Goal: Task Accomplishment & Management: Use online tool/utility

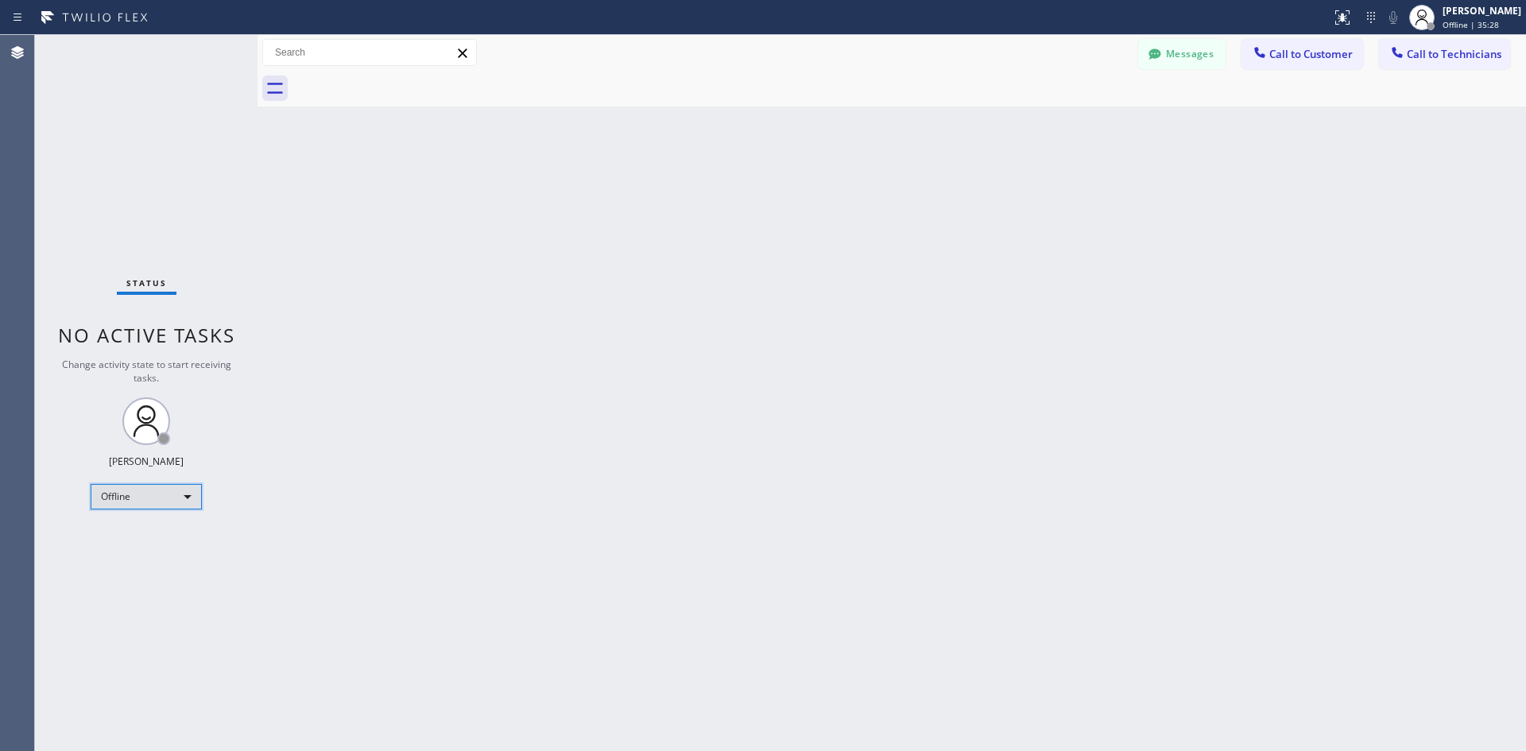
click at [150, 498] on div "Offline" at bounding box center [146, 496] width 111 height 25
click at [145, 534] on li "Available" at bounding box center [145, 538] width 108 height 19
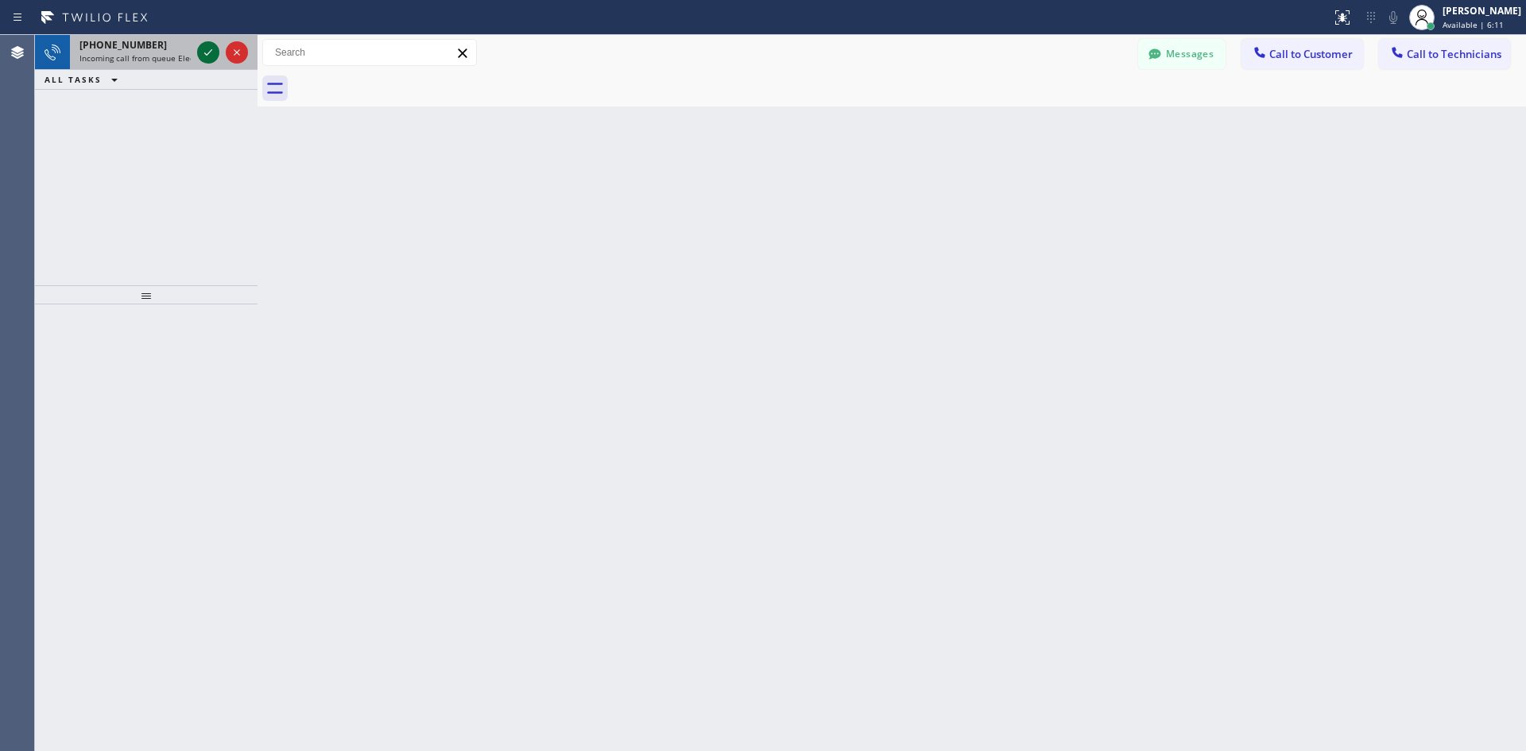
click at [203, 56] on icon at bounding box center [208, 52] width 19 height 19
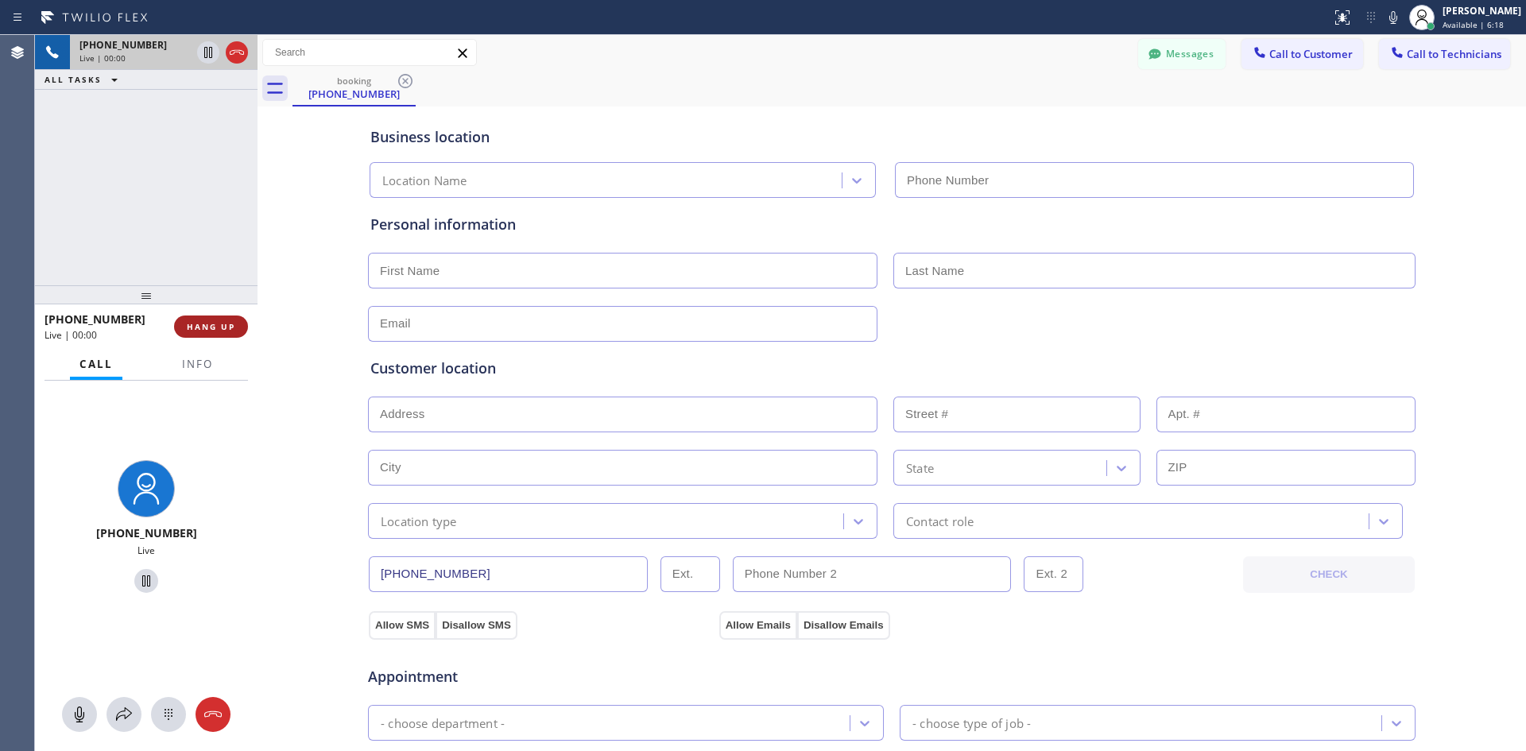
type input "[PHONE_NUMBER]"
drag, startPoint x: 220, startPoint y: 328, endPoint x: 598, endPoint y: 380, distance: 381.1
click at [223, 328] on span "HANG UP" at bounding box center [211, 326] width 48 height 11
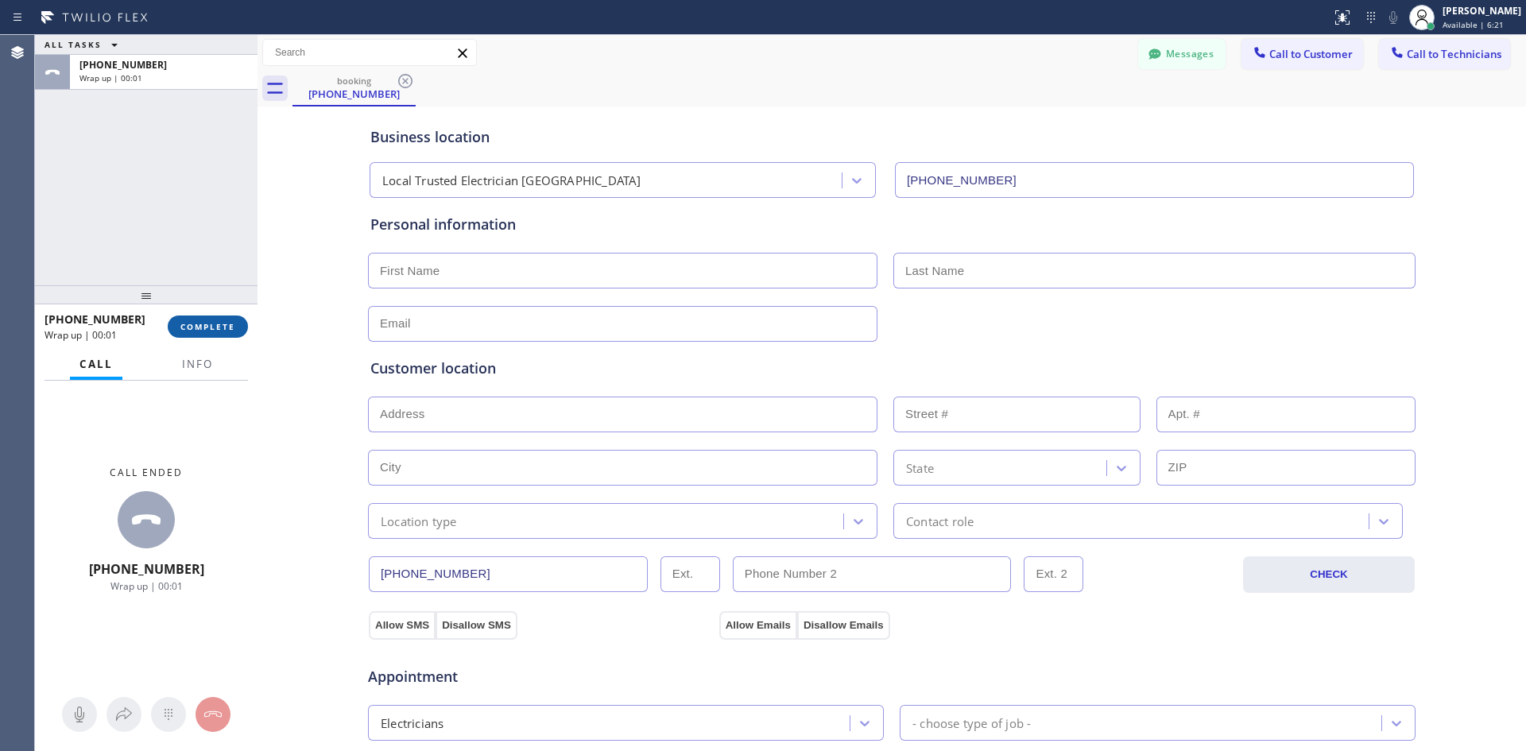
click at [221, 321] on span "COMPLETE" at bounding box center [207, 326] width 55 height 11
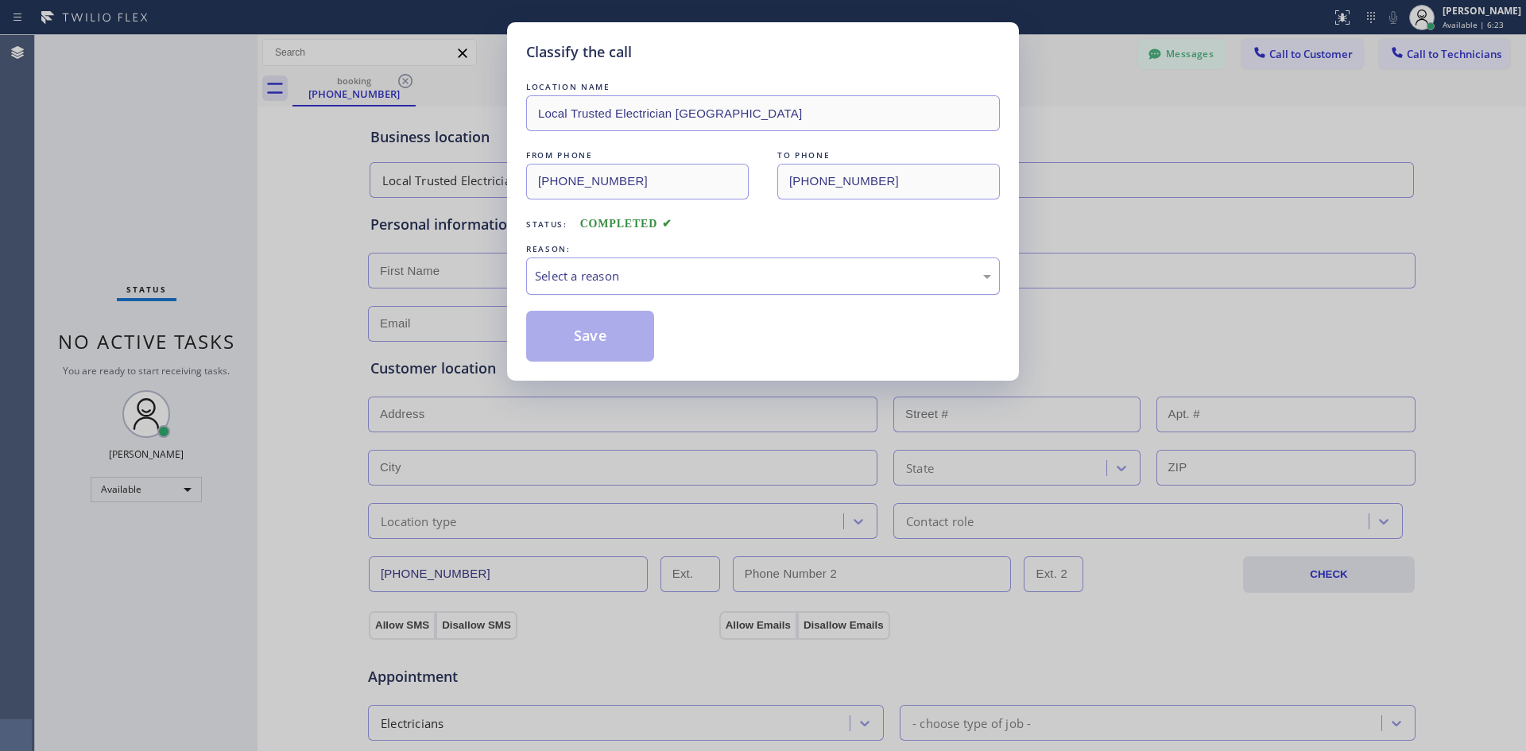
click at [653, 279] on div "Select a reason" at bounding box center [763, 276] width 456 height 18
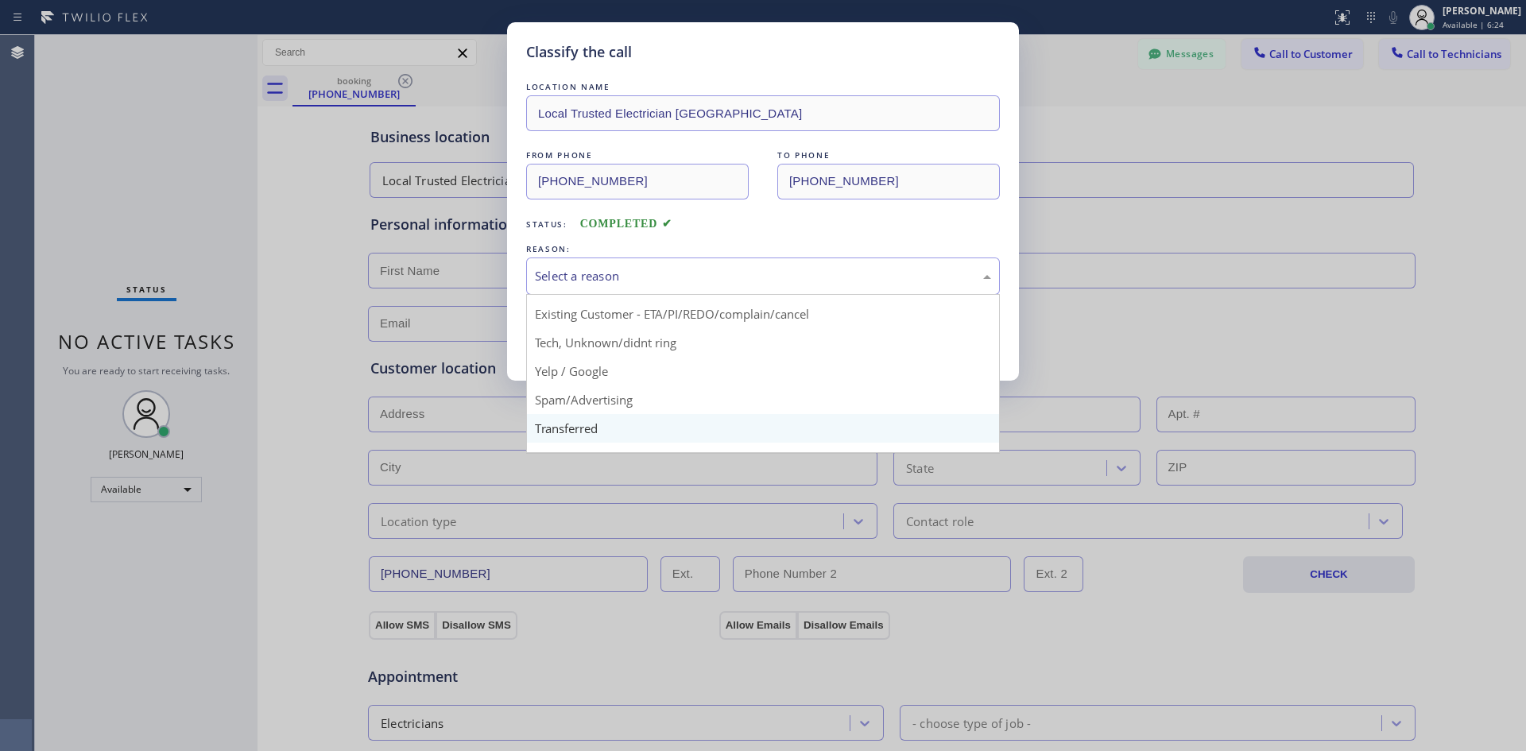
scroll to position [79, 0]
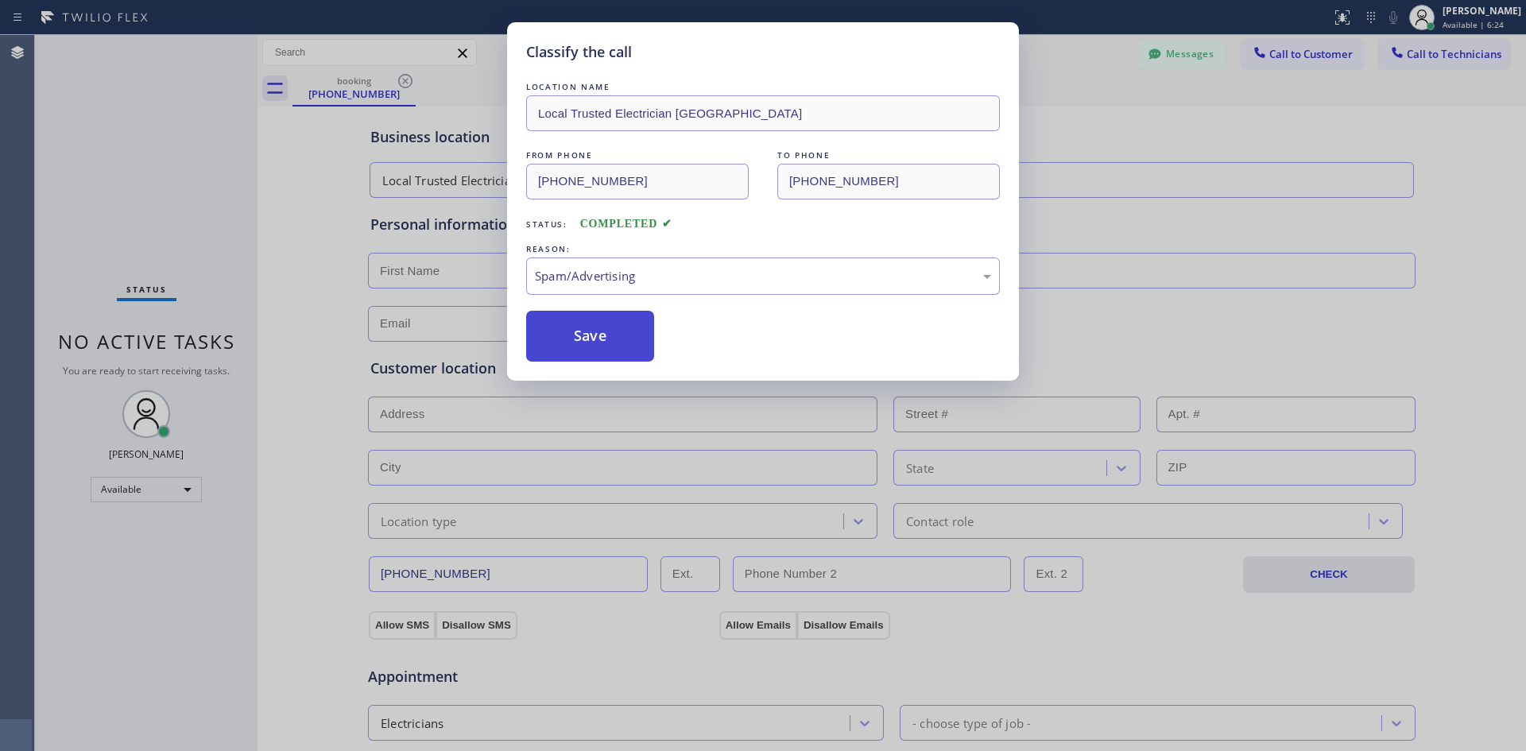
click at [579, 354] on button "Save" at bounding box center [590, 336] width 128 height 51
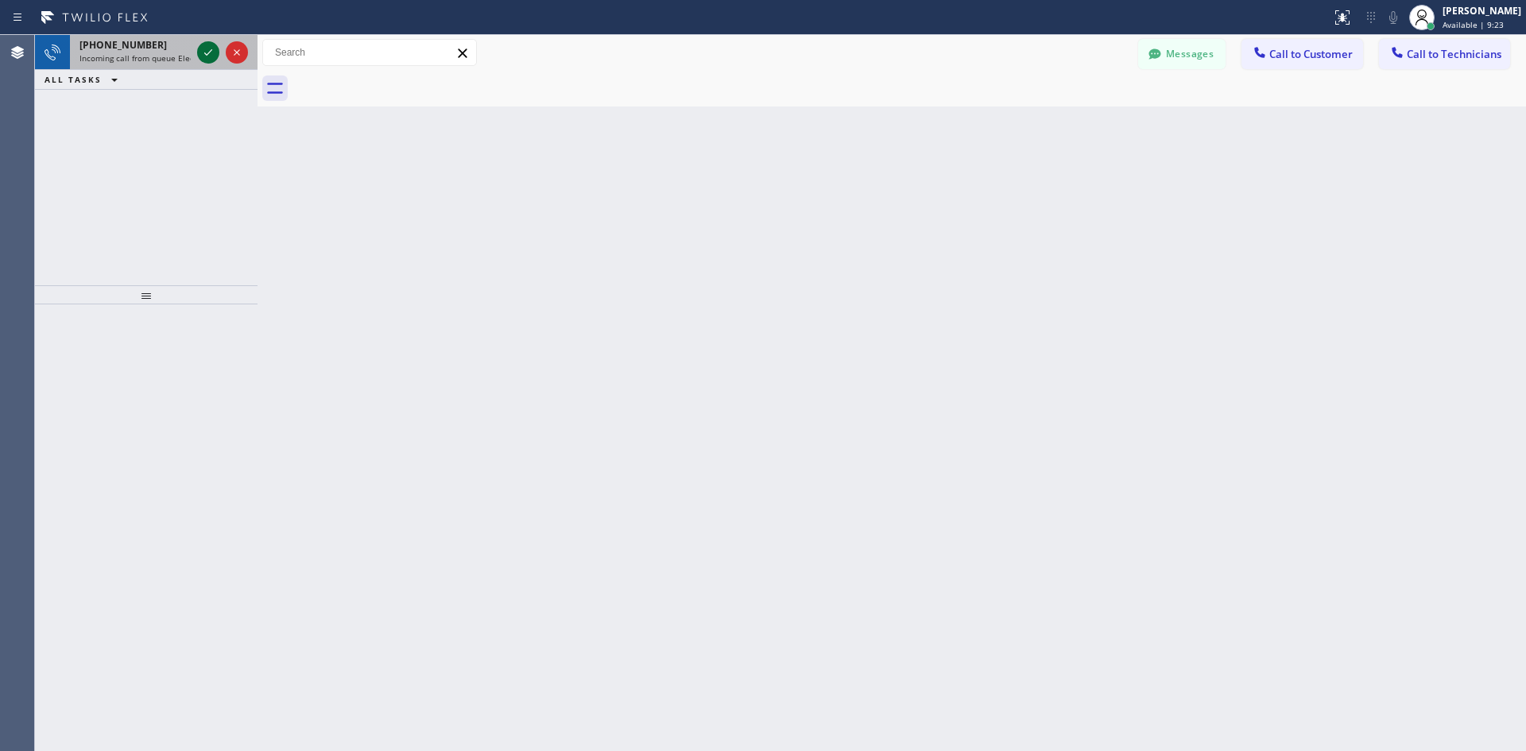
click at [198, 48] on div at bounding box center [208, 52] width 22 height 19
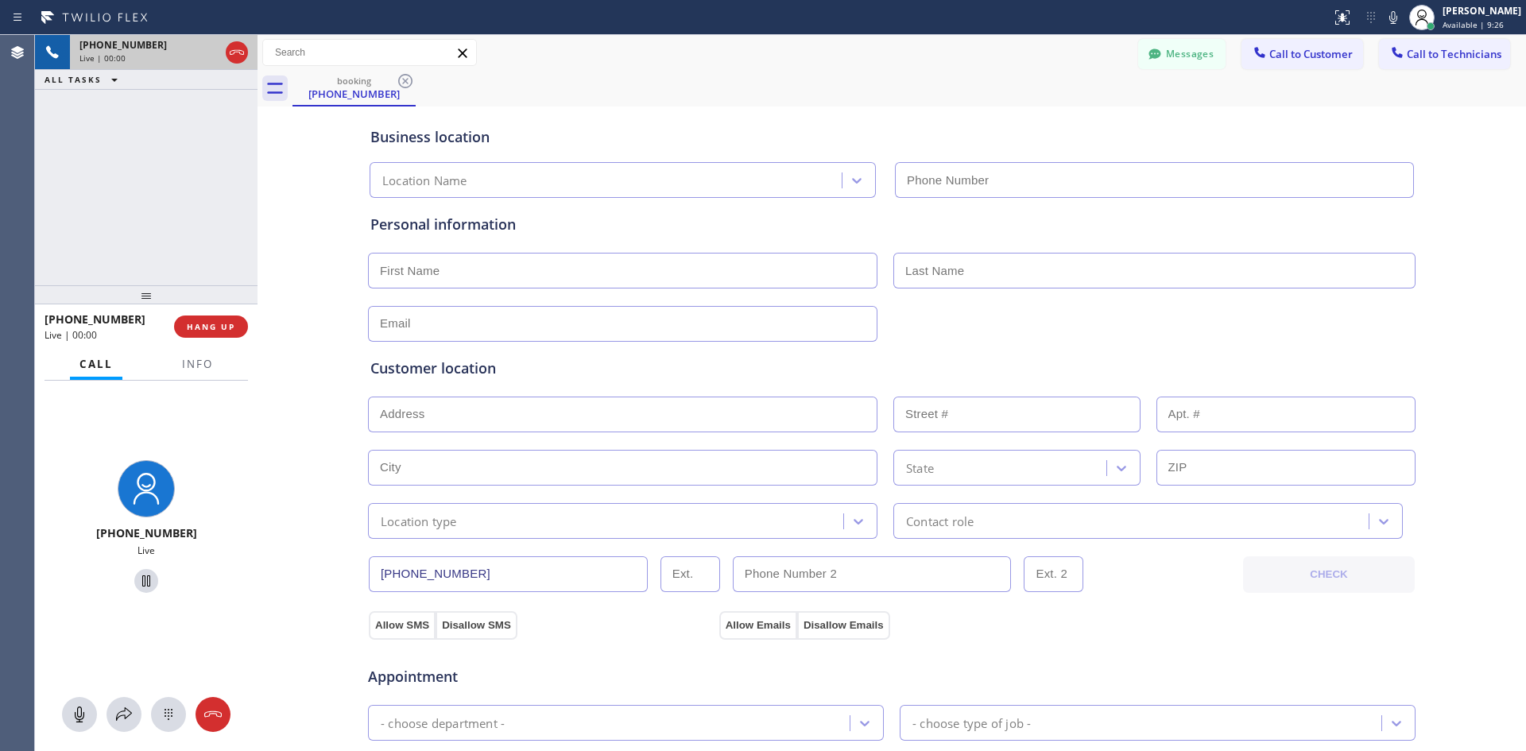
type input "(323) 403-0320"
click at [244, 55] on icon at bounding box center [236, 52] width 19 height 19
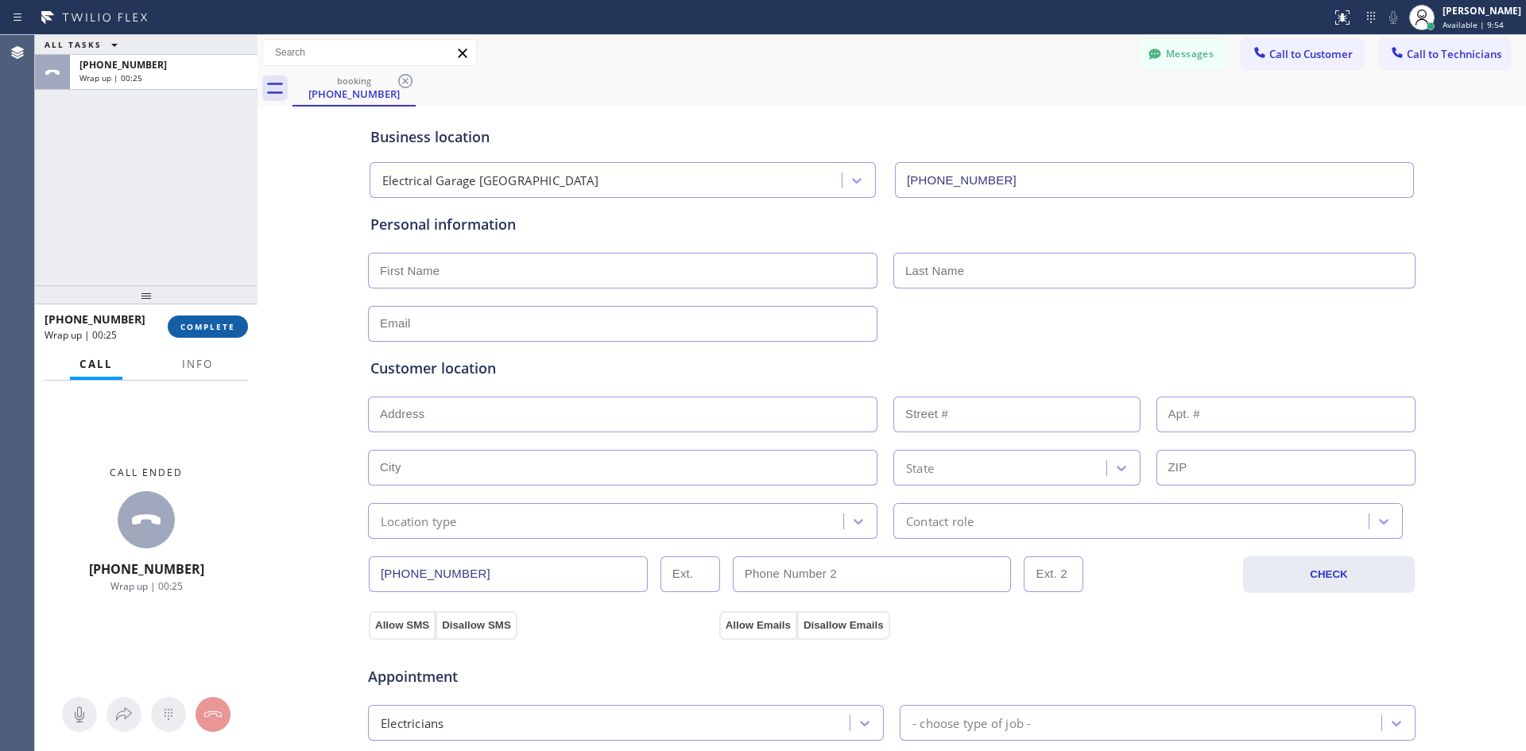
click at [207, 334] on button "COMPLETE" at bounding box center [208, 327] width 80 height 22
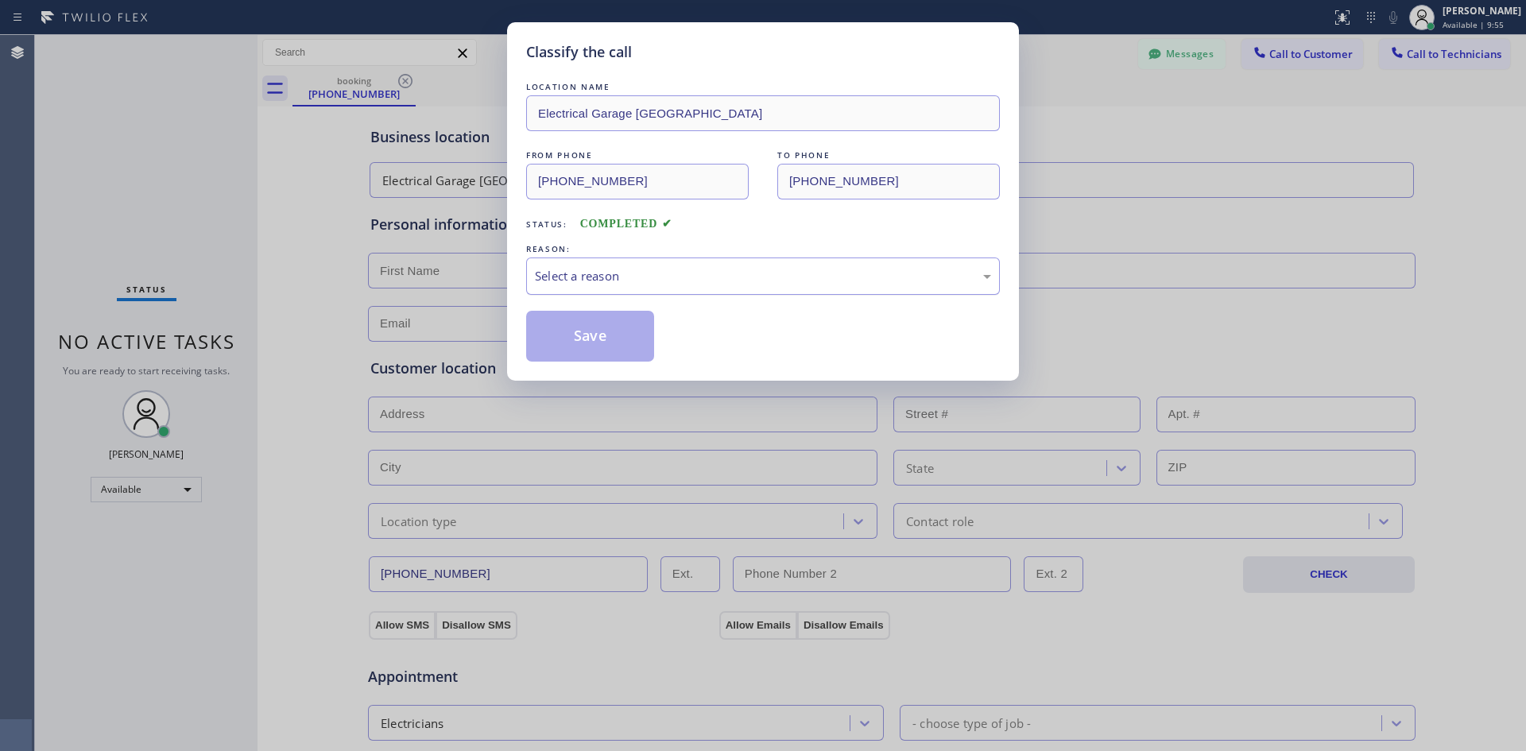
click at [599, 286] on div "Select a reason" at bounding box center [763, 276] width 474 height 37
click at [601, 342] on button "Save" at bounding box center [590, 336] width 128 height 51
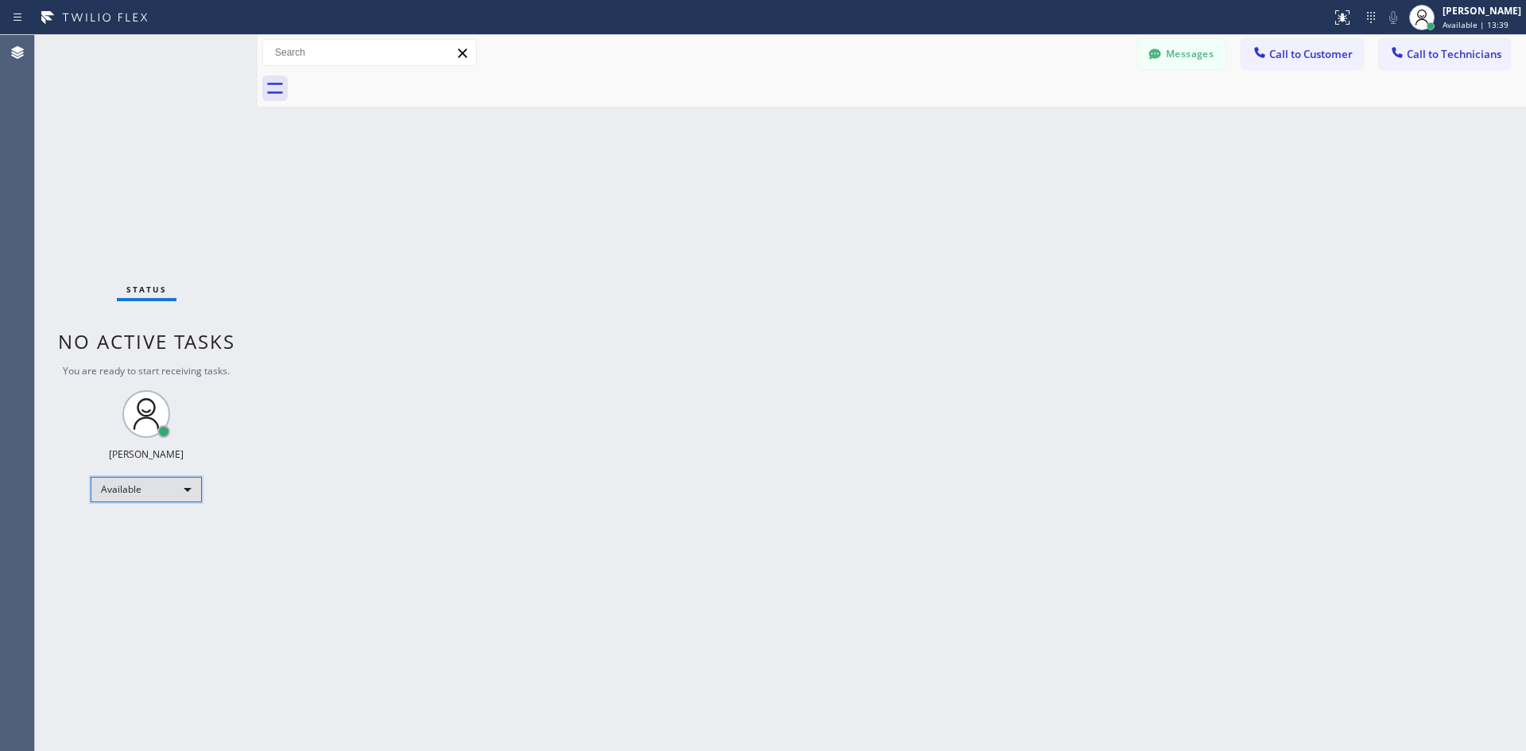
click at [177, 493] on div "Available" at bounding box center [146, 489] width 111 height 25
click at [178, 514] on li "Offline" at bounding box center [145, 511] width 108 height 19
click at [115, 502] on div "Offline" at bounding box center [146, 496] width 111 height 25
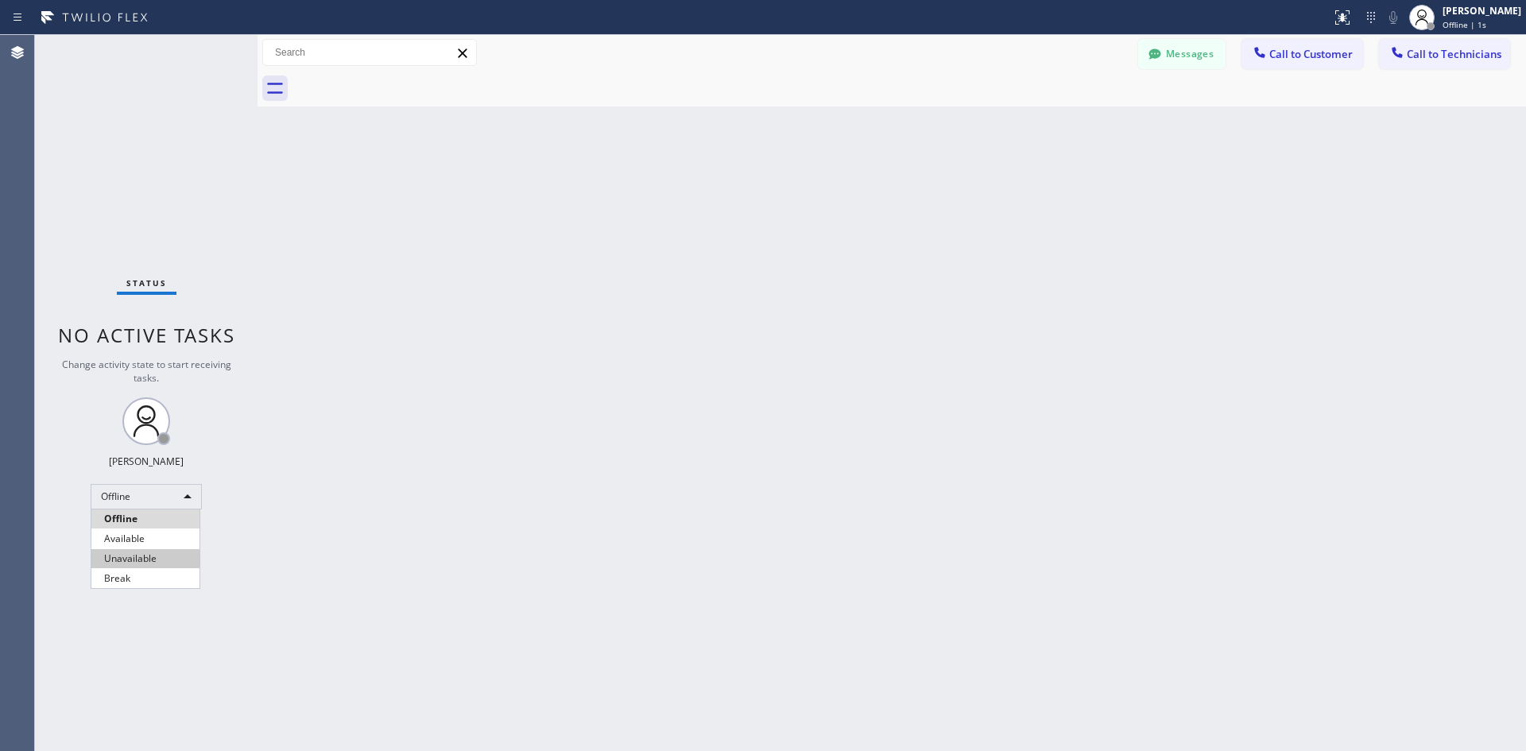
click at [136, 558] on li "Unavailable" at bounding box center [145, 558] width 108 height 19
click at [1286, 49] on span "Call to Customer" at bounding box center [1310, 54] width 83 height 14
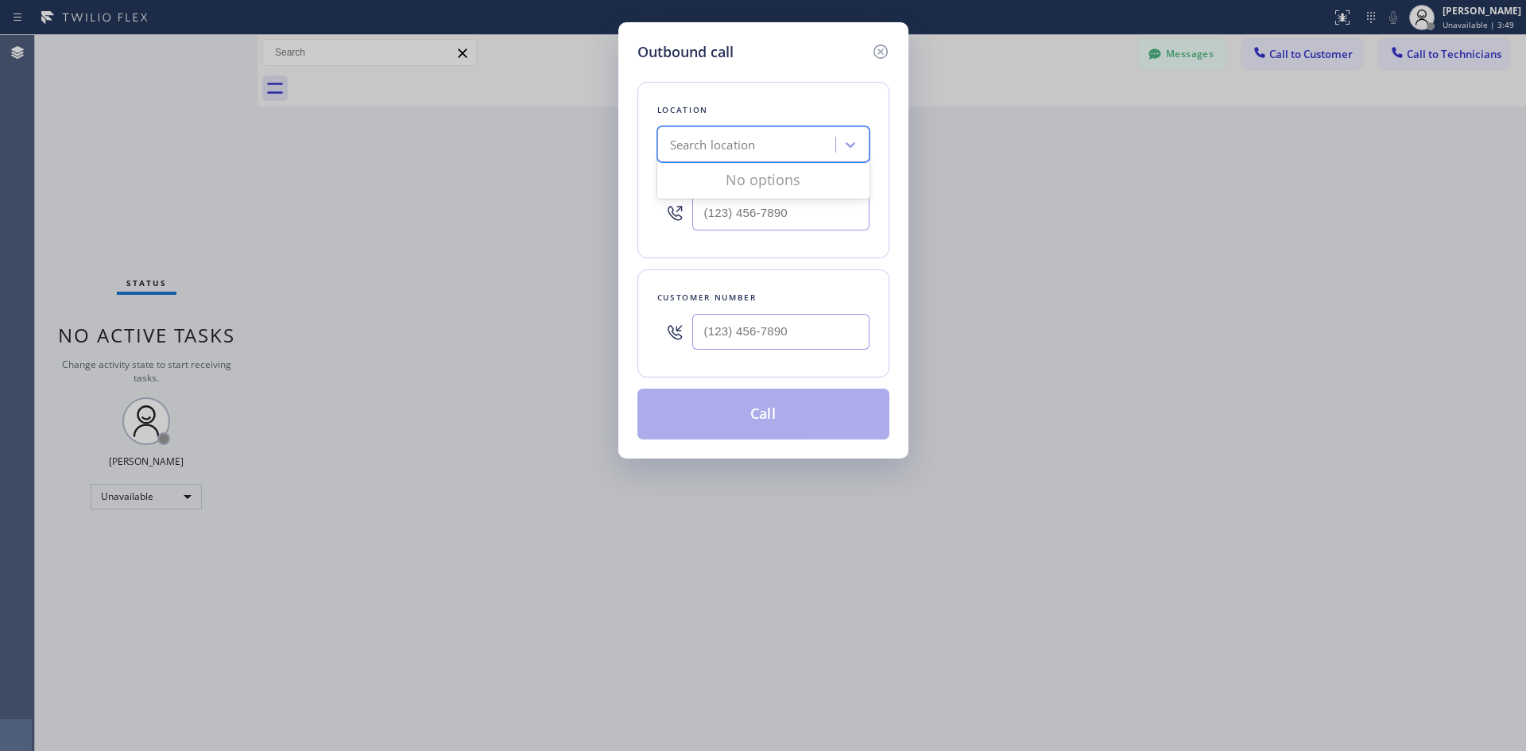
click at [749, 139] on div "Search location" at bounding box center [713, 145] width 86 height 18
click at [748, 148] on div "Search location" at bounding box center [713, 145] width 86 height 18
paste input "US Electrical Huntington Park"
type input "US Electrical Huntington Park"
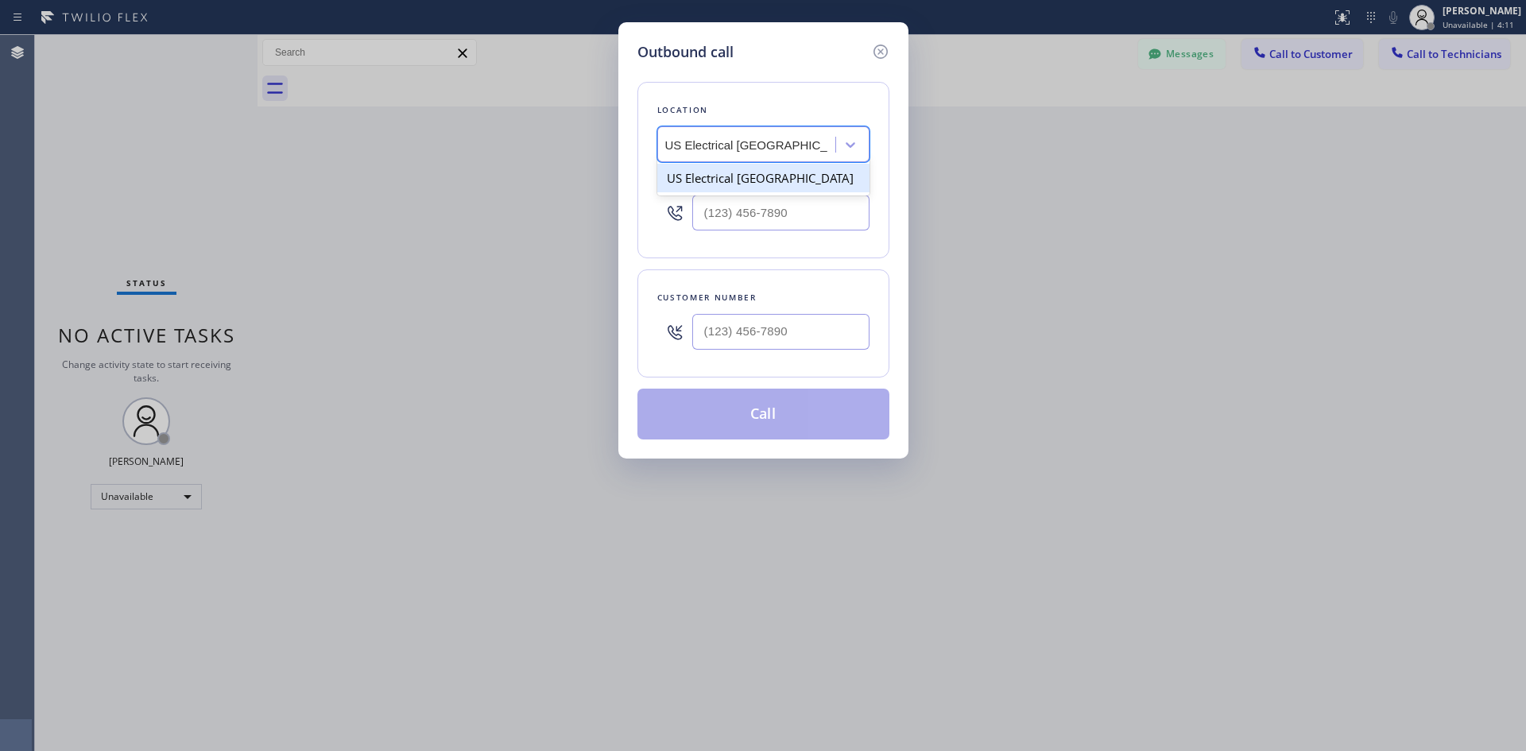
click at [815, 177] on div "US Electrical Huntington Park" at bounding box center [763, 178] width 212 height 29
type input "(213) 408-7895"
type input "(___) ___-____"
drag, startPoint x: 788, startPoint y: 322, endPoint x: 886, endPoint y: 261, distance: 115.3
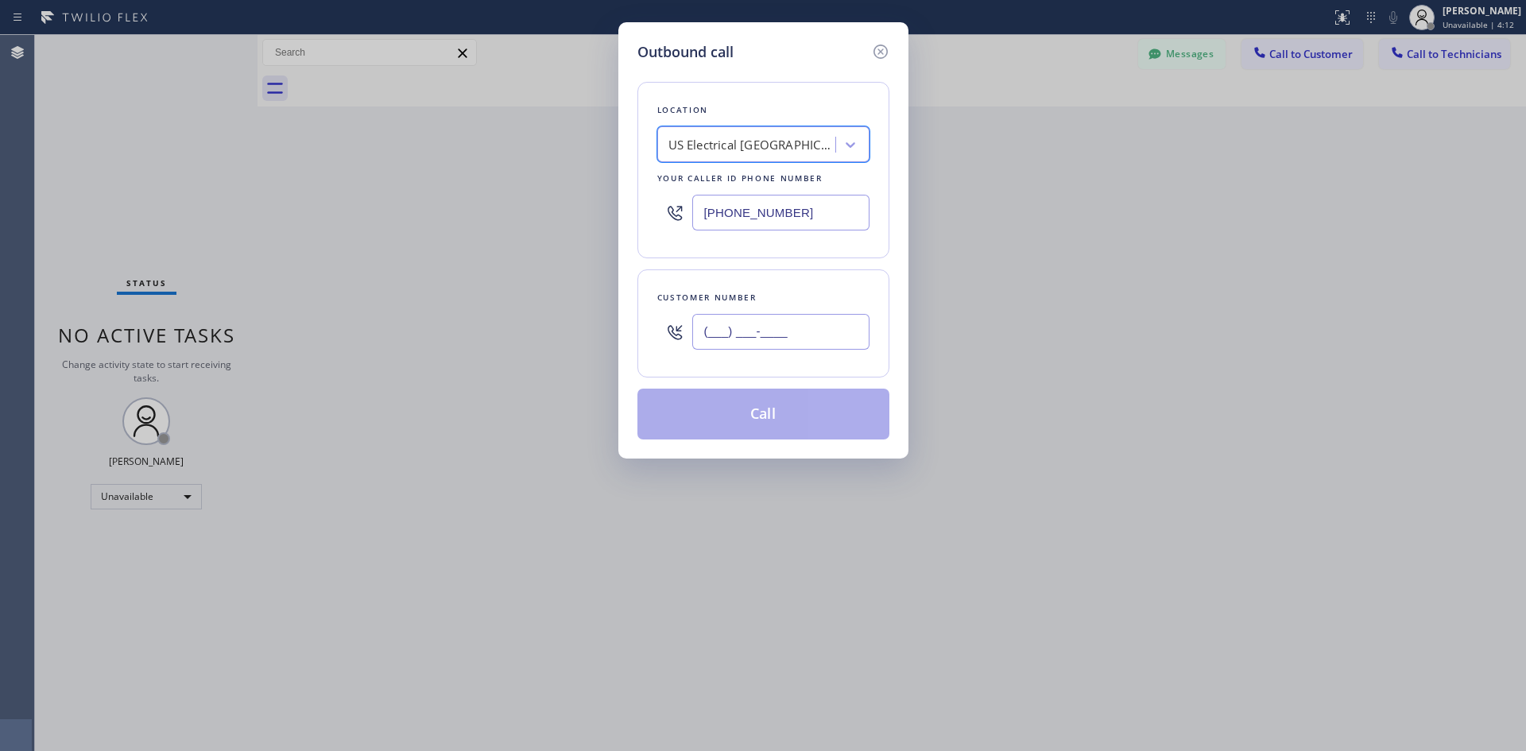
click at [788, 323] on input "(___) ___-____" at bounding box center [780, 332] width 177 height 36
paste input "310) 488-8331"
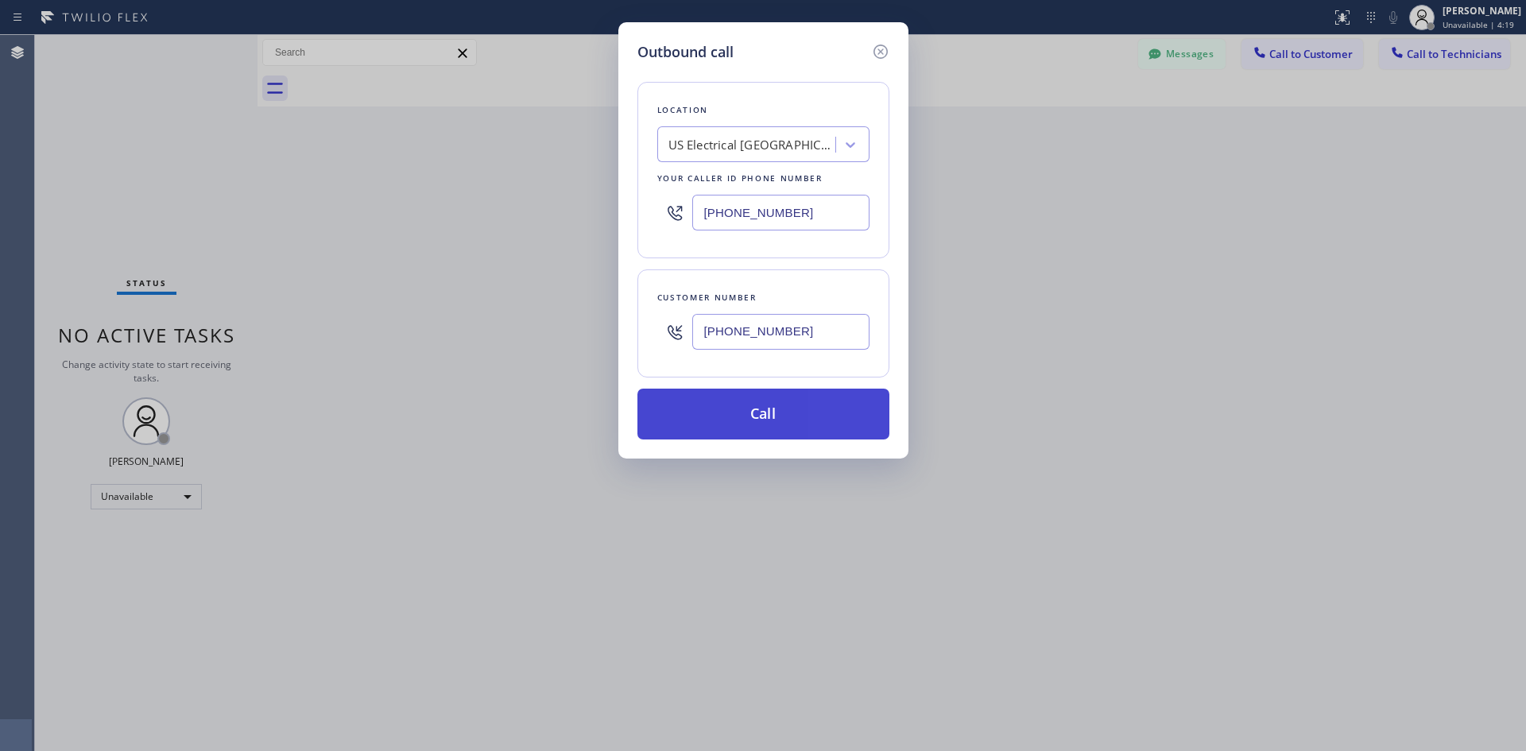
type input "(310) 488-8331"
click at [808, 418] on button "Call" at bounding box center [763, 414] width 252 height 51
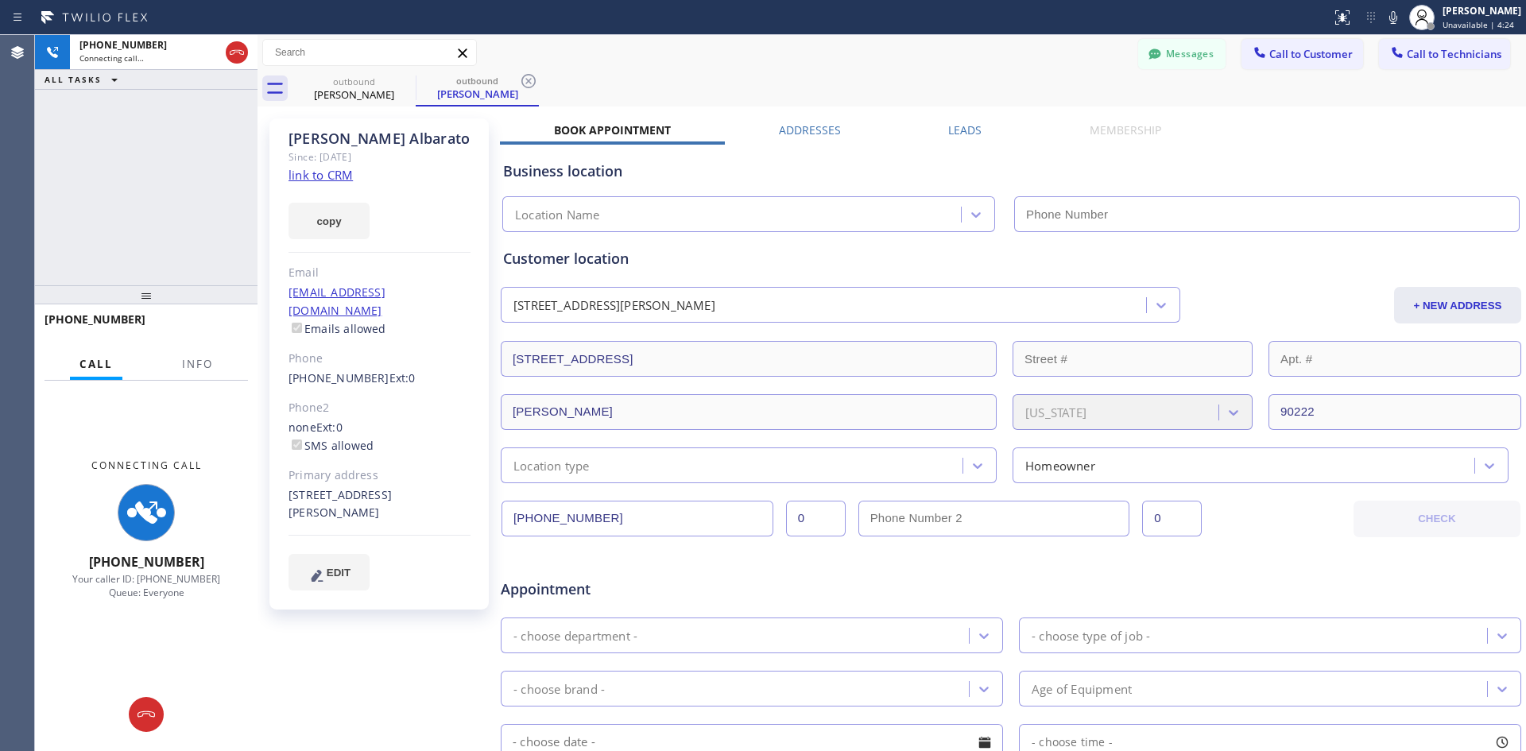
type input "(213) 408-7895"
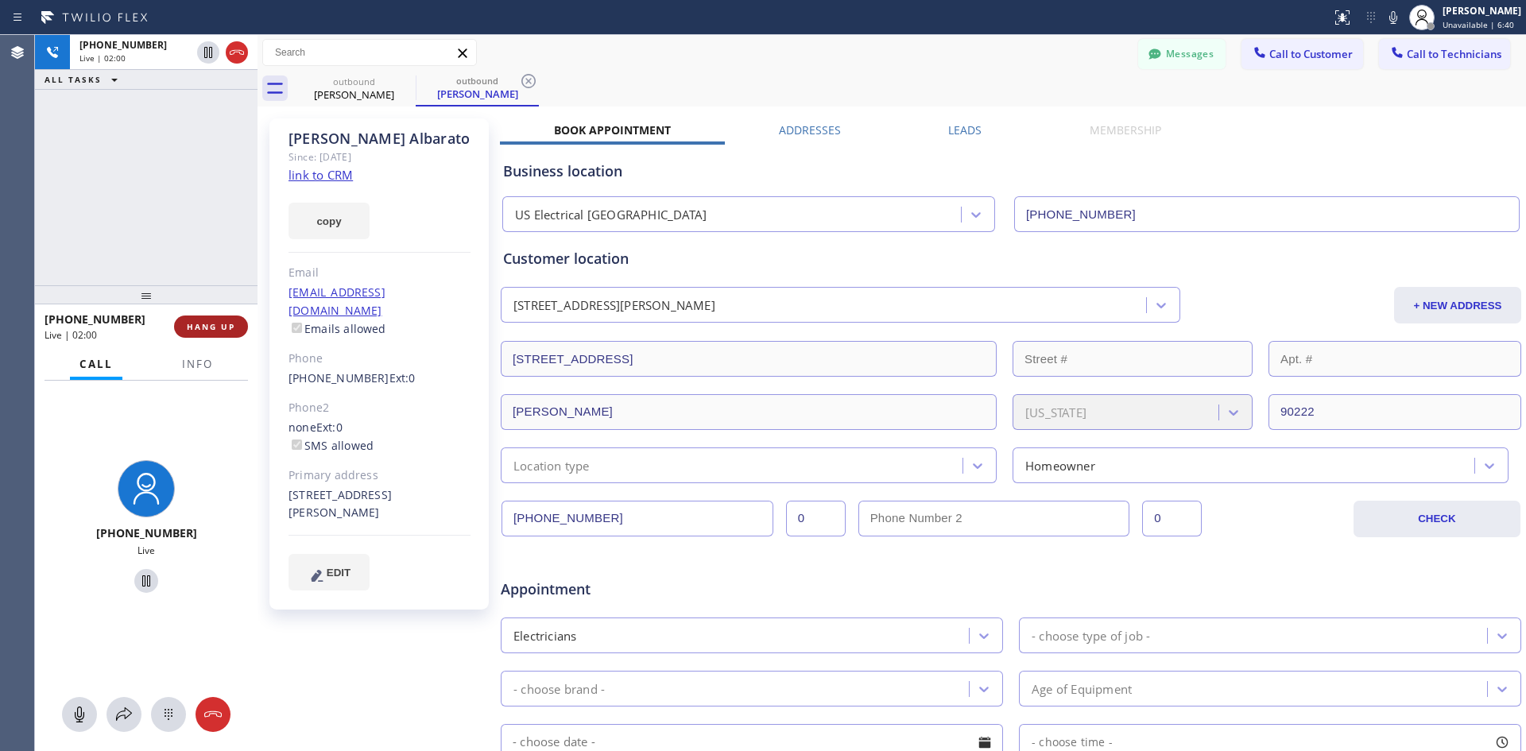
click at [210, 323] on span "HANG UP" at bounding box center [211, 326] width 48 height 11
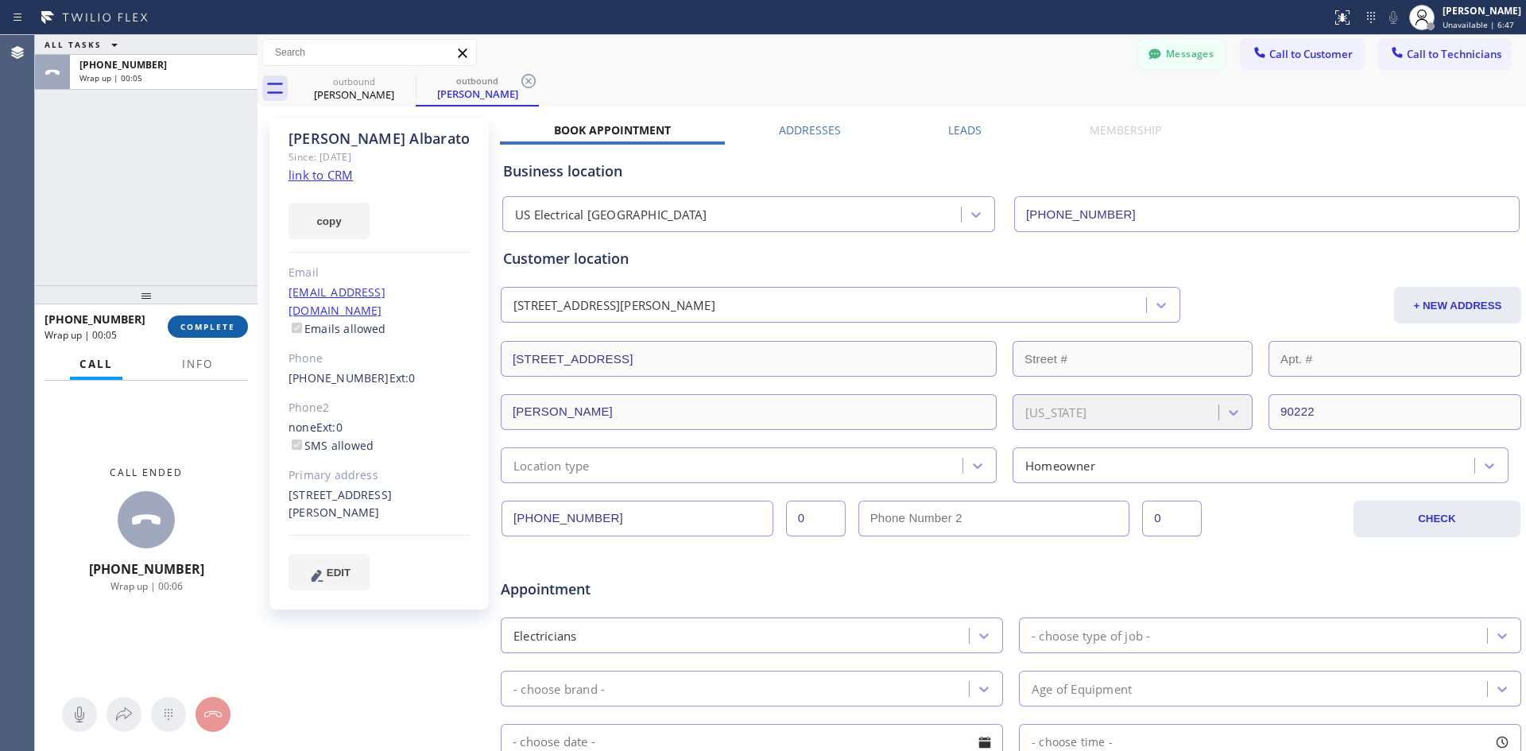
click at [214, 330] on span "COMPLETE" at bounding box center [207, 326] width 55 height 11
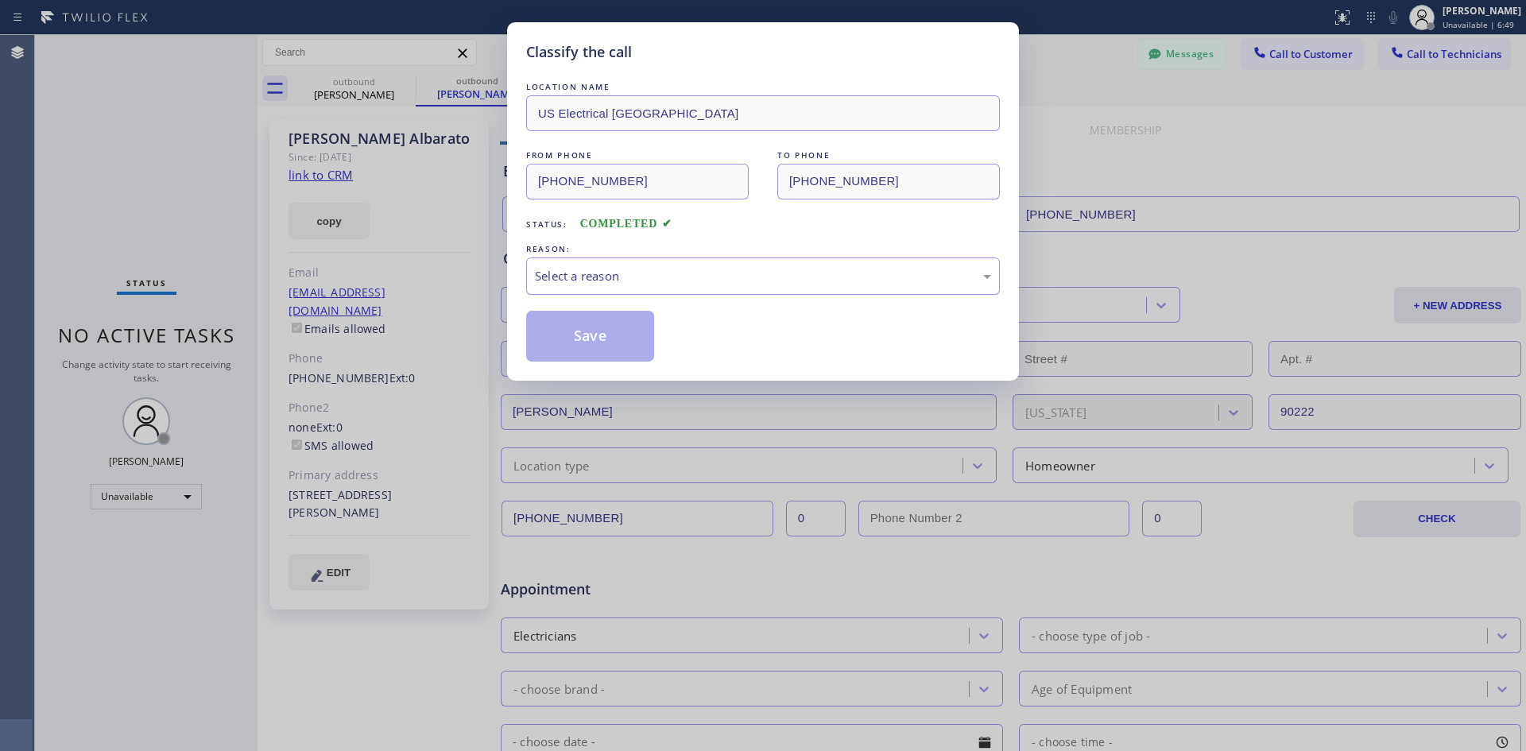
click at [640, 260] on div "Select a reason" at bounding box center [763, 276] width 474 height 37
click at [637, 336] on button "Save" at bounding box center [590, 336] width 128 height 51
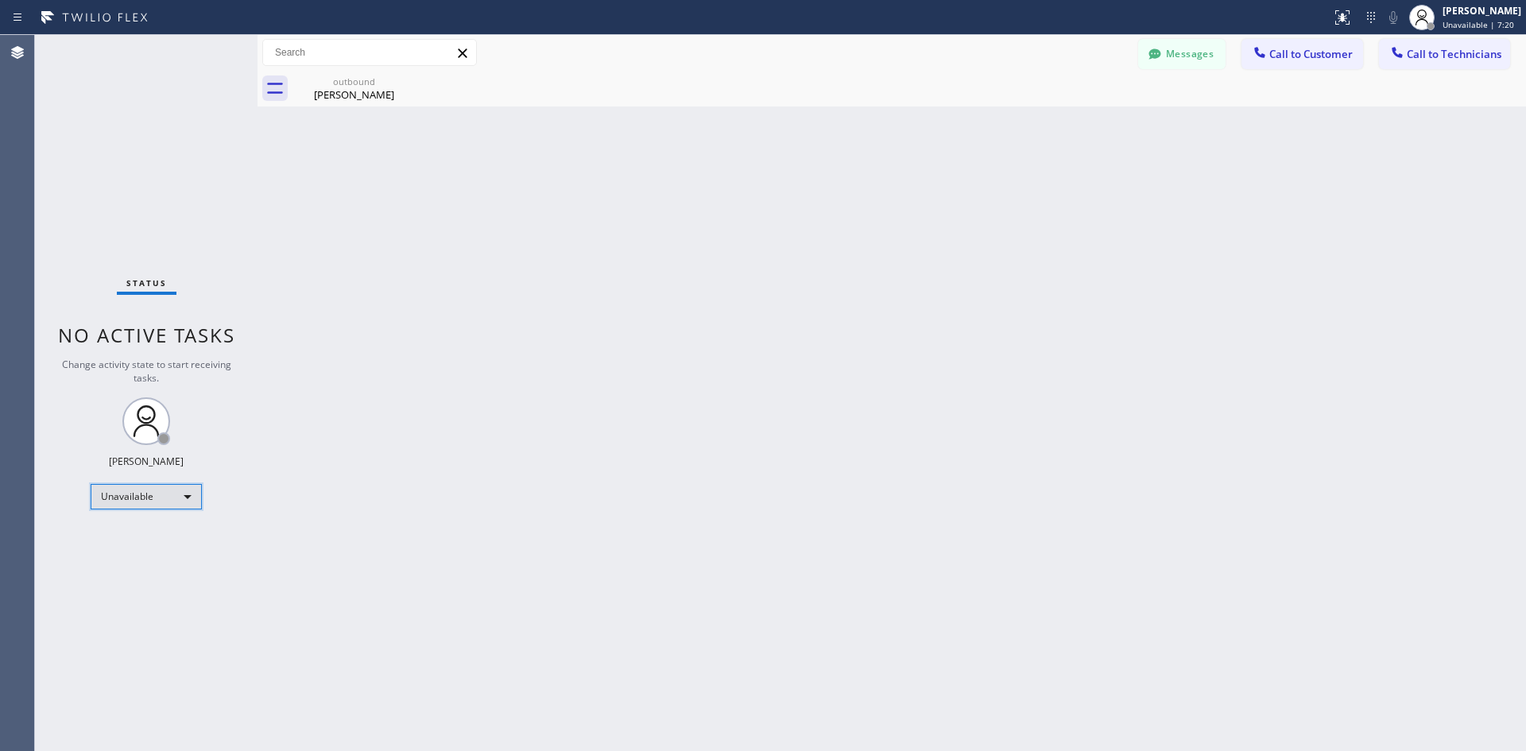
click at [151, 499] on div "Unavailable" at bounding box center [146, 496] width 111 height 25
click at [149, 540] on li "Available" at bounding box center [145, 538] width 108 height 19
click at [166, 504] on div "Status No active tasks You are ready to start receiving tasks. [PERSON_NAME] Av…" at bounding box center [146, 393] width 223 height 716
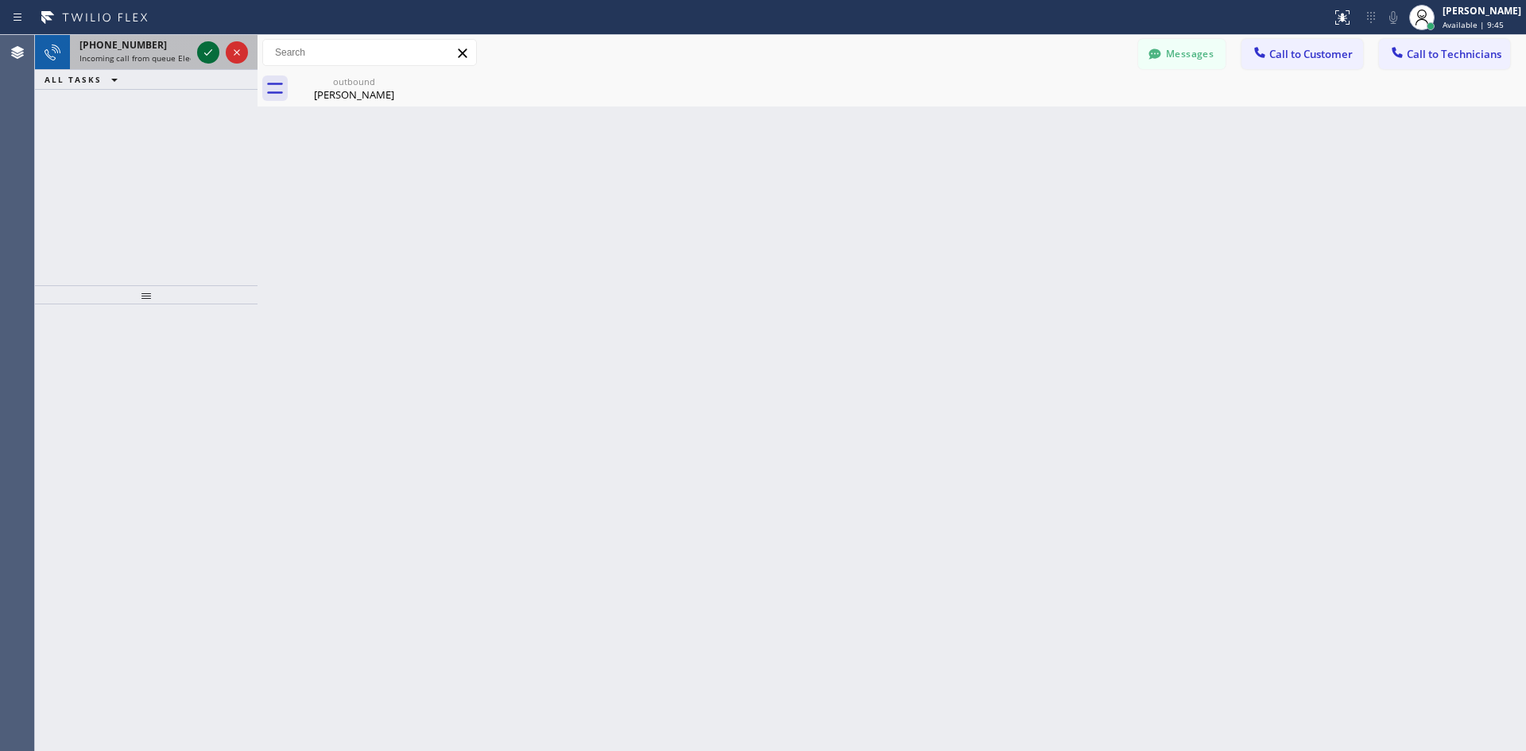
click at [208, 55] on icon at bounding box center [208, 52] width 19 height 19
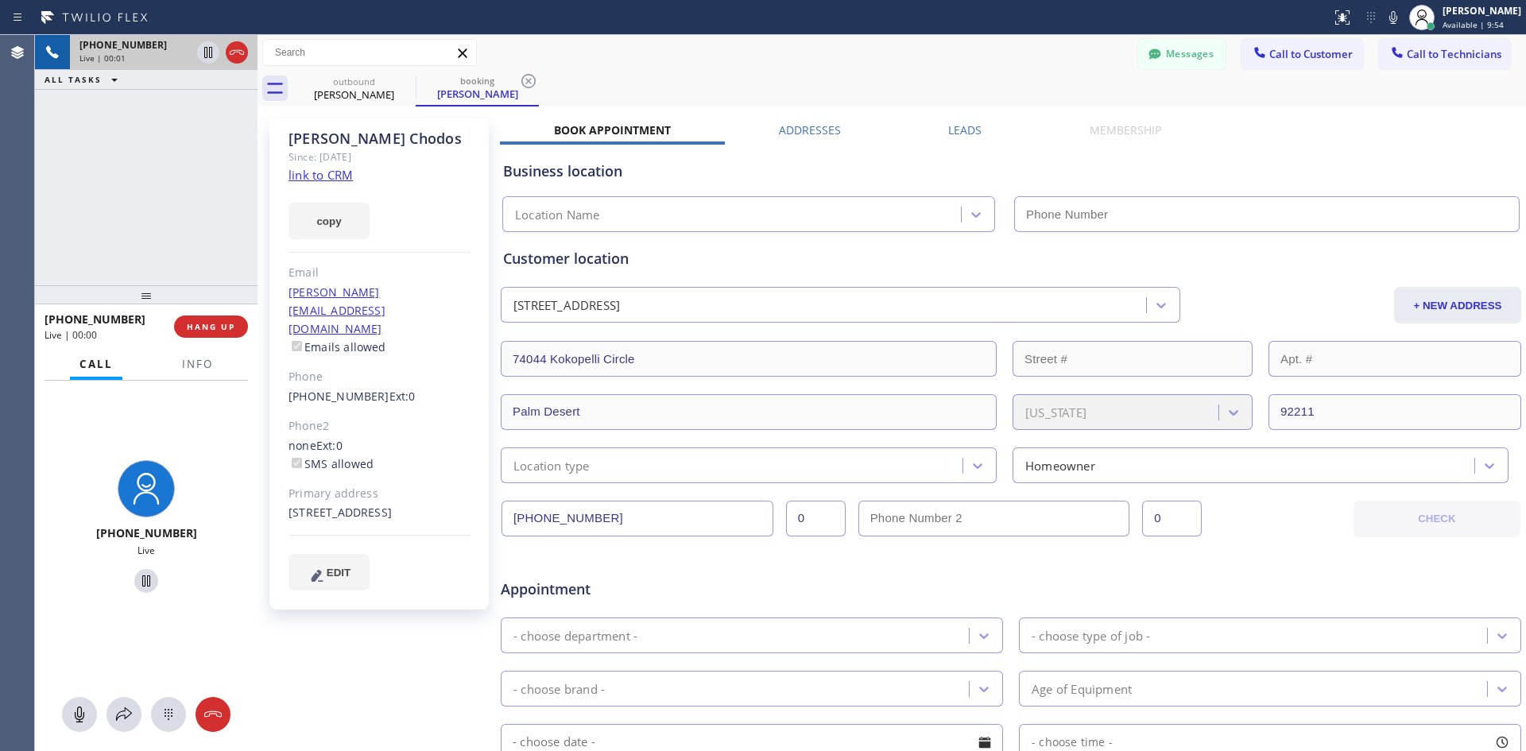
type input "(760) 388-9556"
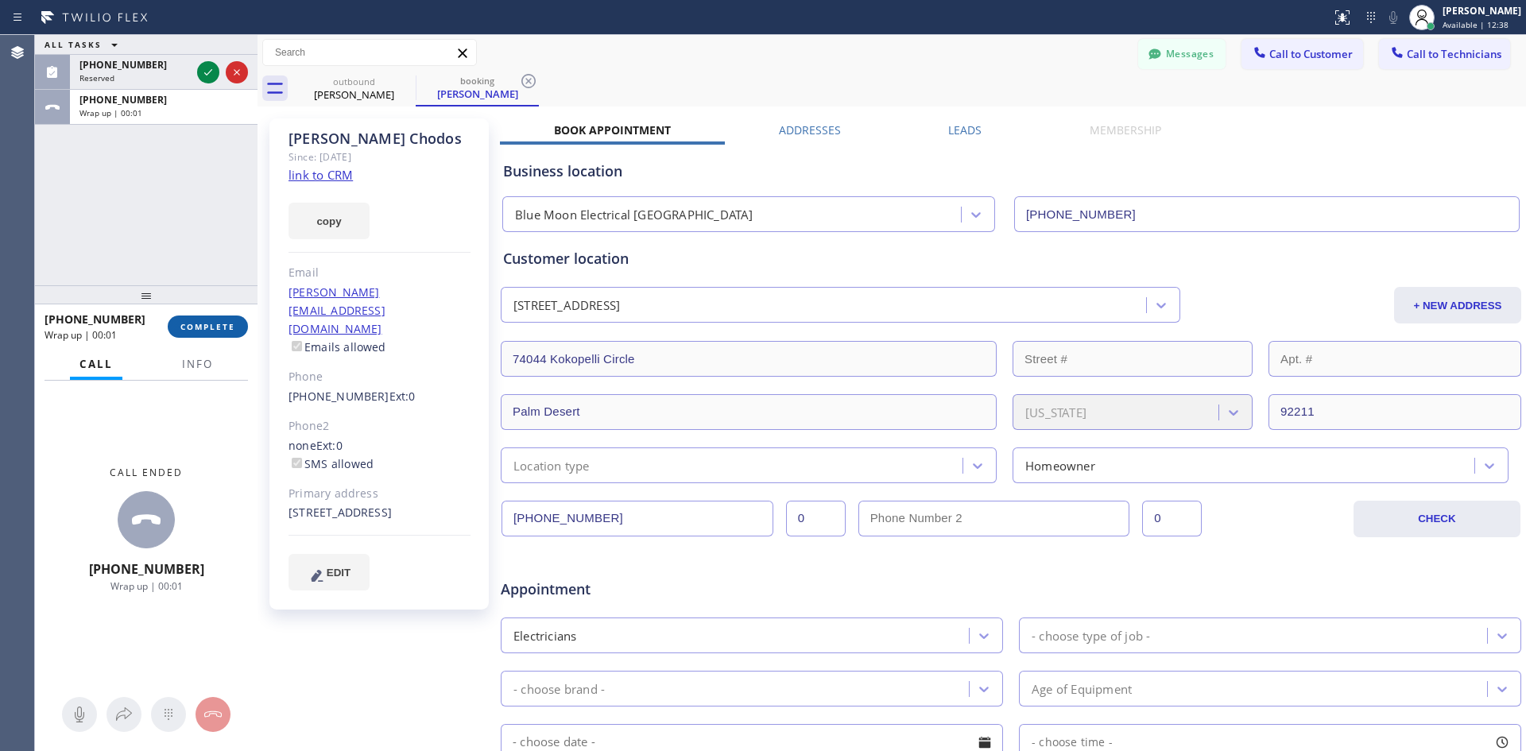
click at [219, 329] on span "COMPLETE" at bounding box center [207, 326] width 55 height 11
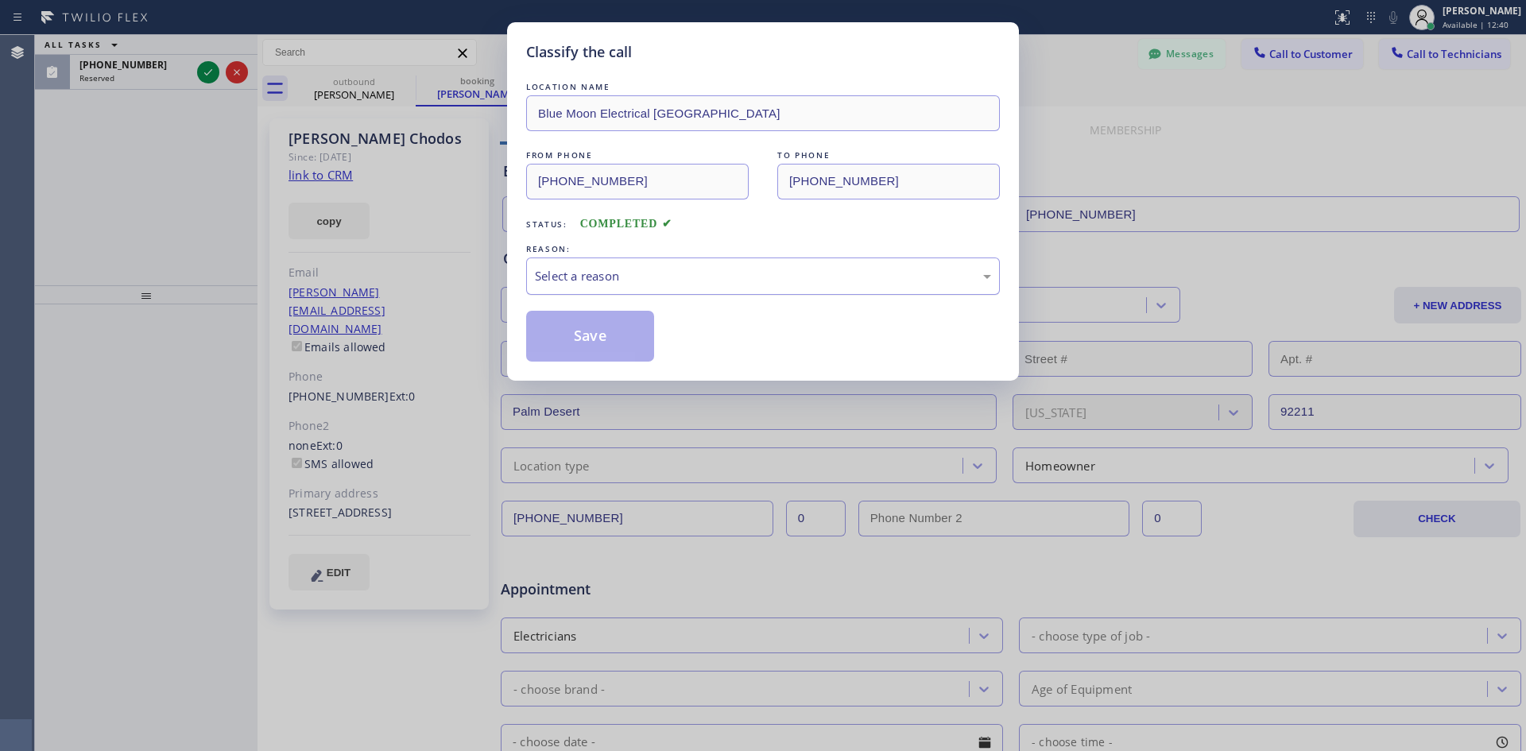
click at [656, 285] on div "Select a reason" at bounding box center [763, 276] width 456 height 18
drag, startPoint x: 598, startPoint y: 355, endPoint x: 601, endPoint y: 245, distance: 110.5
click at [598, 354] on button "Save" at bounding box center [590, 336] width 128 height 51
type input "(213) 408-7895"
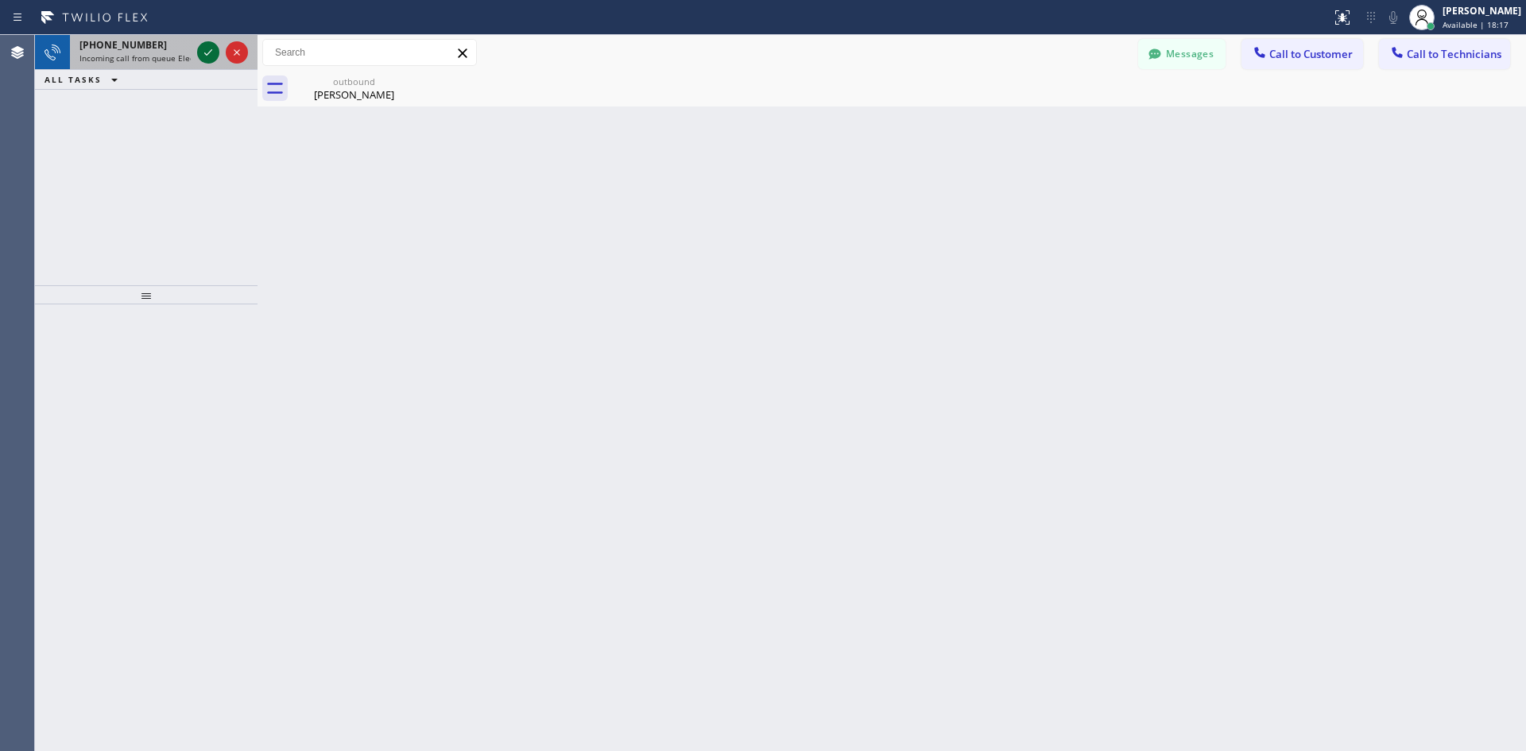
drag, startPoint x: 215, startPoint y: 52, endPoint x: 210, endPoint y: 58, distance: 8.4
click at [214, 54] on icon at bounding box center [208, 52] width 19 height 19
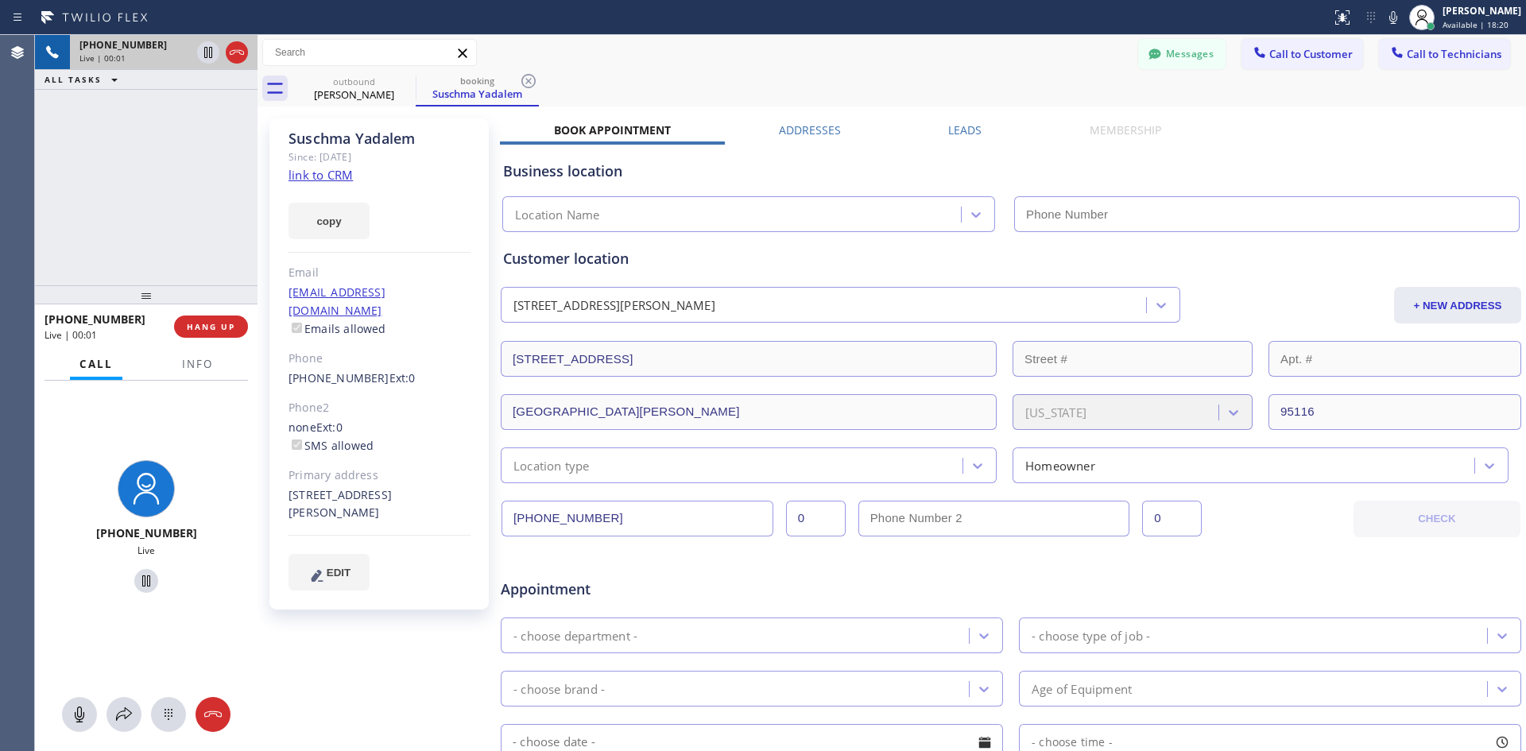
type input "(408) 539-2570"
click at [214, 325] on span "HANG UP" at bounding box center [211, 326] width 48 height 11
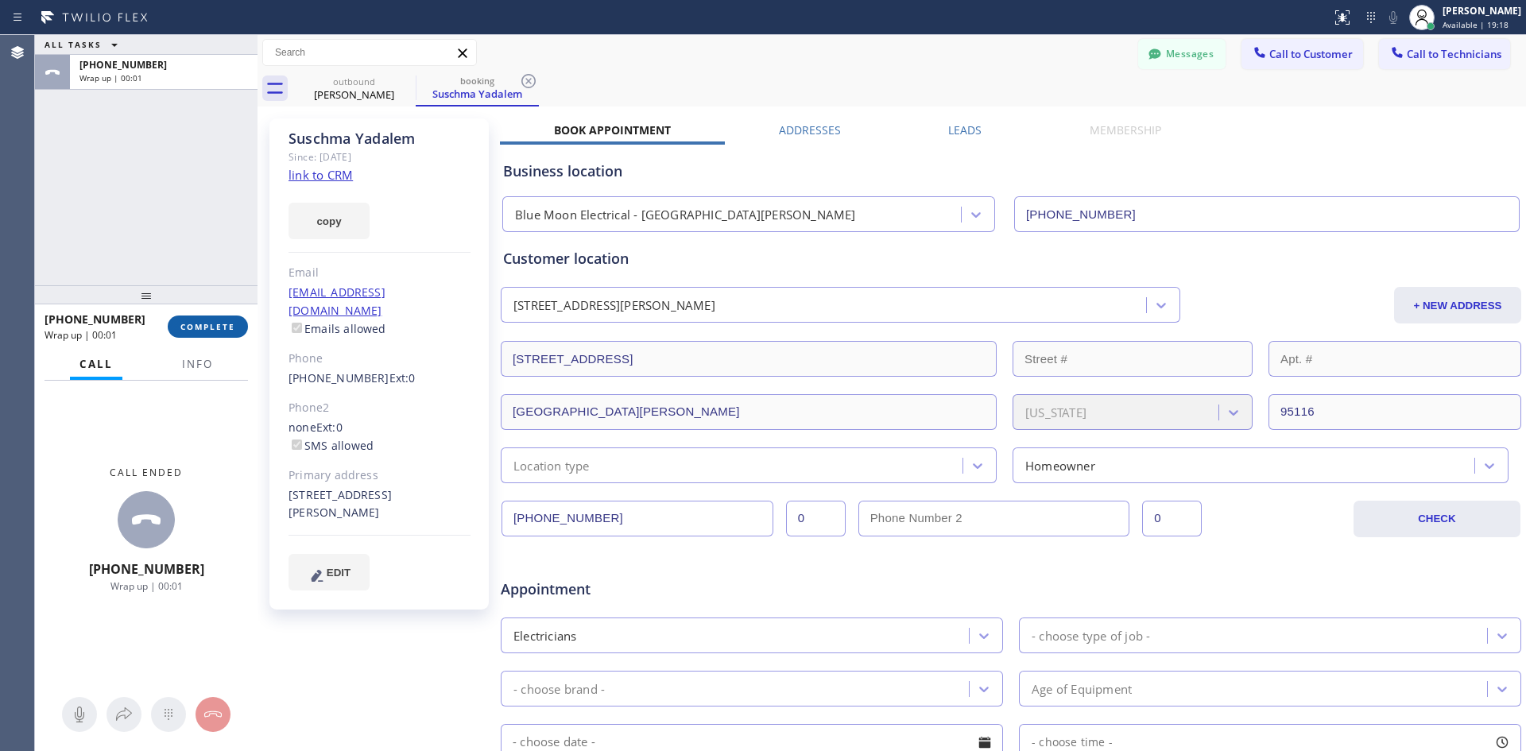
click at [222, 328] on span "COMPLETE" at bounding box center [207, 326] width 55 height 11
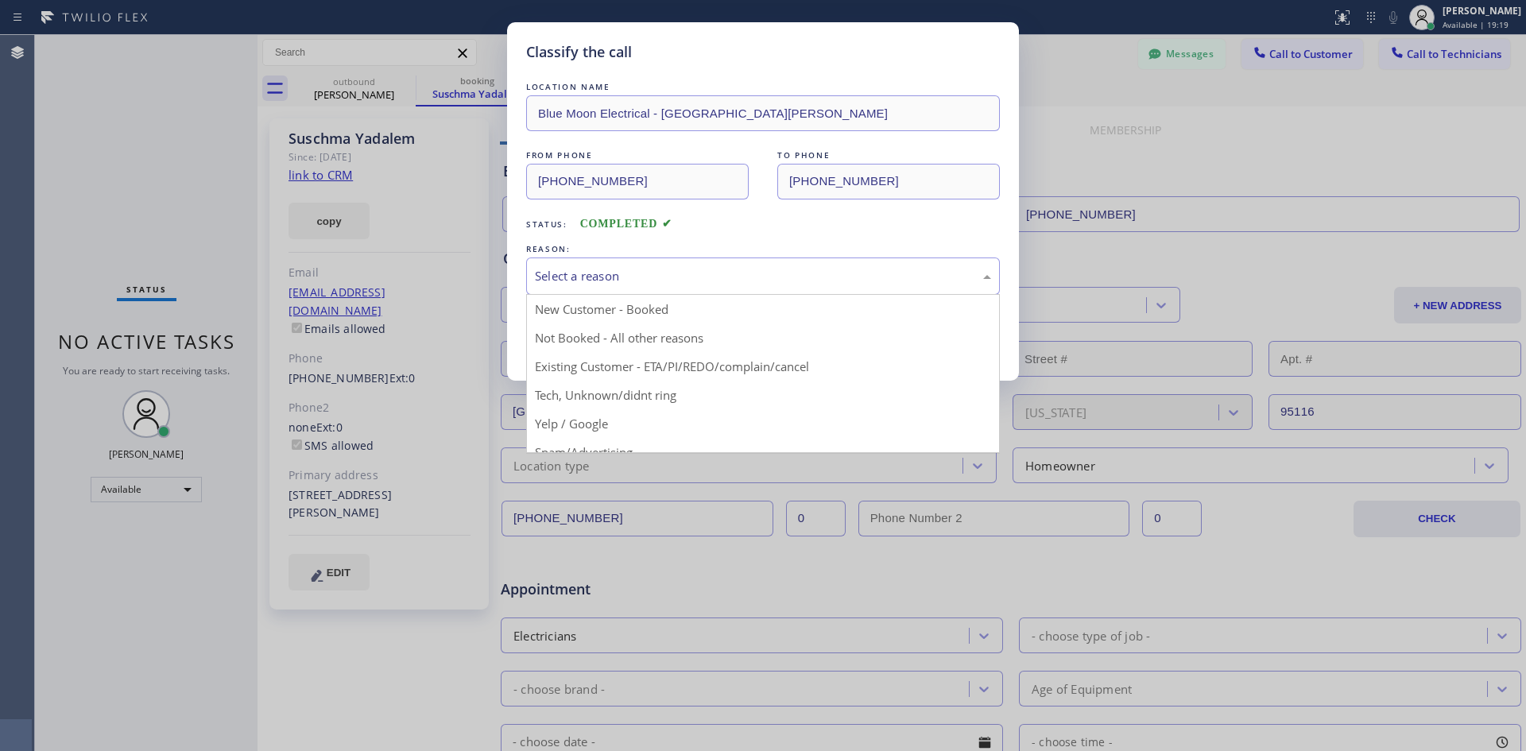
click at [703, 273] on div "Select a reason" at bounding box center [763, 276] width 456 height 18
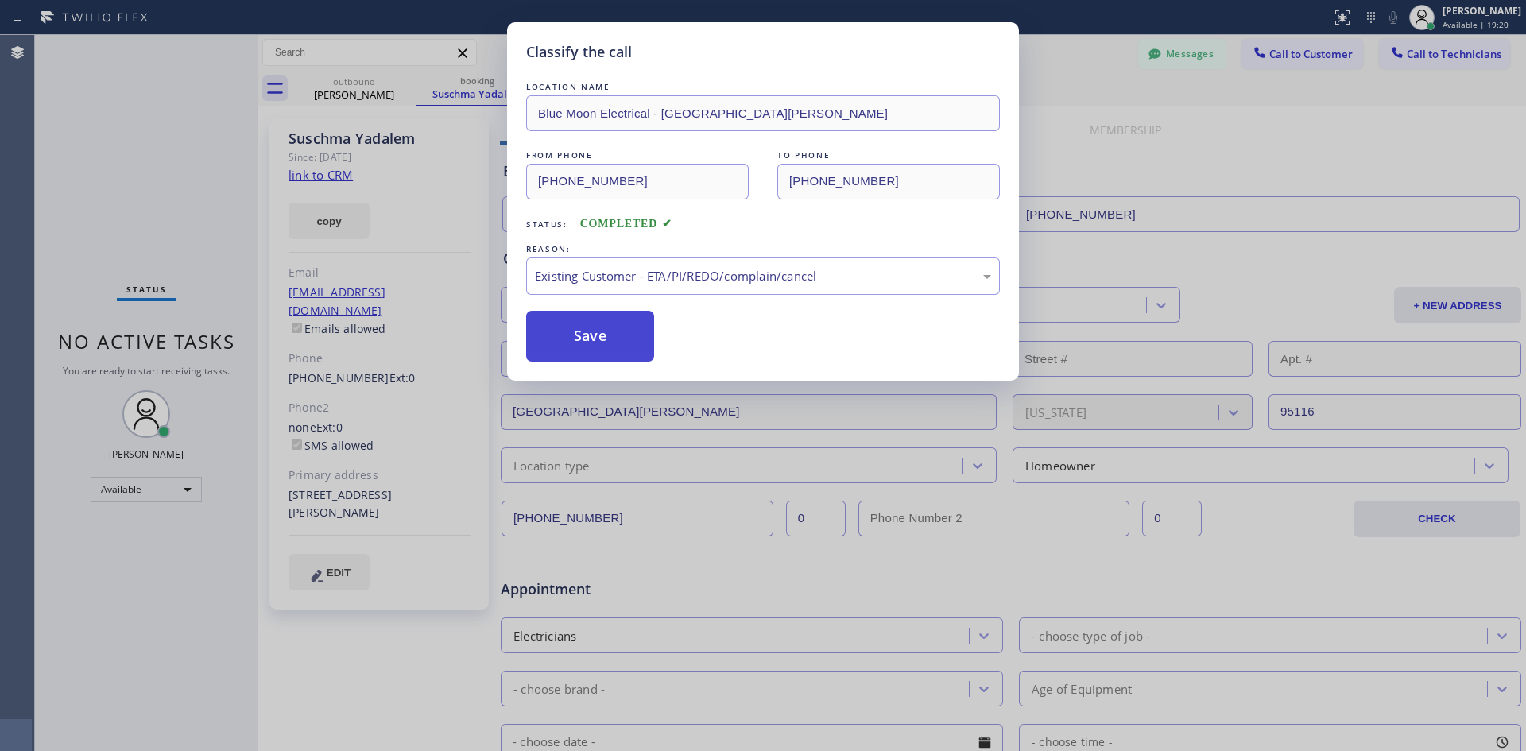
drag, startPoint x: 562, startPoint y: 343, endPoint x: 657, endPoint y: 59, distance: 299.4
click at [563, 343] on button "Save" at bounding box center [590, 336] width 128 height 51
type input "(213) 408-7895"
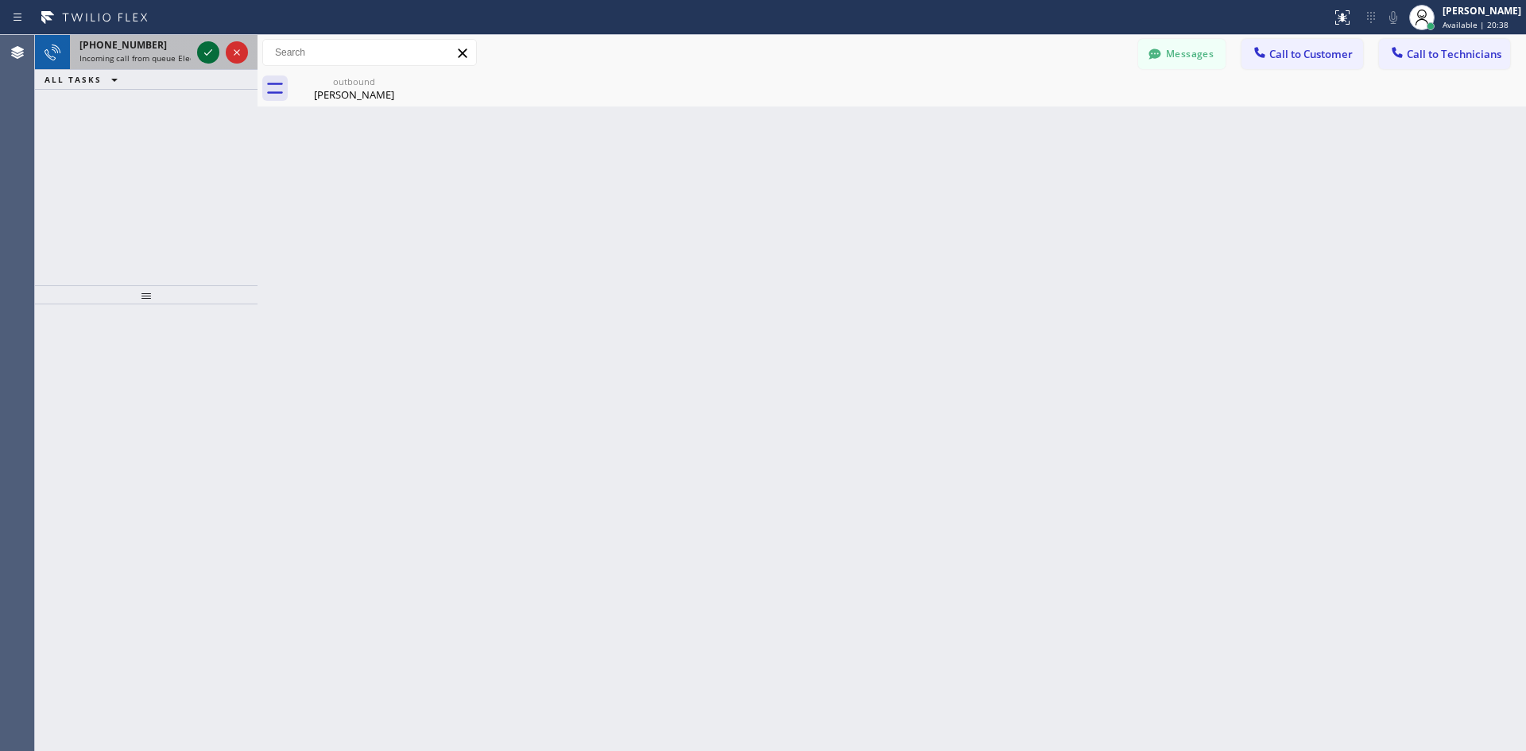
click at [206, 52] on icon at bounding box center [208, 52] width 19 height 19
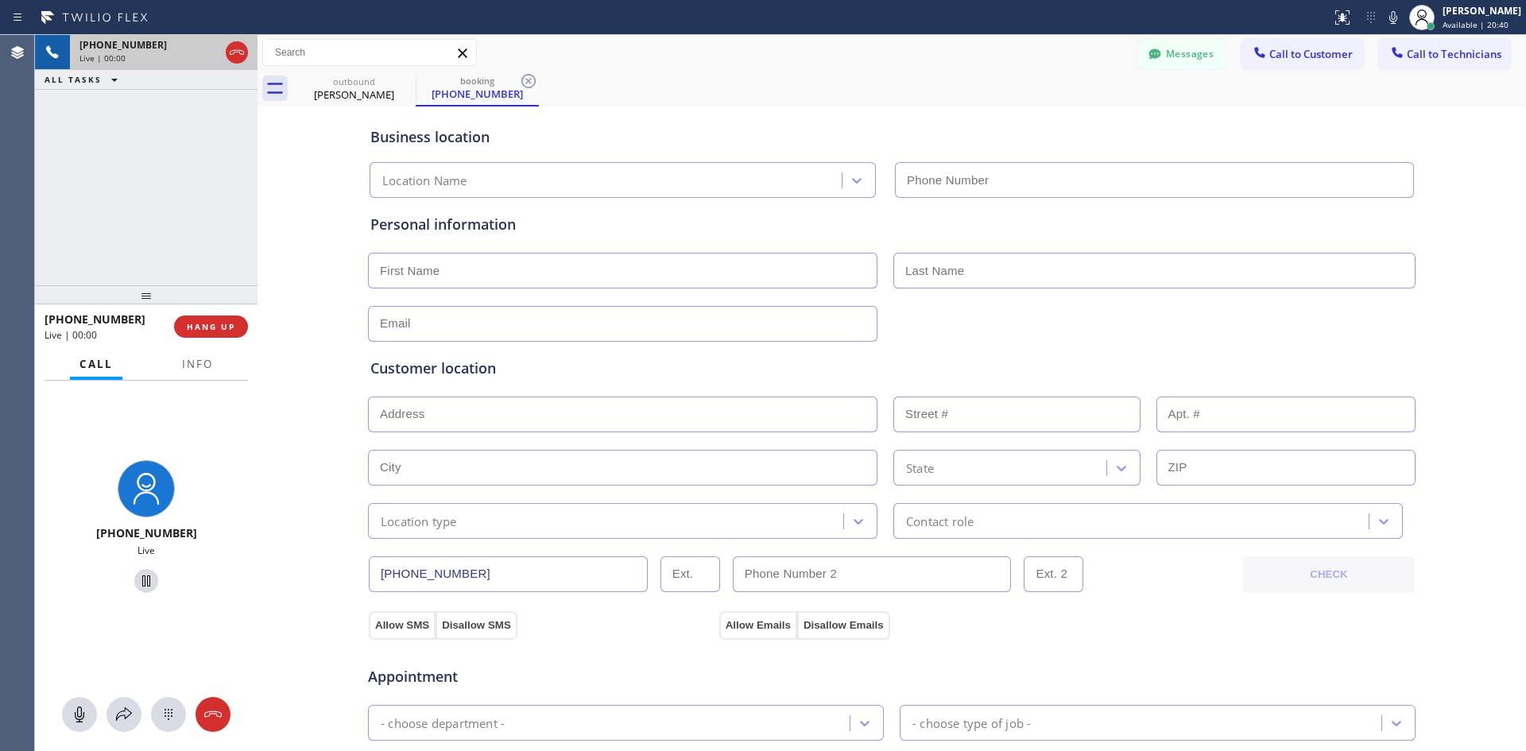
type input "(714) 451-4122"
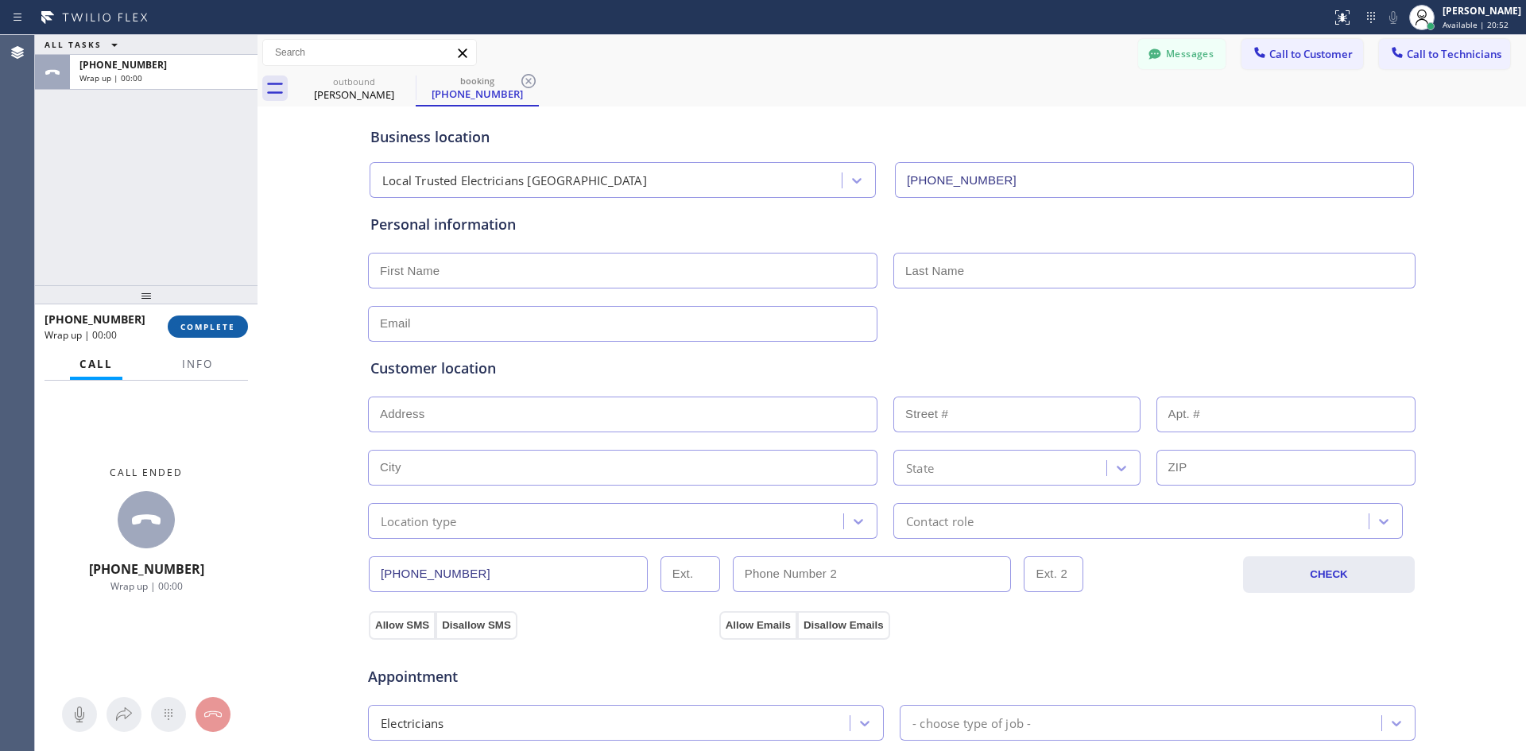
click at [210, 331] on span "COMPLETE" at bounding box center [207, 326] width 55 height 11
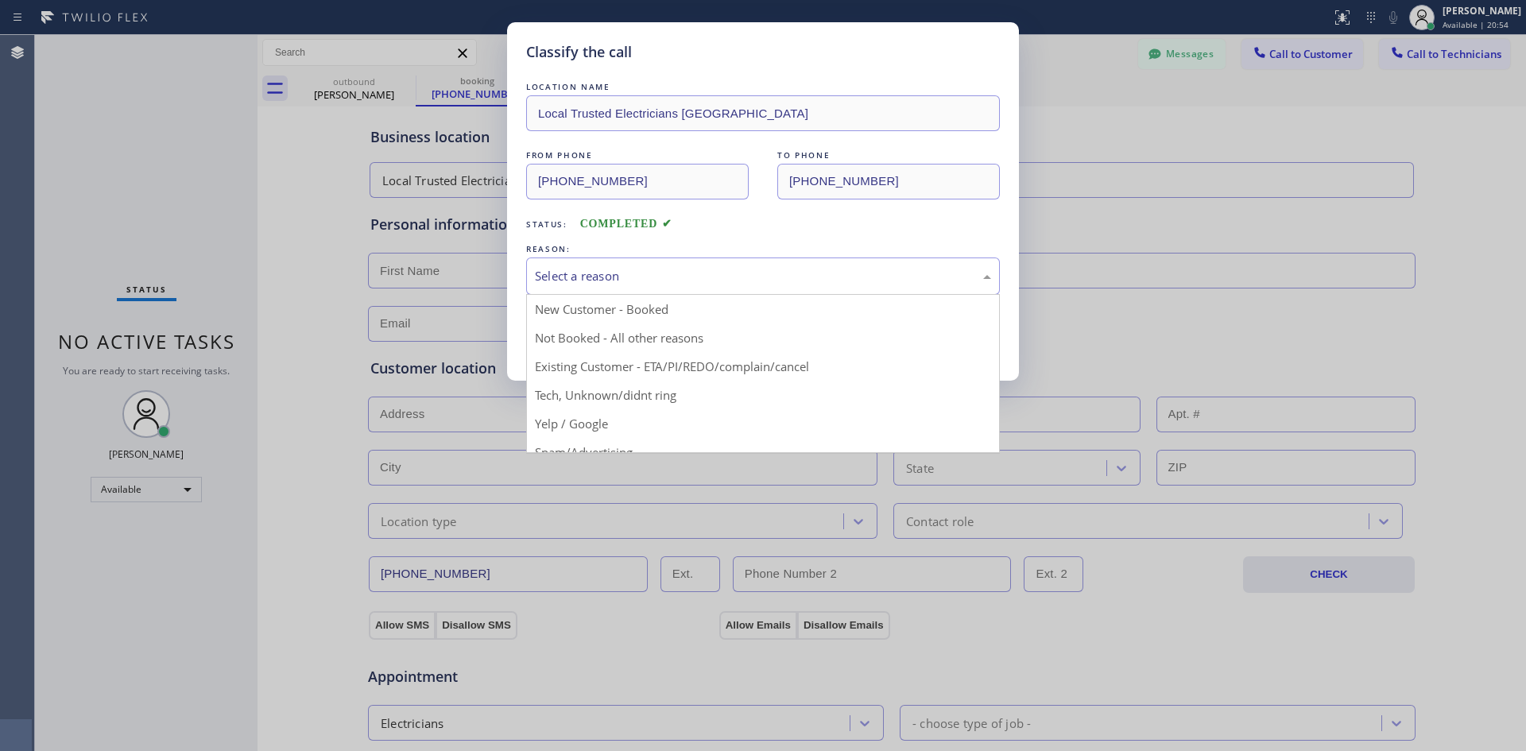
click at [719, 275] on div "Select a reason" at bounding box center [763, 276] width 456 height 18
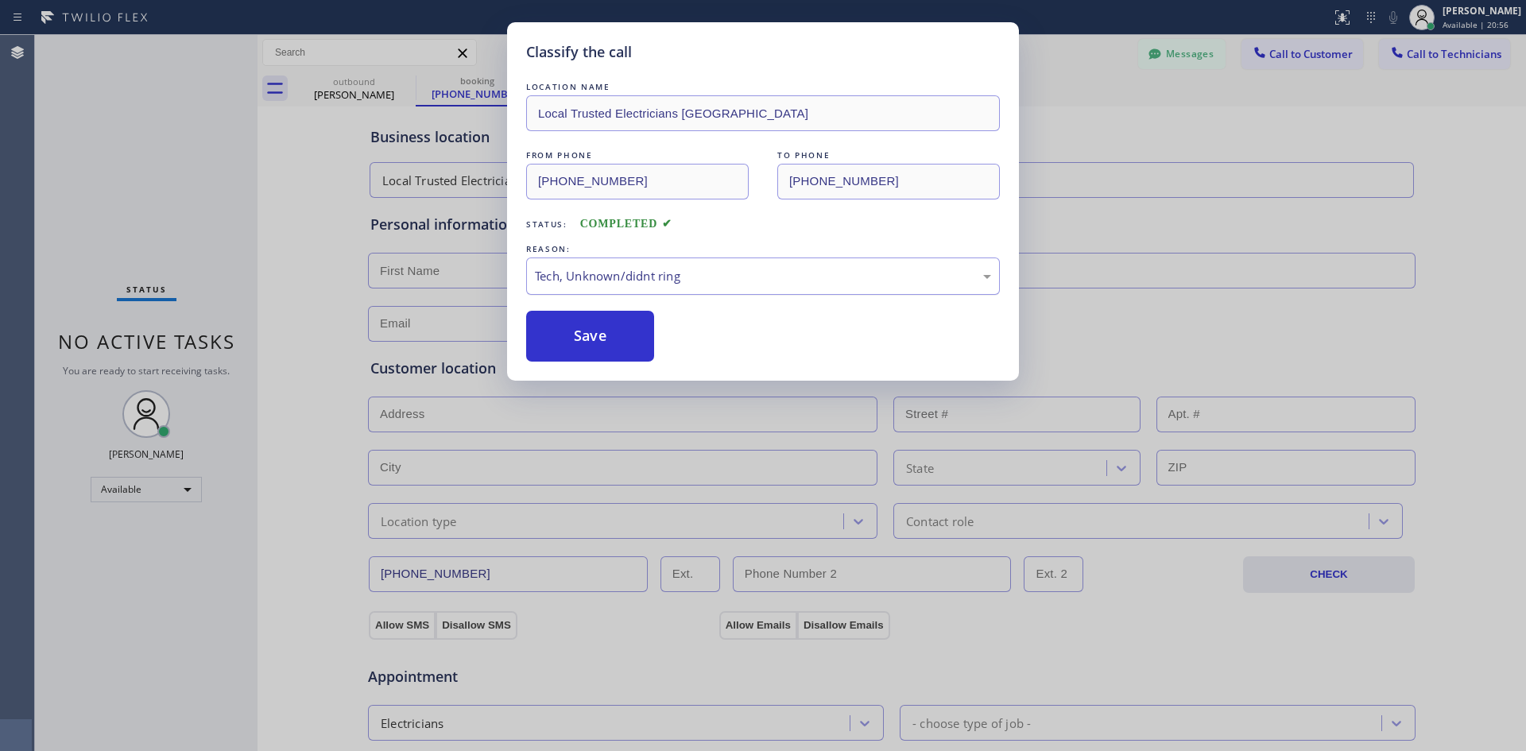
click at [642, 286] on div "Tech, Unknown/didnt ring" at bounding box center [763, 276] width 474 height 37
click at [601, 344] on button "Save" at bounding box center [590, 336] width 128 height 51
type input "(213) 408-7895"
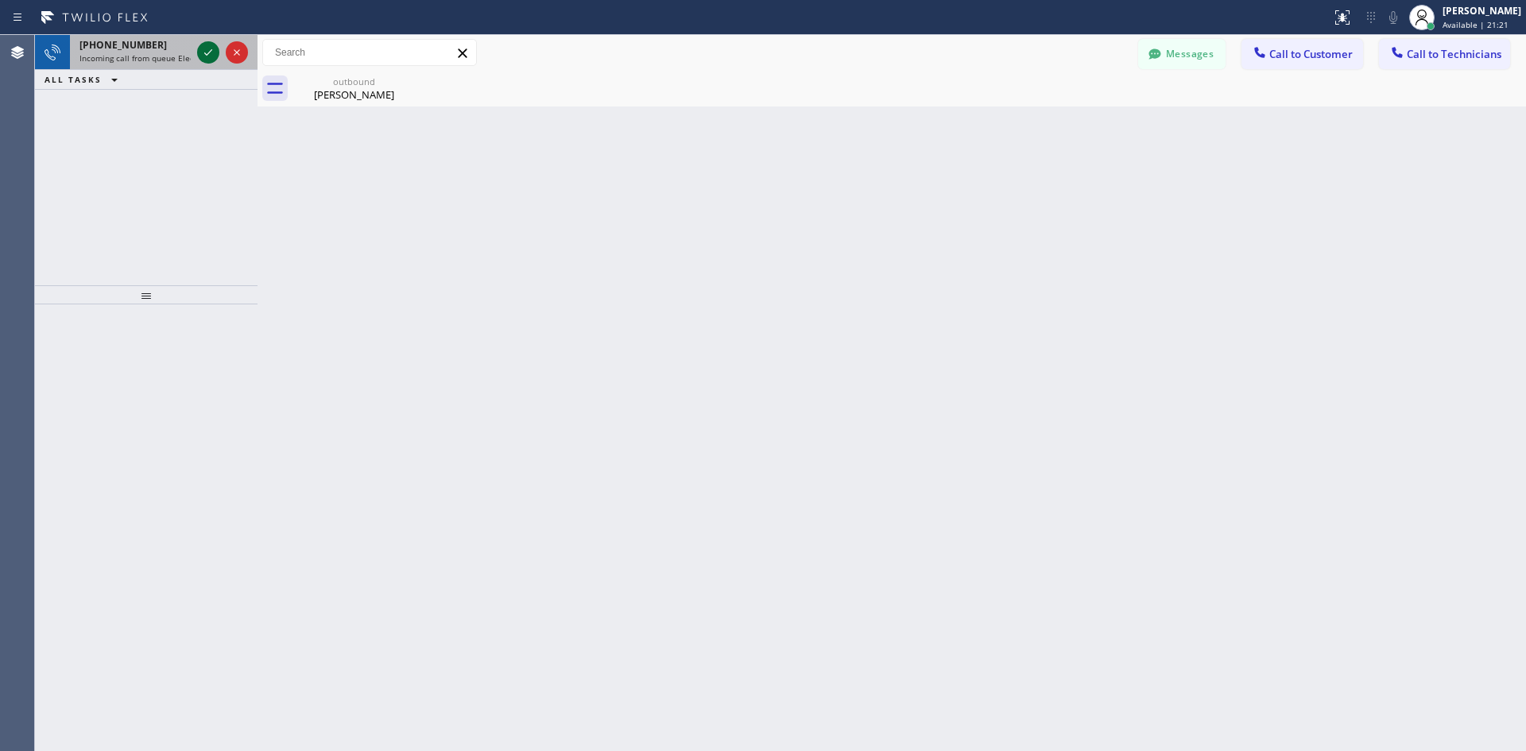
click at [197, 52] on div at bounding box center [208, 52] width 22 height 19
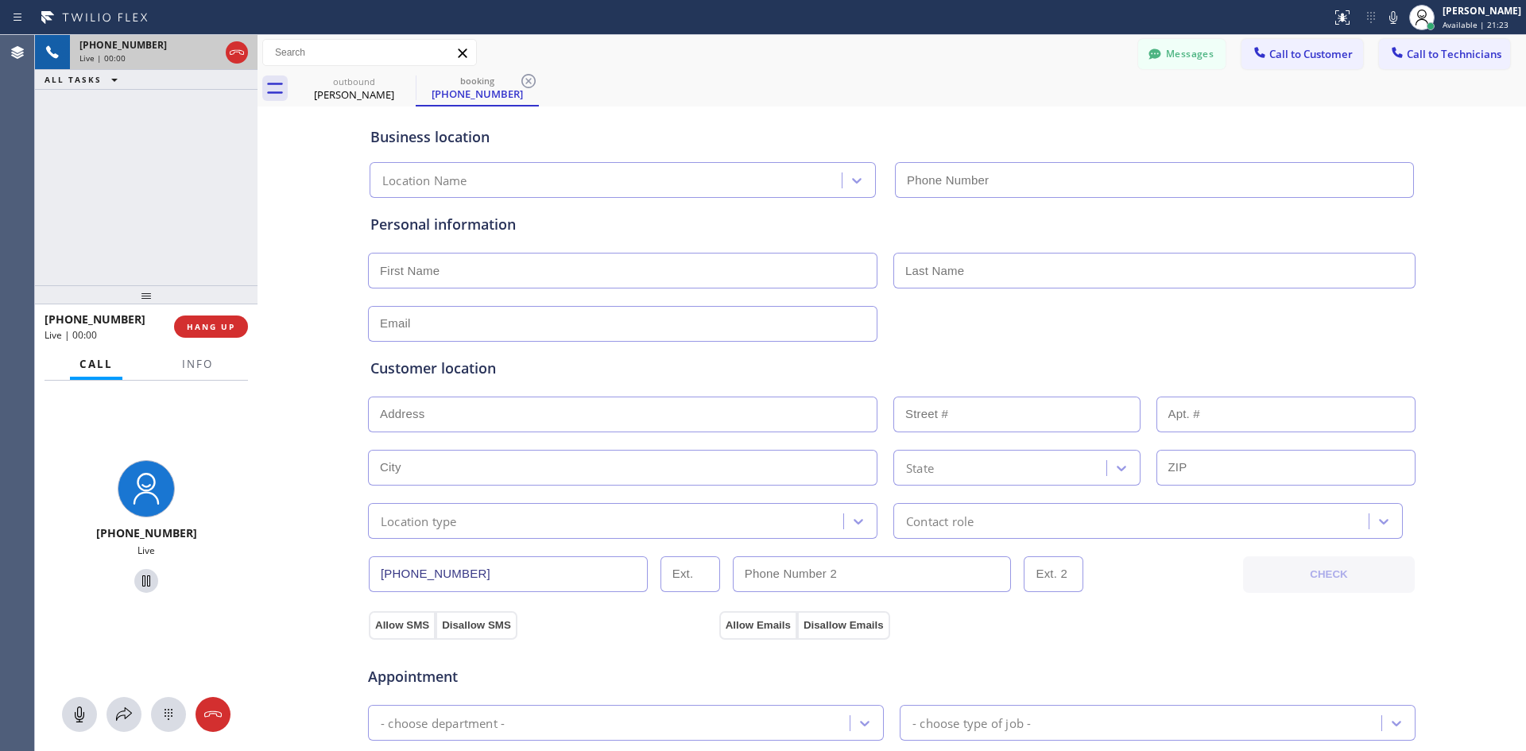
type input "(424) 322-4218"
click at [212, 319] on button "HANG UP" at bounding box center [211, 327] width 74 height 22
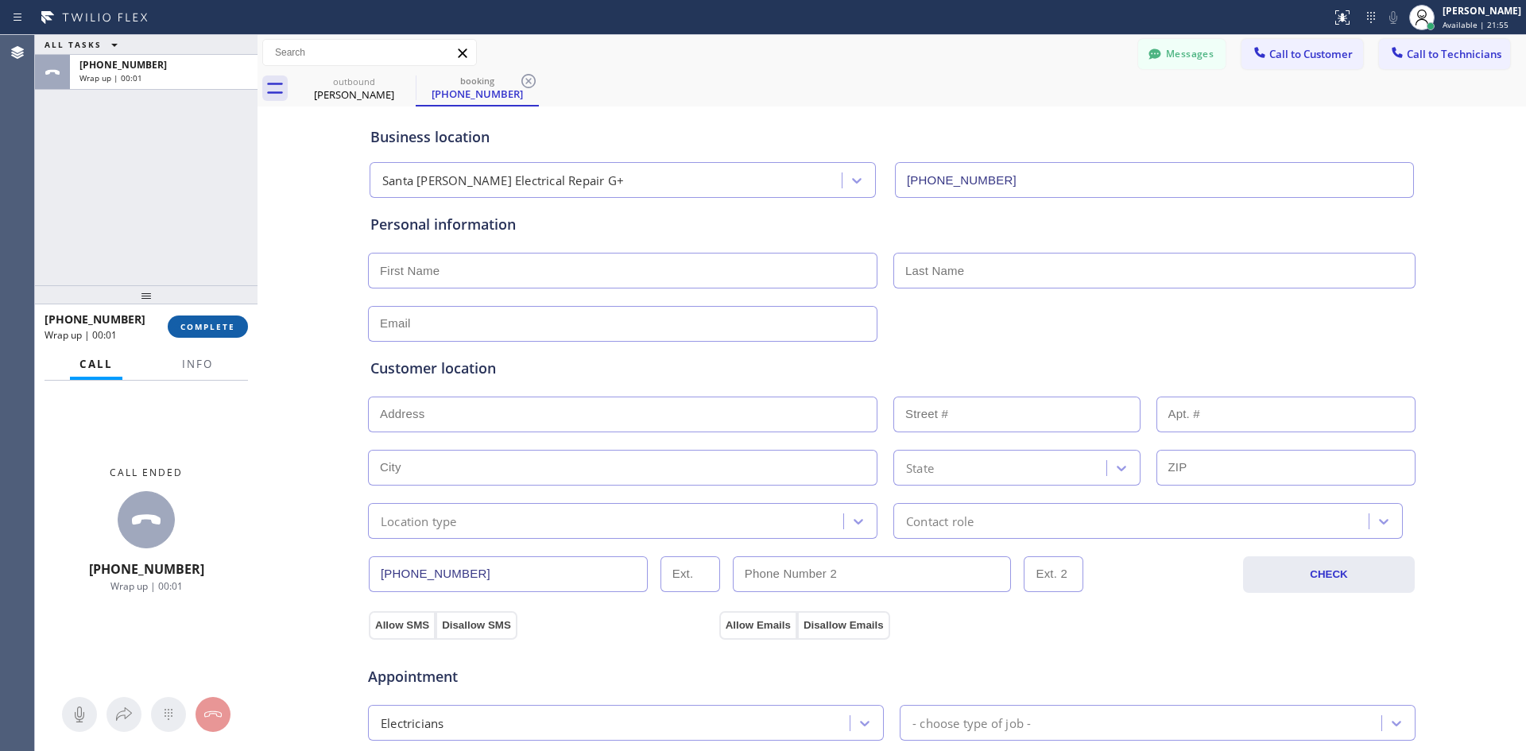
click at [230, 329] on span "COMPLETE" at bounding box center [207, 326] width 55 height 11
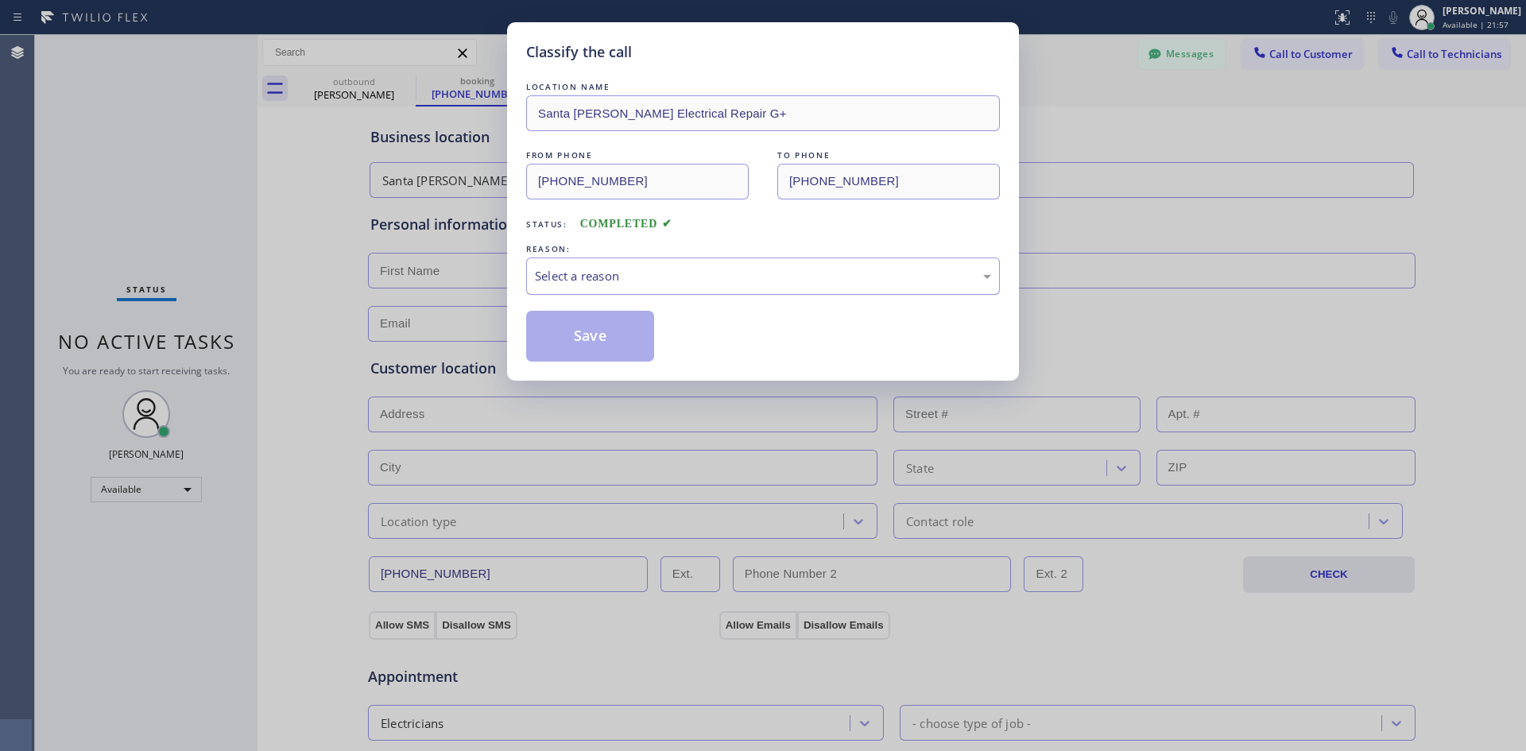
click at [719, 270] on div "Select a reason" at bounding box center [763, 276] width 456 height 18
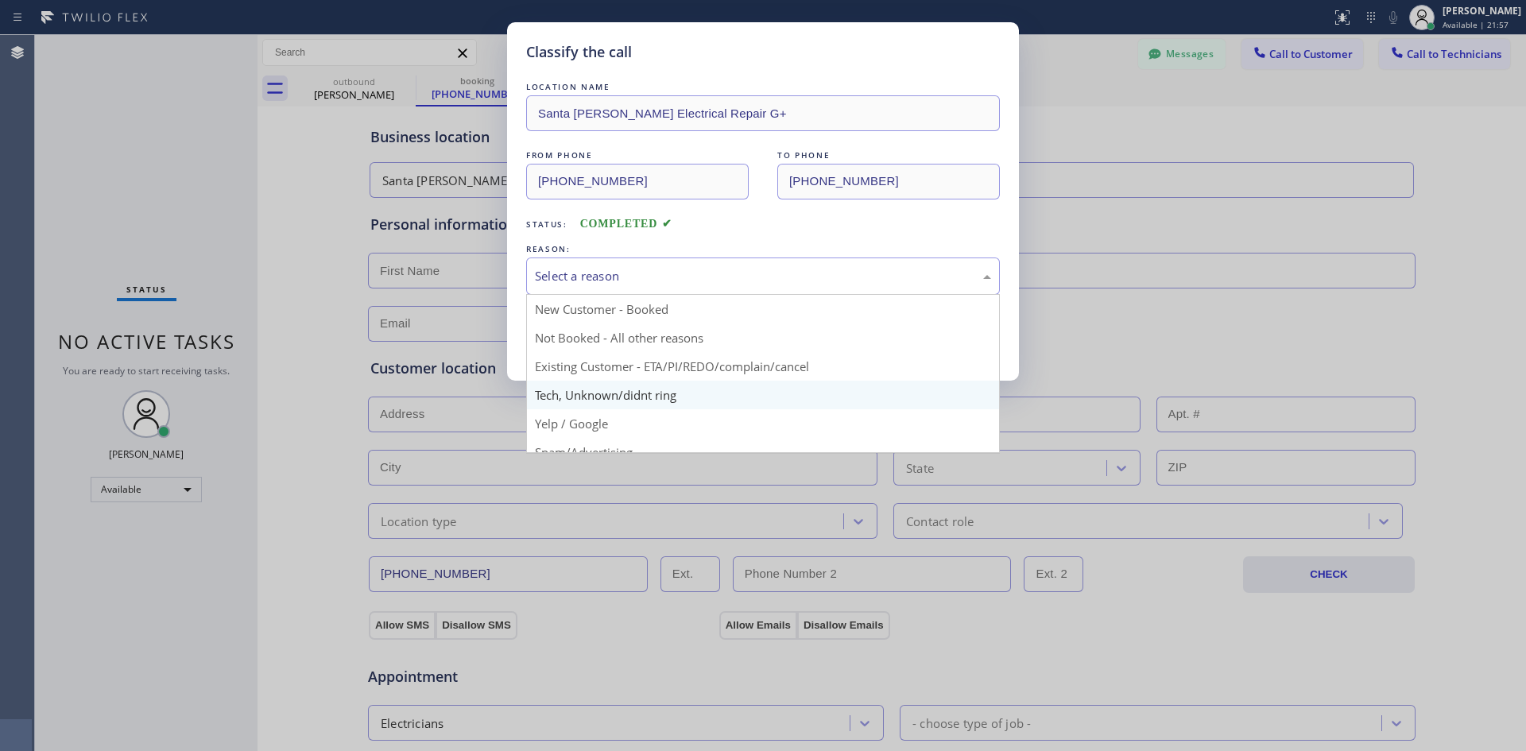
scroll to position [79, 0]
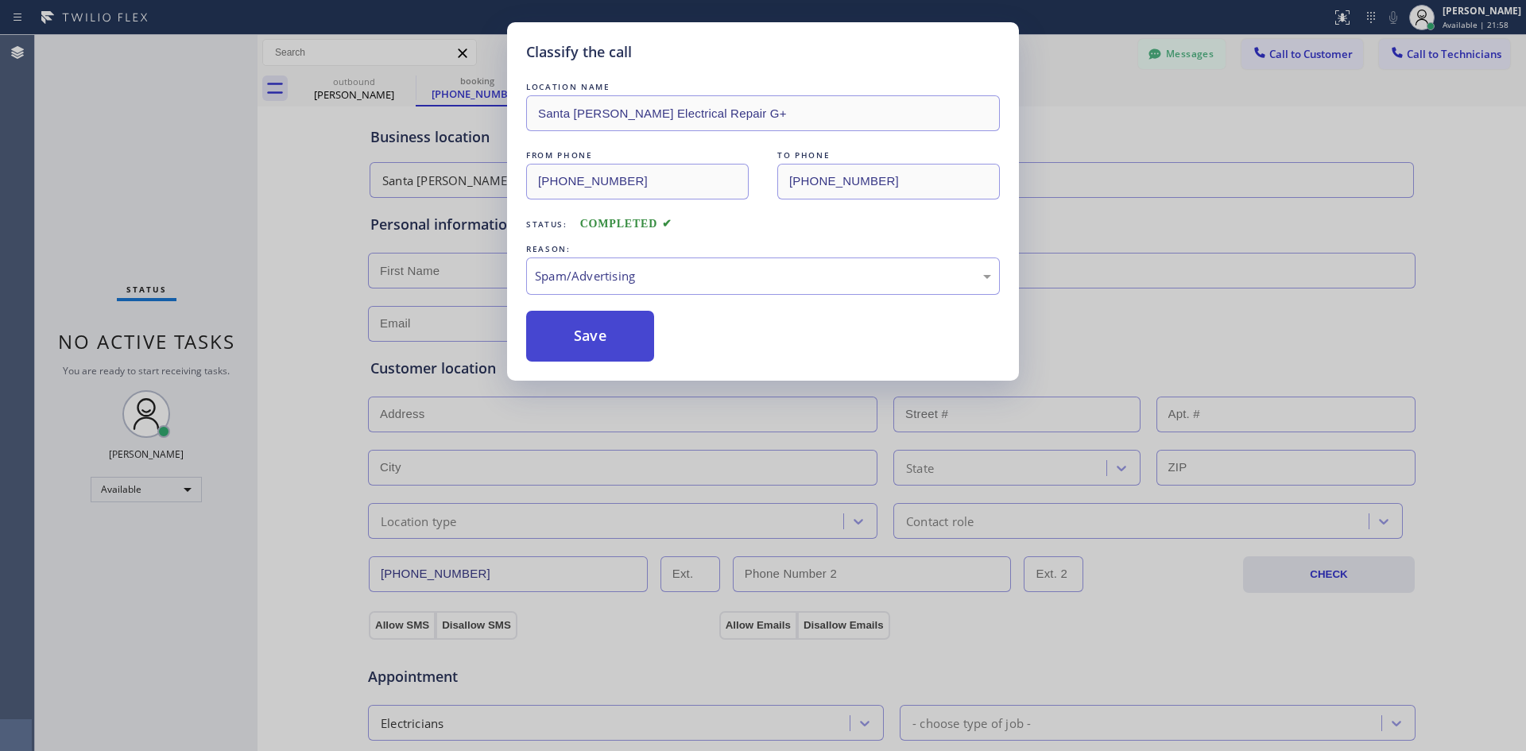
drag, startPoint x: 609, startPoint y: 322, endPoint x: 618, endPoint y: 340, distance: 20.6
click at [609, 324] on button "Save" at bounding box center [590, 336] width 128 height 51
type input "(213) 408-7895"
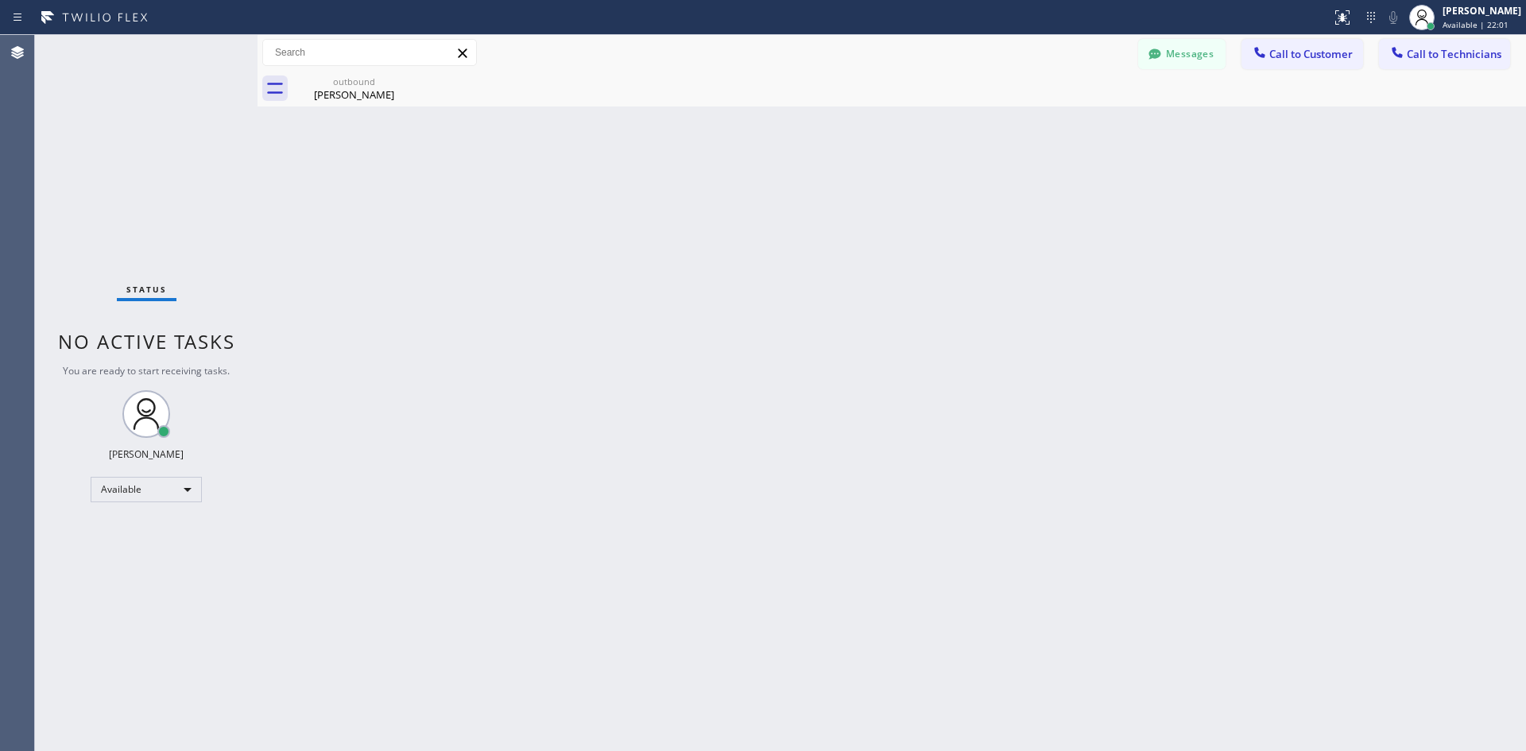
click at [462, 55] on icon at bounding box center [462, 52] width 9 height 9
click at [406, 80] on icon at bounding box center [405, 81] width 14 height 14
click at [172, 479] on div "Available" at bounding box center [146, 489] width 111 height 25
click at [164, 506] on li "Offline" at bounding box center [145, 511] width 108 height 19
click at [157, 486] on div "Available" at bounding box center [146, 489] width 111 height 25
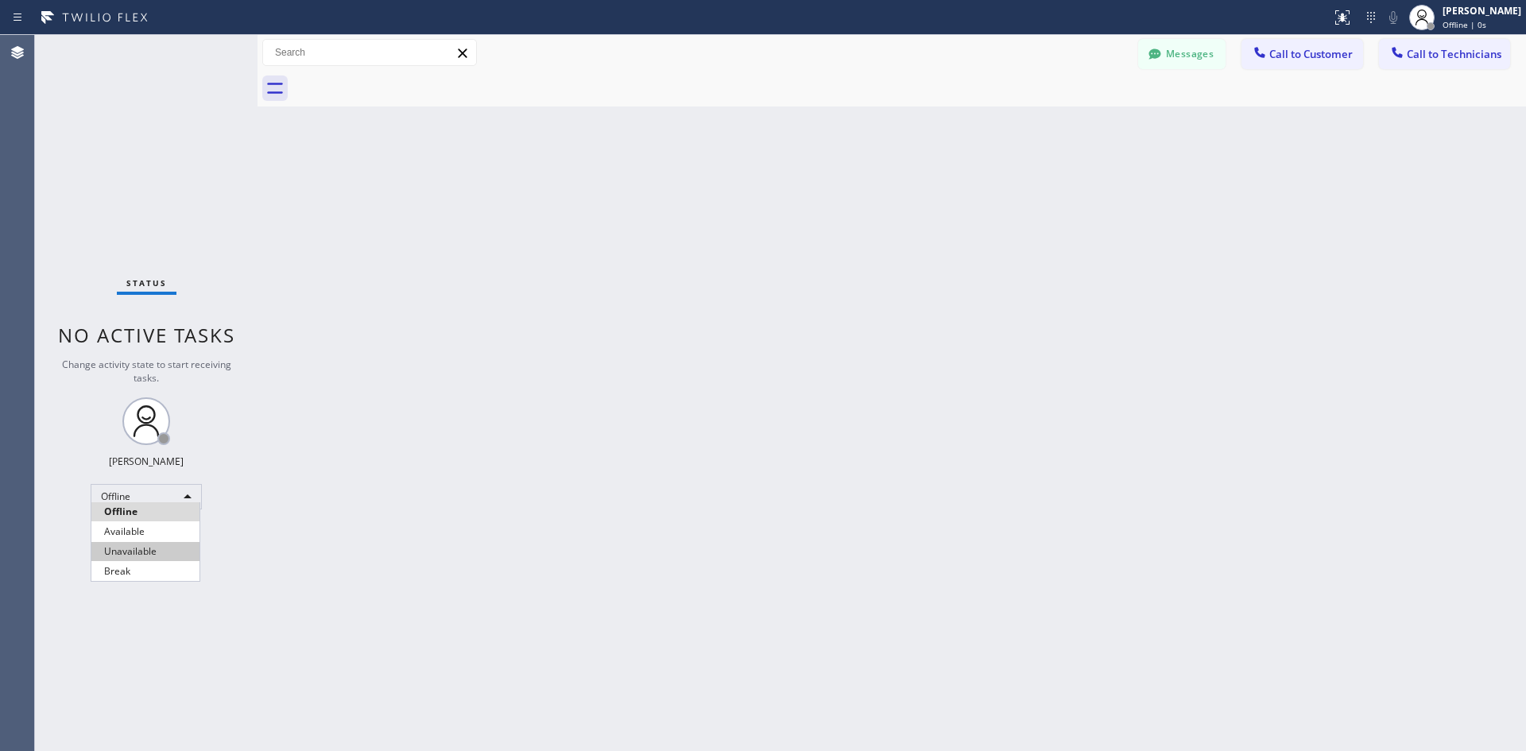
drag, startPoint x: 156, startPoint y: 549, endPoint x: 568, endPoint y: 514, distance: 413.2
click at [161, 547] on li "Unavailable" at bounding box center [145, 551] width 108 height 19
click at [593, 513] on div "Back to Dashboard Change Sender ID Customers Technicians Select a contact Outbo…" at bounding box center [892, 393] width 1269 height 716
click at [157, 502] on div "Unavailable" at bounding box center [146, 496] width 111 height 25
click at [169, 533] on li "Available" at bounding box center [145, 538] width 108 height 19
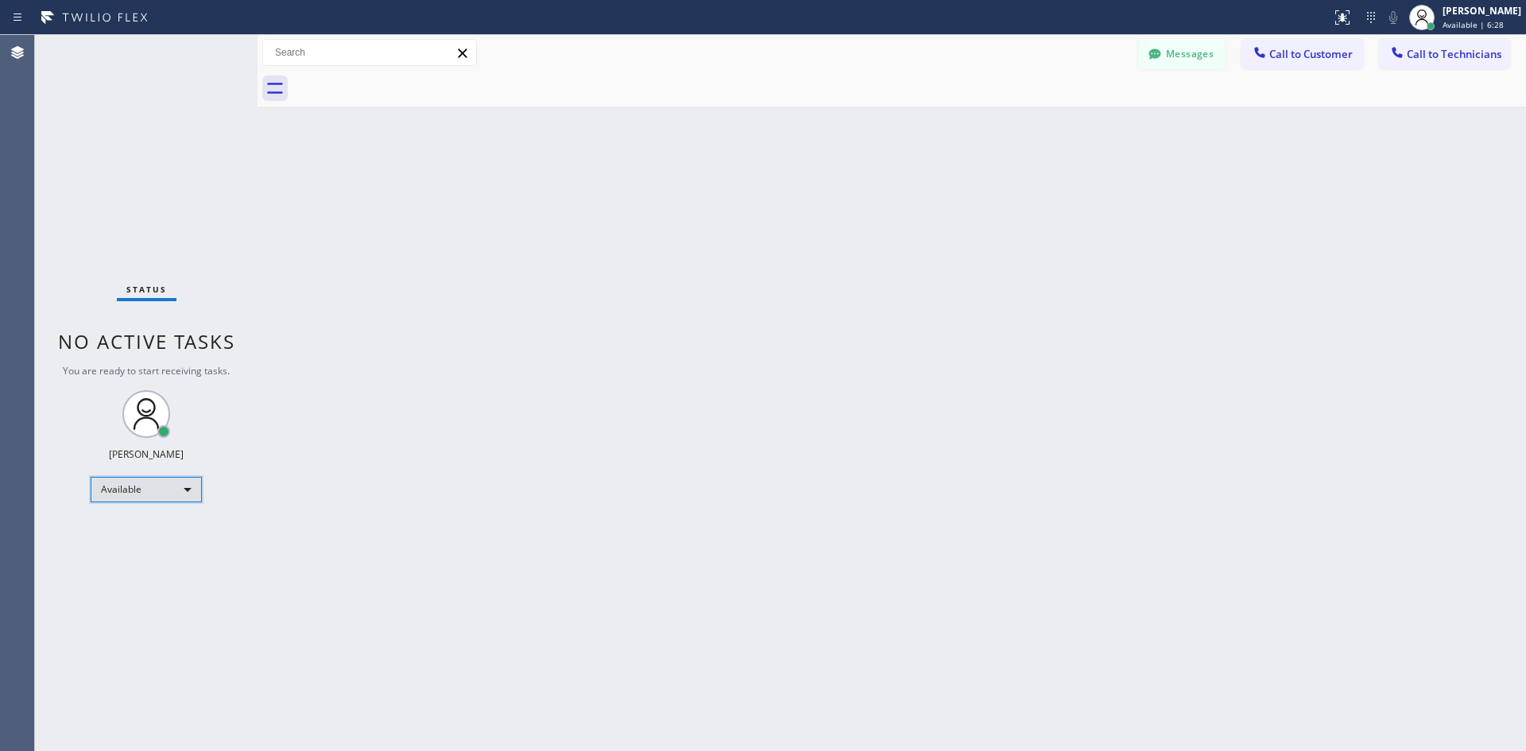
click at [151, 494] on div "Available" at bounding box center [146, 489] width 111 height 25
drag, startPoint x: 146, startPoint y: 520, endPoint x: 147, endPoint y: 556, distance: 35.8
click at [147, 556] on ul "Offline Available Unavailable Break" at bounding box center [146, 541] width 110 height 79
click at [147, 556] on li "Unavailable" at bounding box center [145, 551] width 108 height 19
click at [166, 496] on div "Unavailable" at bounding box center [146, 496] width 111 height 25
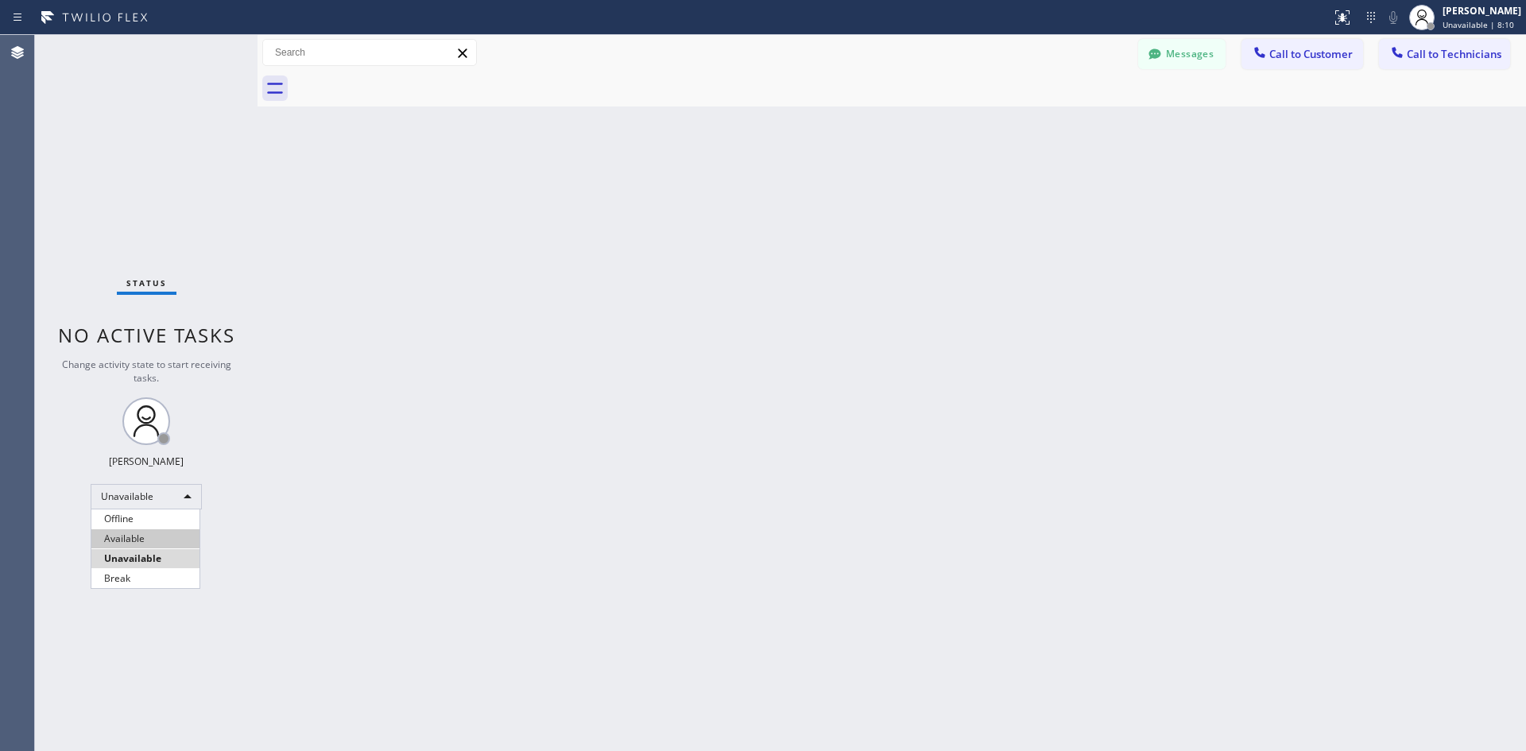
click at [171, 536] on li "Available" at bounding box center [145, 538] width 108 height 19
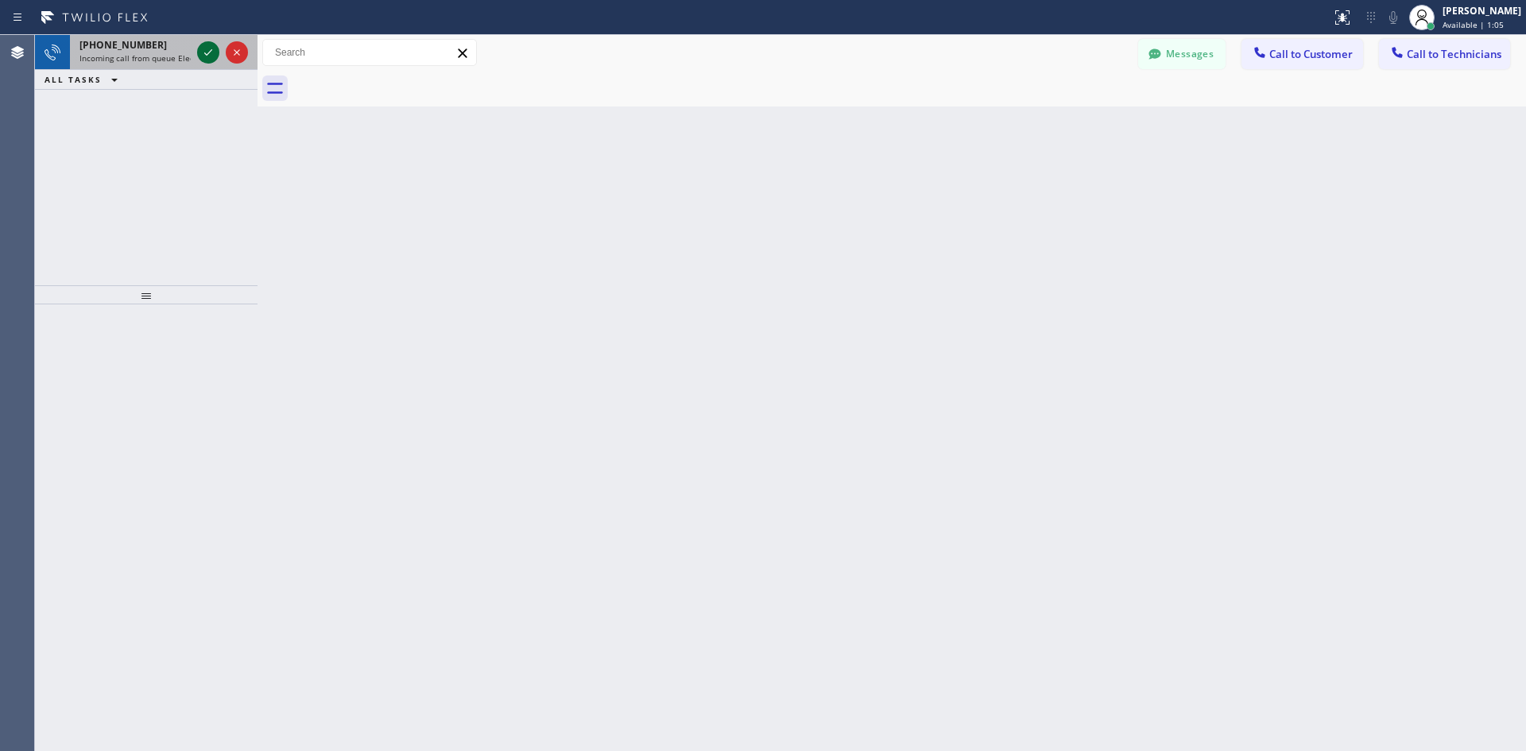
click at [216, 69] on div "+19494228650 Incoming call from queue Electrical" at bounding box center [146, 52] width 223 height 35
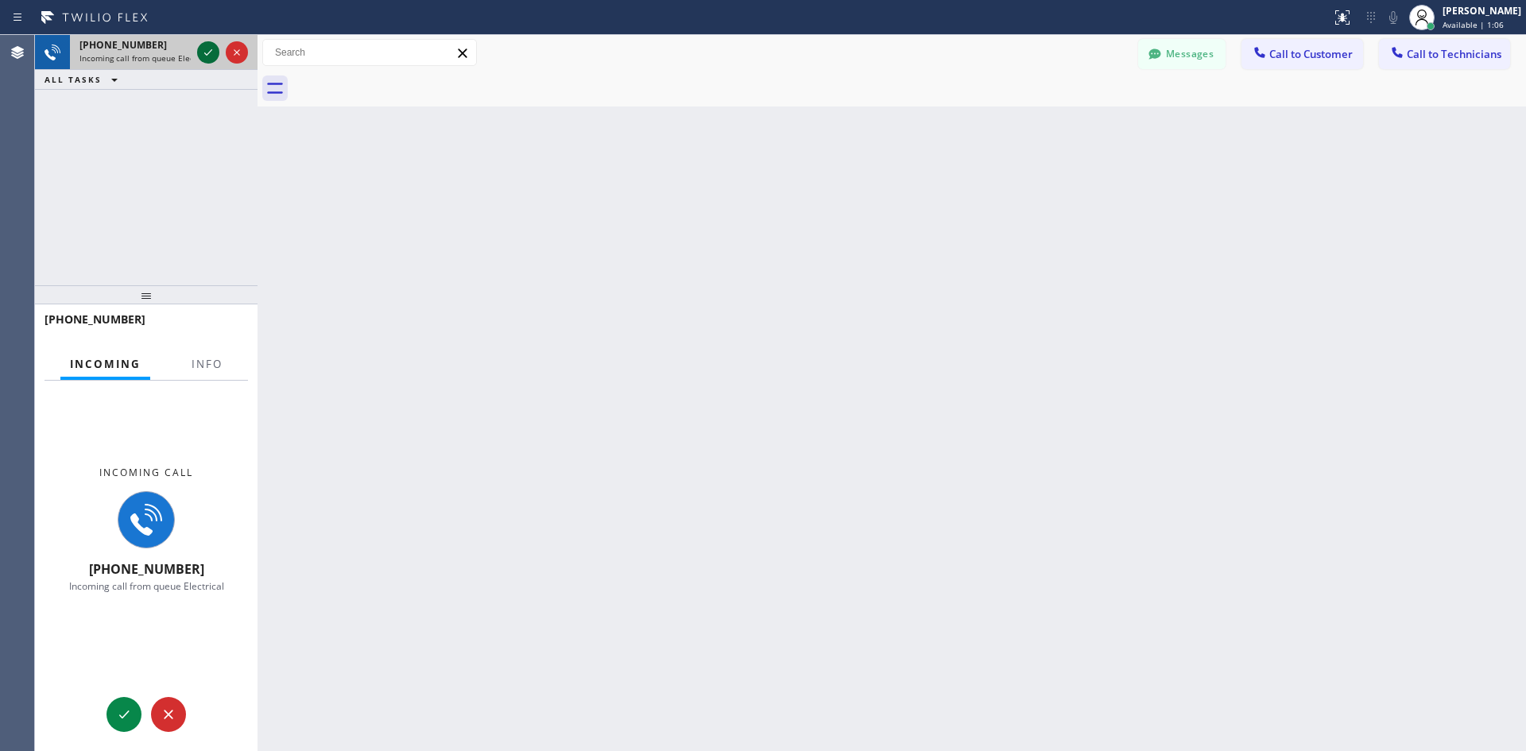
click at [211, 57] on icon at bounding box center [208, 52] width 19 height 19
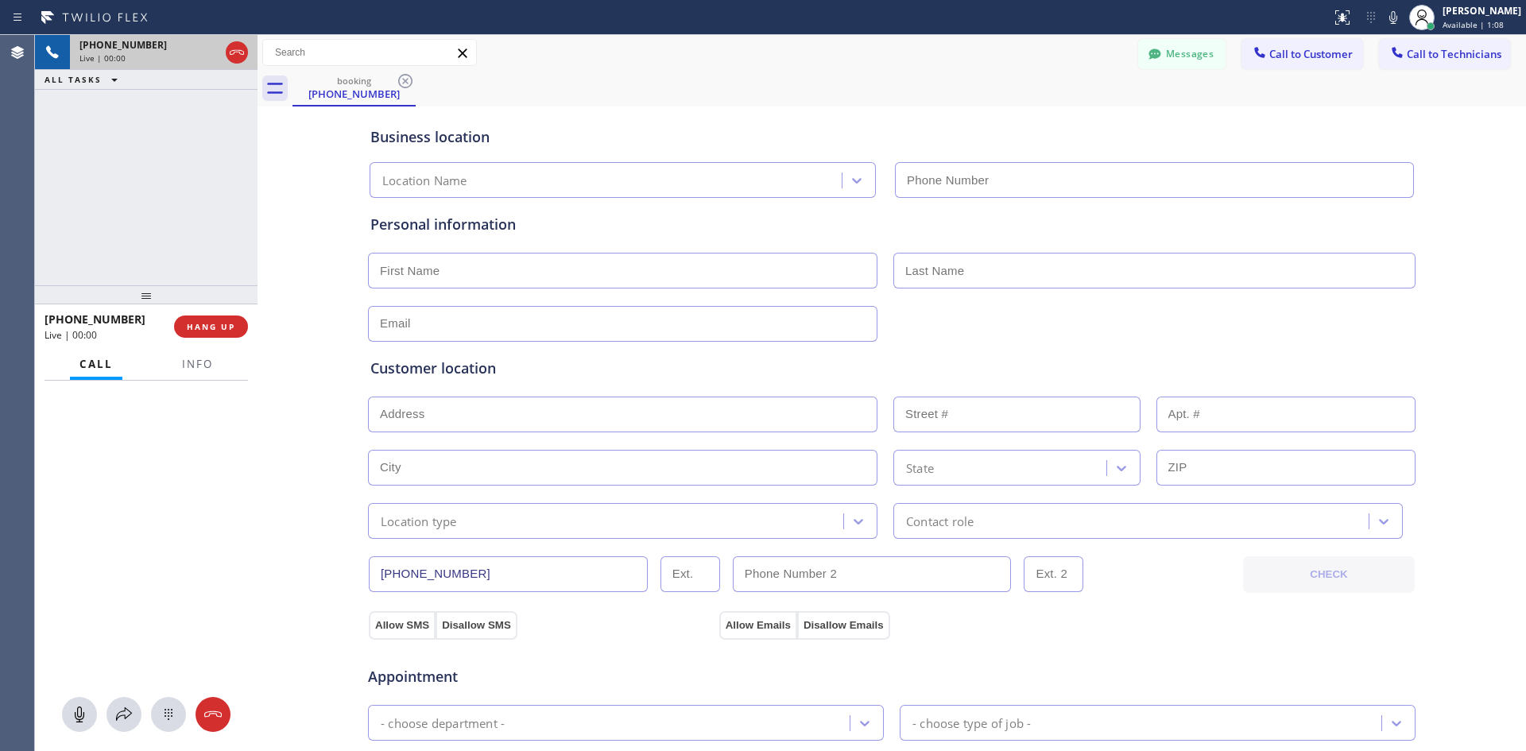
type input "(800) 568-8664"
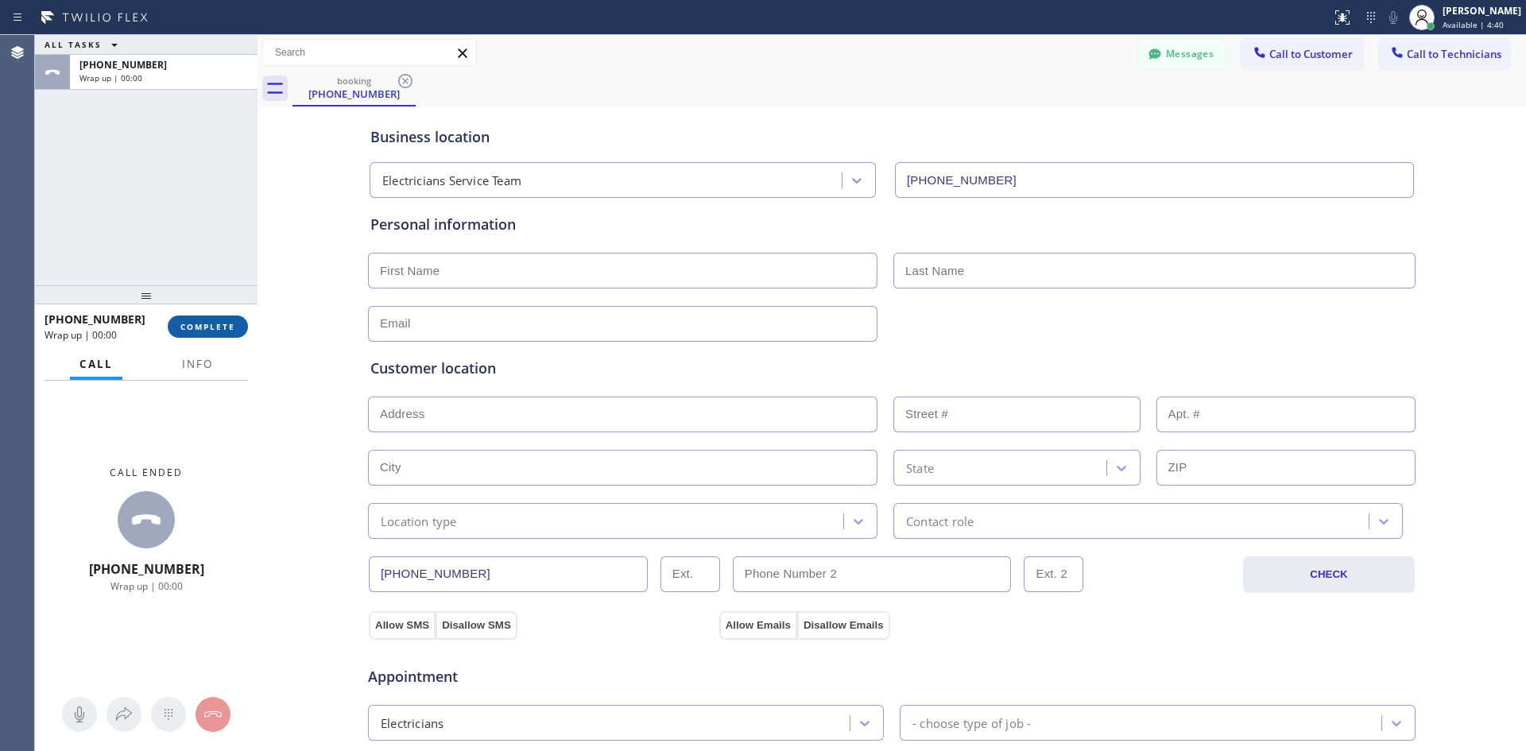
click at [213, 326] on span "COMPLETE" at bounding box center [207, 326] width 55 height 11
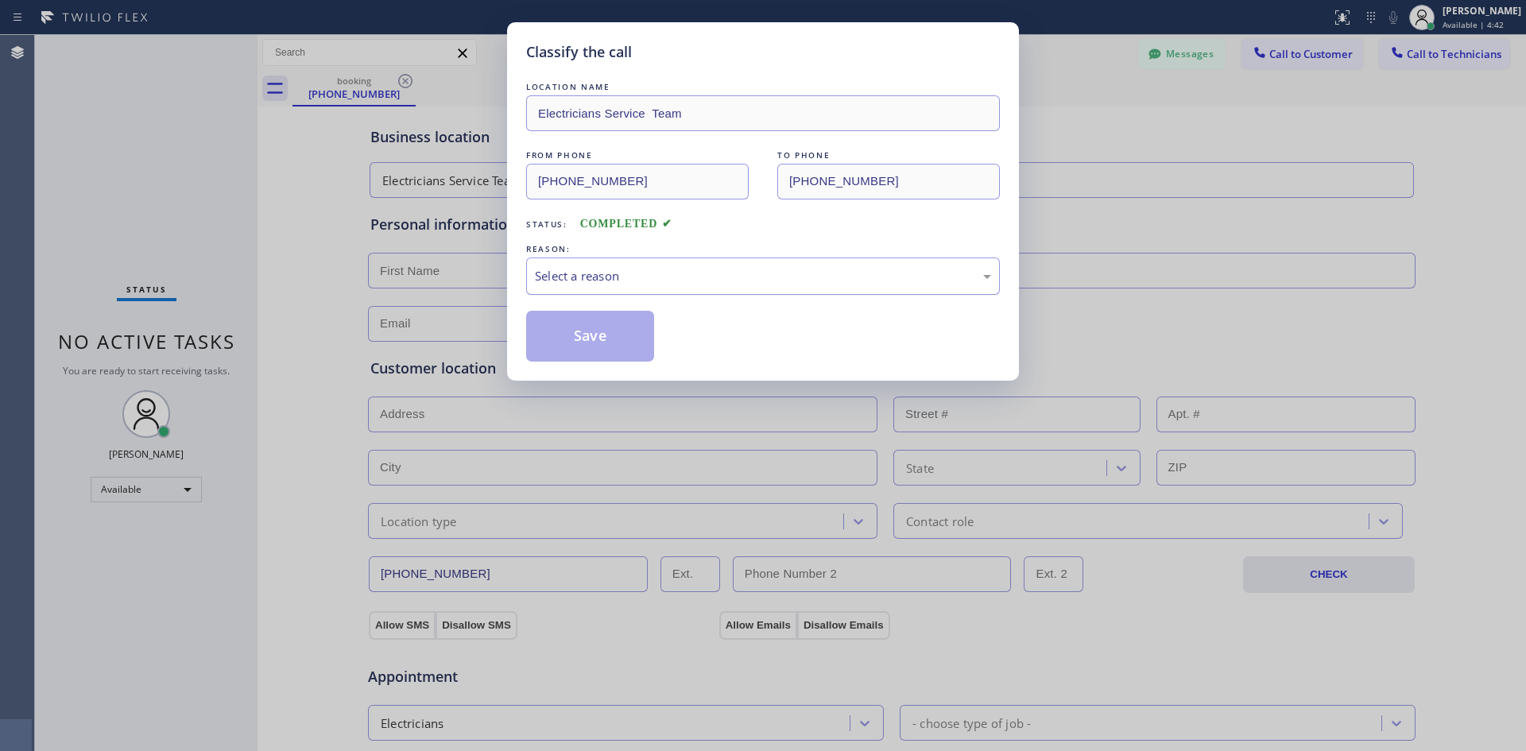
click at [648, 285] on div "Select a reason" at bounding box center [763, 276] width 456 height 18
click at [626, 342] on button "Save" at bounding box center [590, 336] width 128 height 51
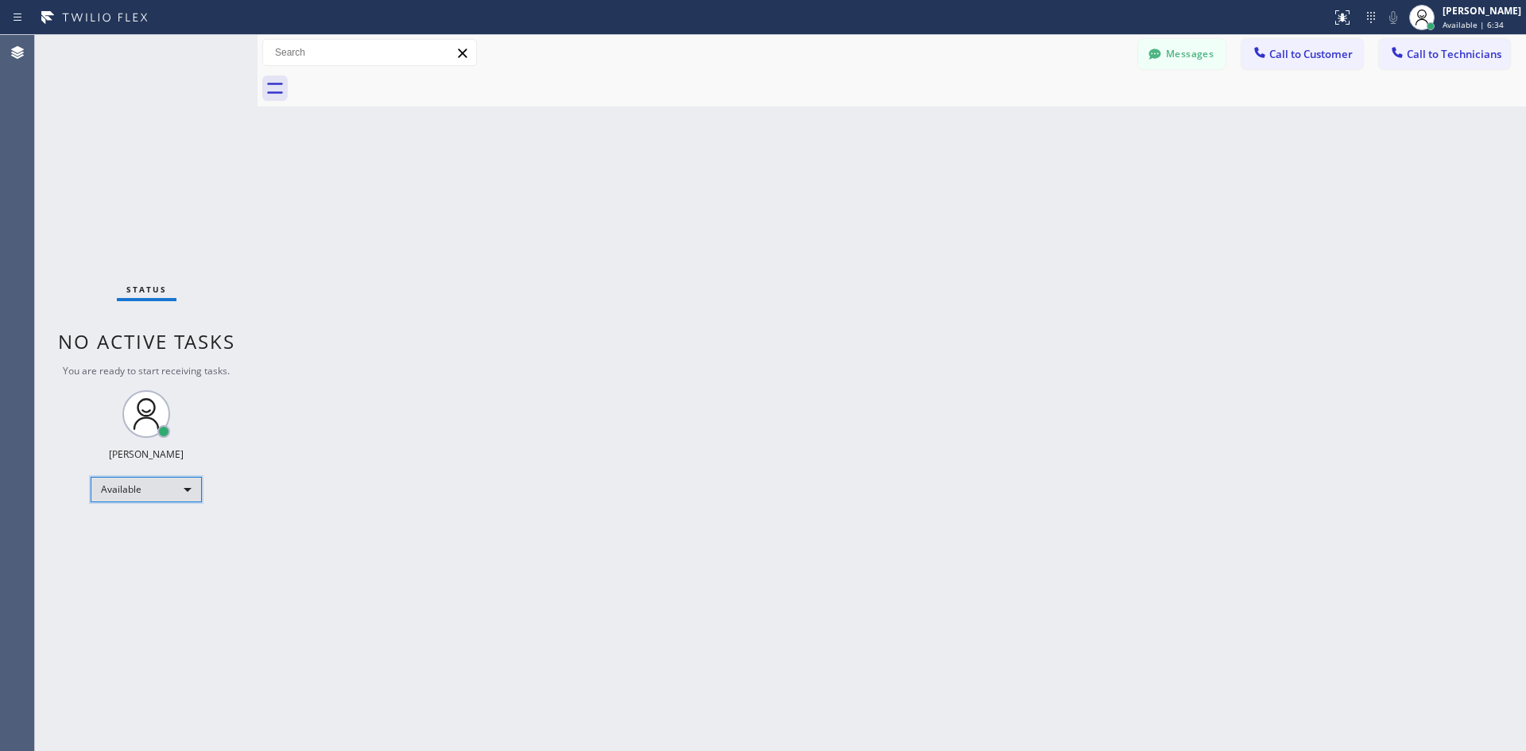
click at [163, 480] on div "Available" at bounding box center [146, 489] width 111 height 25
click at [145, 544] on li "Unavailable" at bounding box center [145, 551] width 108 height 19
click at [149, 506] on div "Unavailable" at bounding box center [146, 496] width 111 height 25
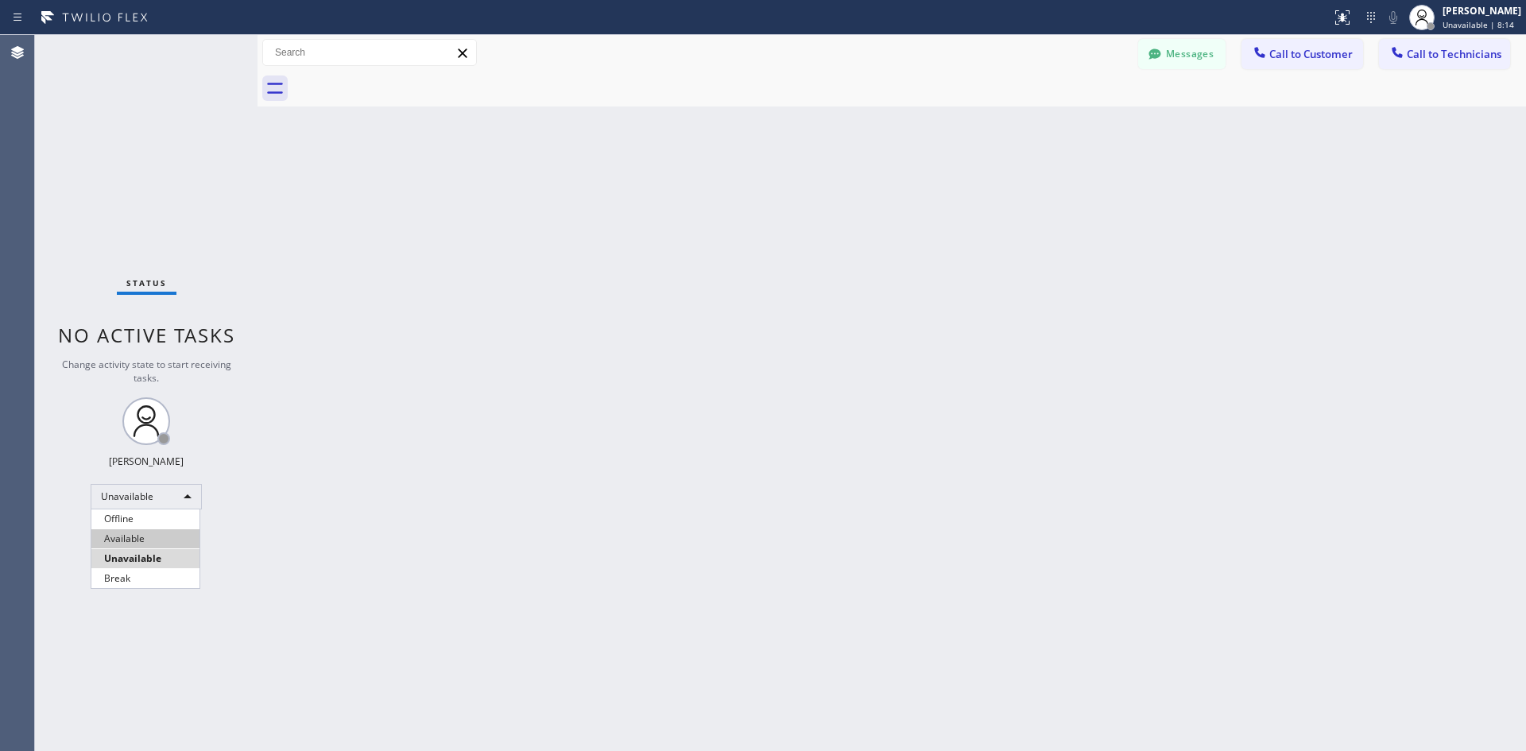
click at [154, 534] on li "Available" at bounding box center [145, 538] width 108 height 19
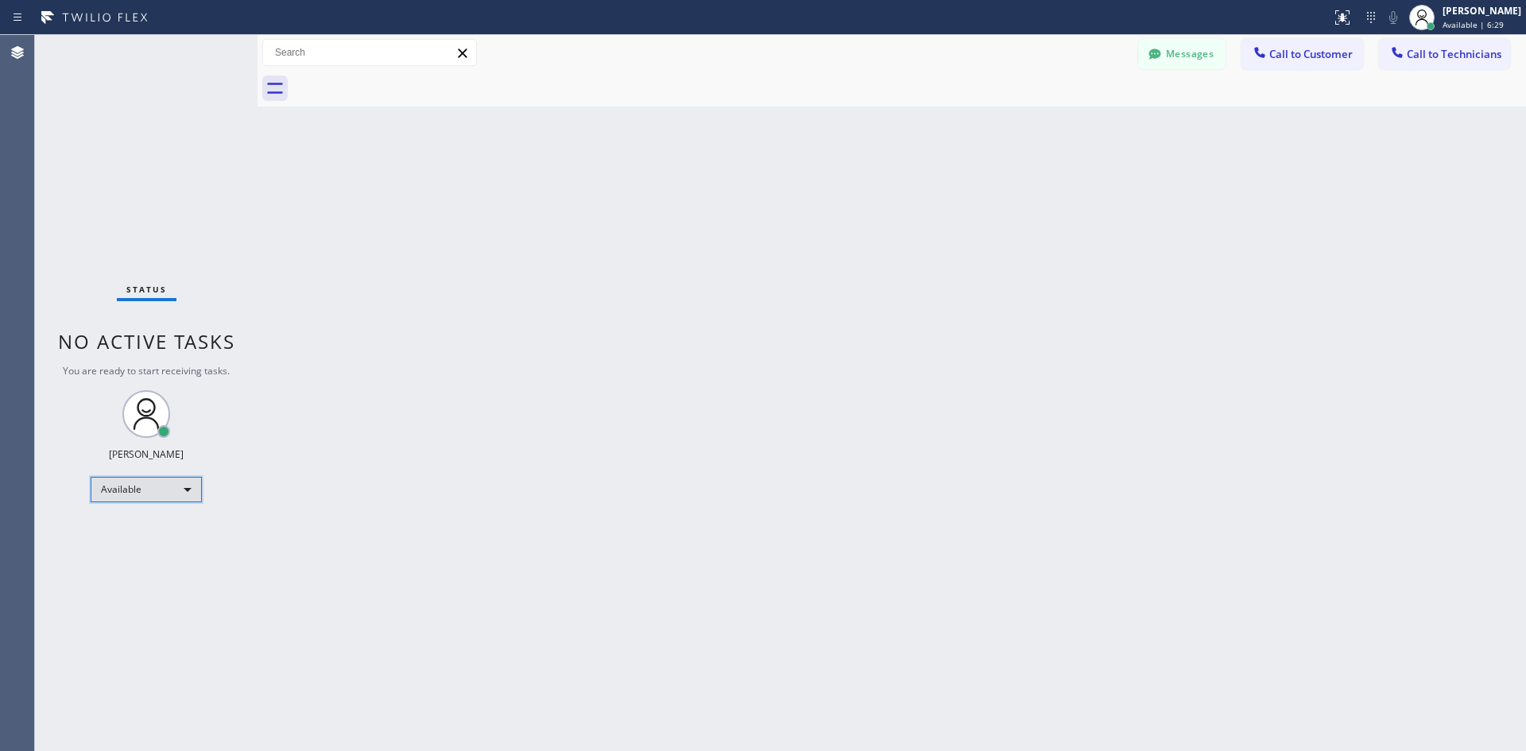
click at [122, 490] on div "Available" at bounding box center [146, 489] width 111 height 25
click at [565, 502] on div at bounding box center [763, 375] width 1526 height 751
click at [191, 490] on div "Available" at bounding box center [146, 489] width 111 height 25
click at [186, 509] on li "Offline" at bounding box center [145, 511] width 108 height 19
click at [158, 502] on div "Offline" at bounding box center [146, 496] width 111 height 25
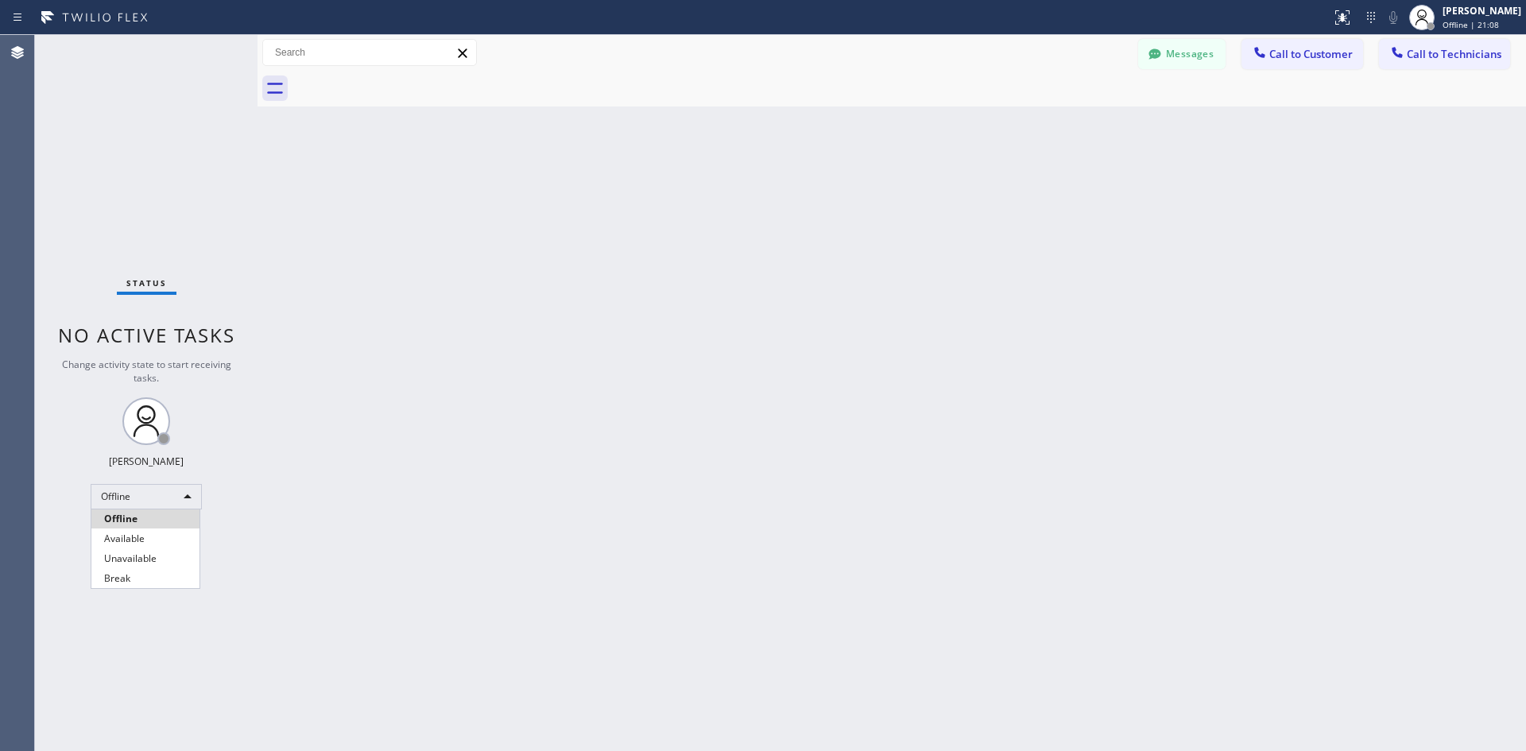
click at [158, 527] on li "Offline" at bounding box center [145, 518] width 108 height 19
click at [157, 508] on div "Offline" at bounding box center [146, 496] width 111 height 25
click at [156, 532] on li "Available" at bounding box center [145, 538] width 108 height 19
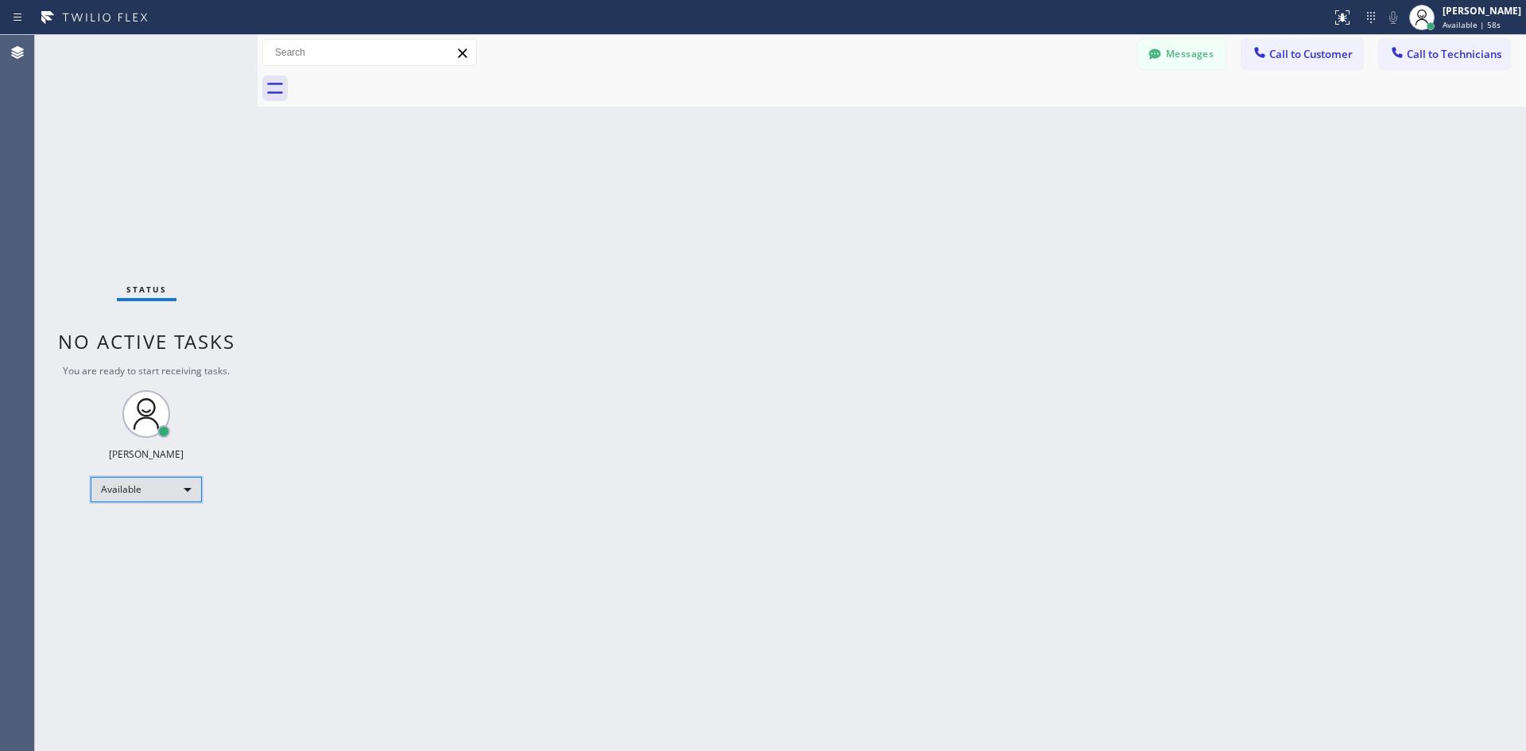
click at [113, 500] on div "Available" at bounding box center [146, 489] width 111 height 25
click at [180, 491] on div "Available" at bounding box center [146, 489] width 111 height 25
click at [165, 514] on li "Offline" at bounding box center [145, 511] width 108 height 19
click at [139, 550] on div "Status No active tasks Change activity state to start receiving tasks. Lika Sha…" at bounding box center [146, 393] width 223 height 716
drag, startPoint x: 159, startPoint y: 515, endPoint x: 176, endPoint y: 490, distance: 30.4
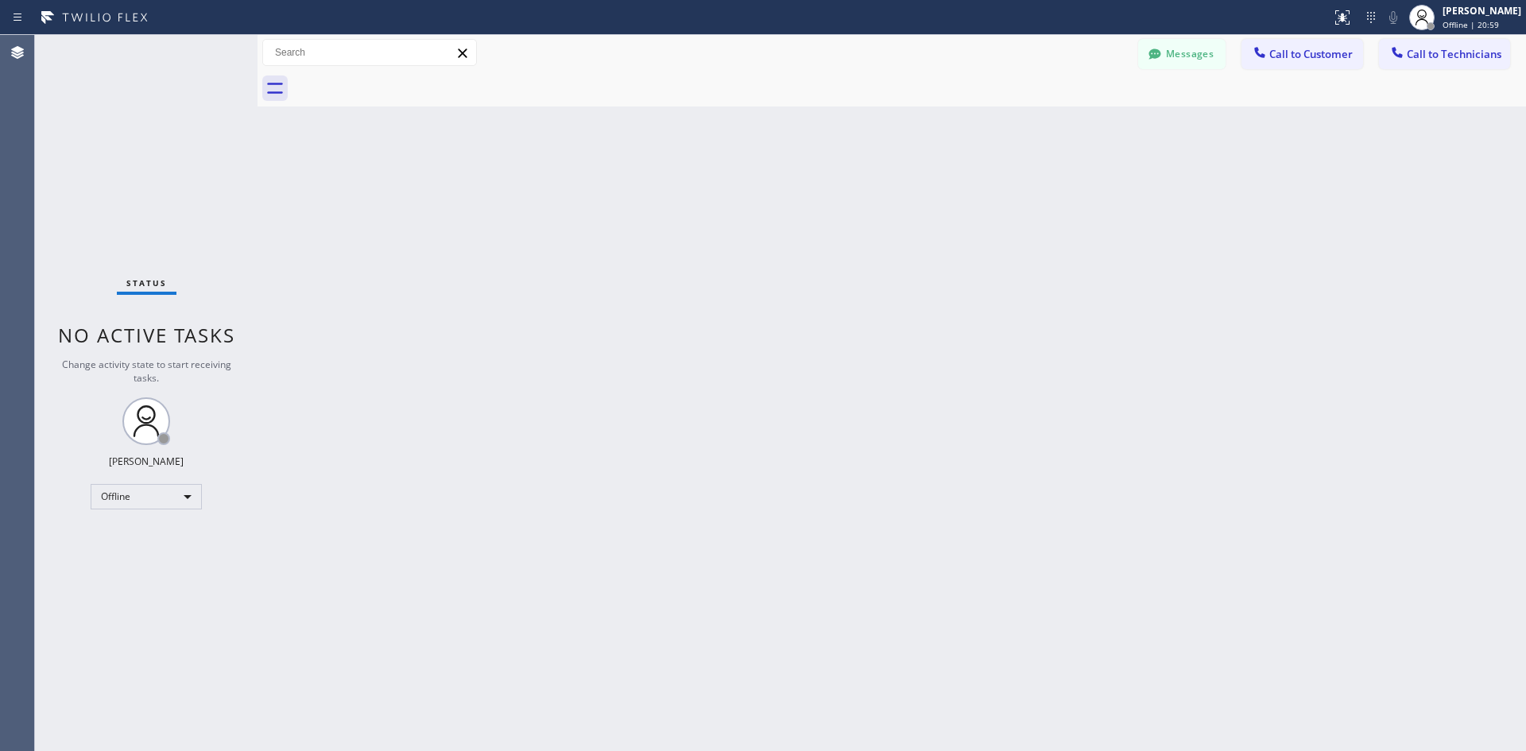
click at [159, 514] on div "Status No active tasks Change activity state to start receiving tasks. Lika Sha…" at bounding box center [146, 393] width 223 height 716
click at [176, 490] on div "Offline" at bounding box center [146, 496] width 111 height 25
click at [177, 530] on li "Available" at bounding box center [145, 538] width 108 height 19
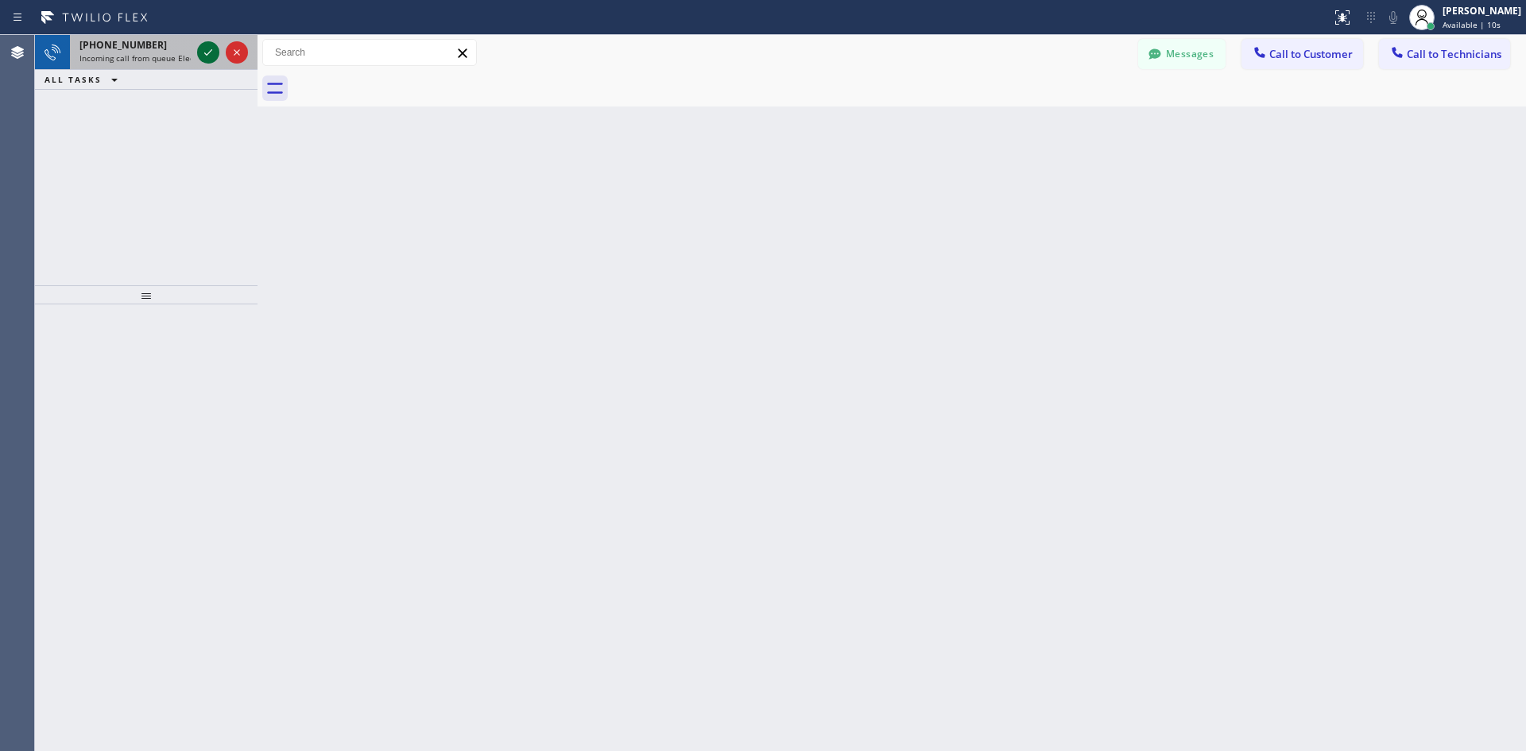
click at [201, 47] on icon at bounding box center [208, 52] width 19 height 19
click at [207, 52] on icon at bounding box center [208, 52] width 19 height 19
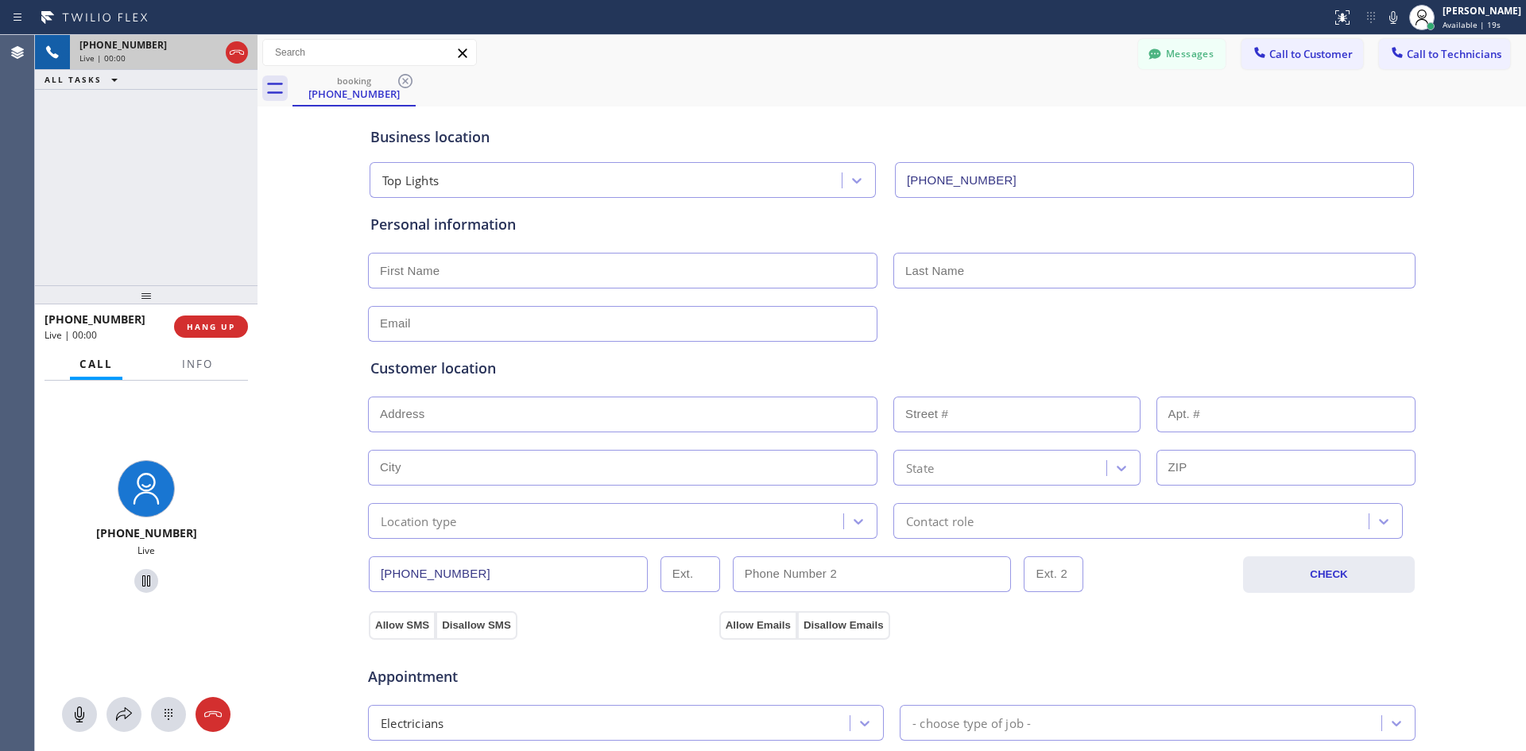
type input "(360) 233-2240"
click at [224, 337] on button "HANG UP" at bounding box center [211, 327] width 74 height 22
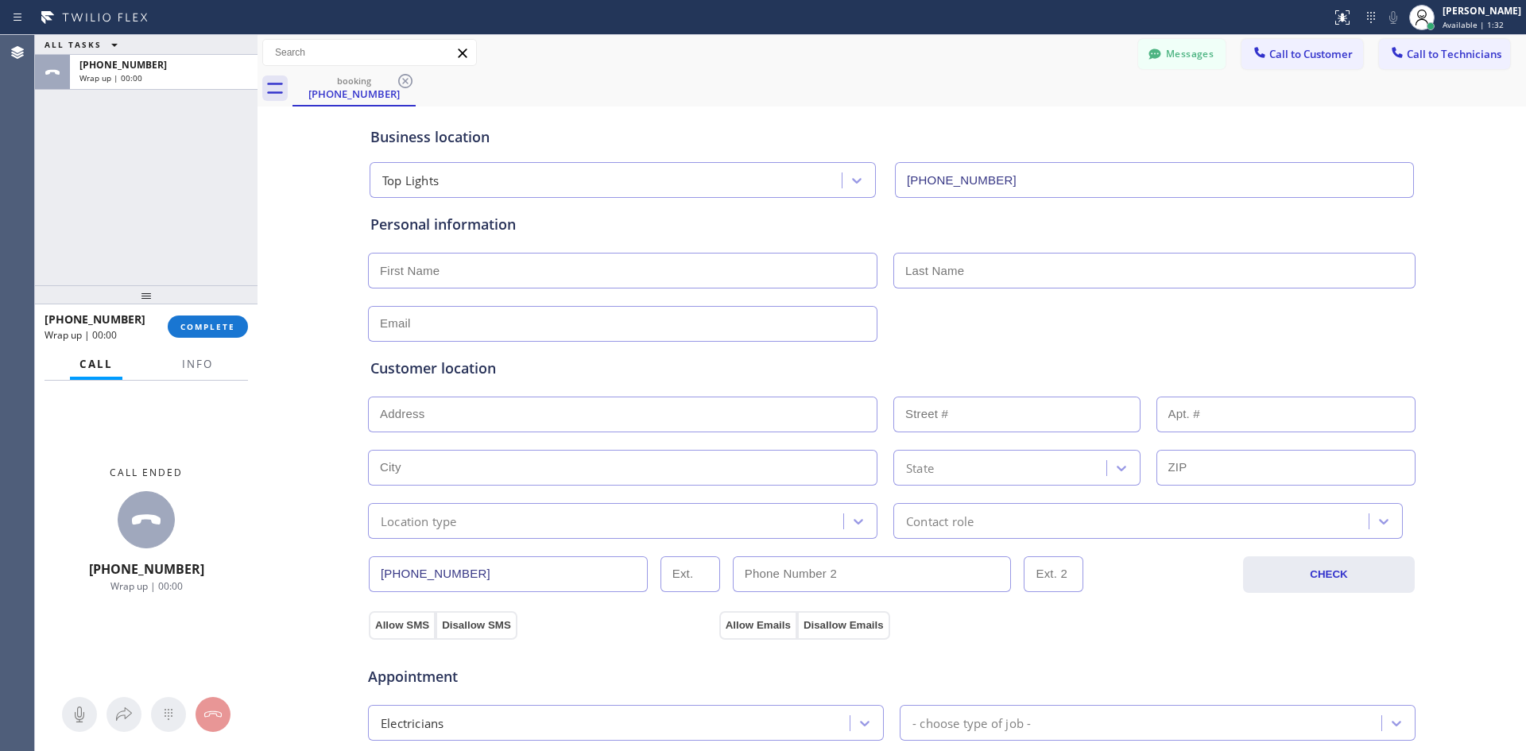
drag, startPoint x: 201, startPoint y: 323, endPoint x: 281, endPoint y: 333, distance: 80.8
click at [205, 324] on span "COMPLETE" at bounding box center [207, 326] width 55 height 11
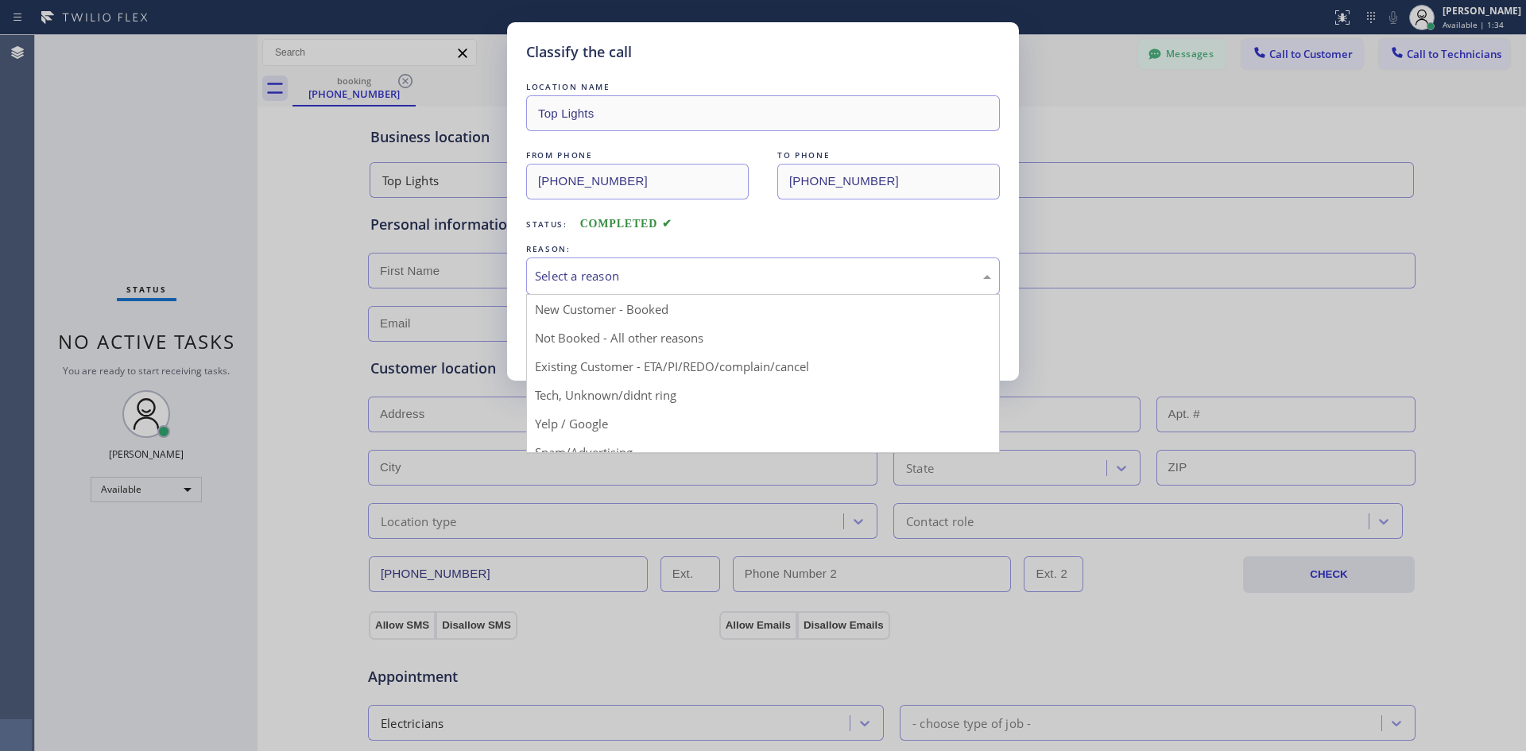
drag, startPoint x: 658, startPoint y: 277, endPoint x: 705, endPoint y: 408, distance: 139.3
click at [658, 277] on div "Select a reason" at bounding box center [763, 276] width 456 height 18
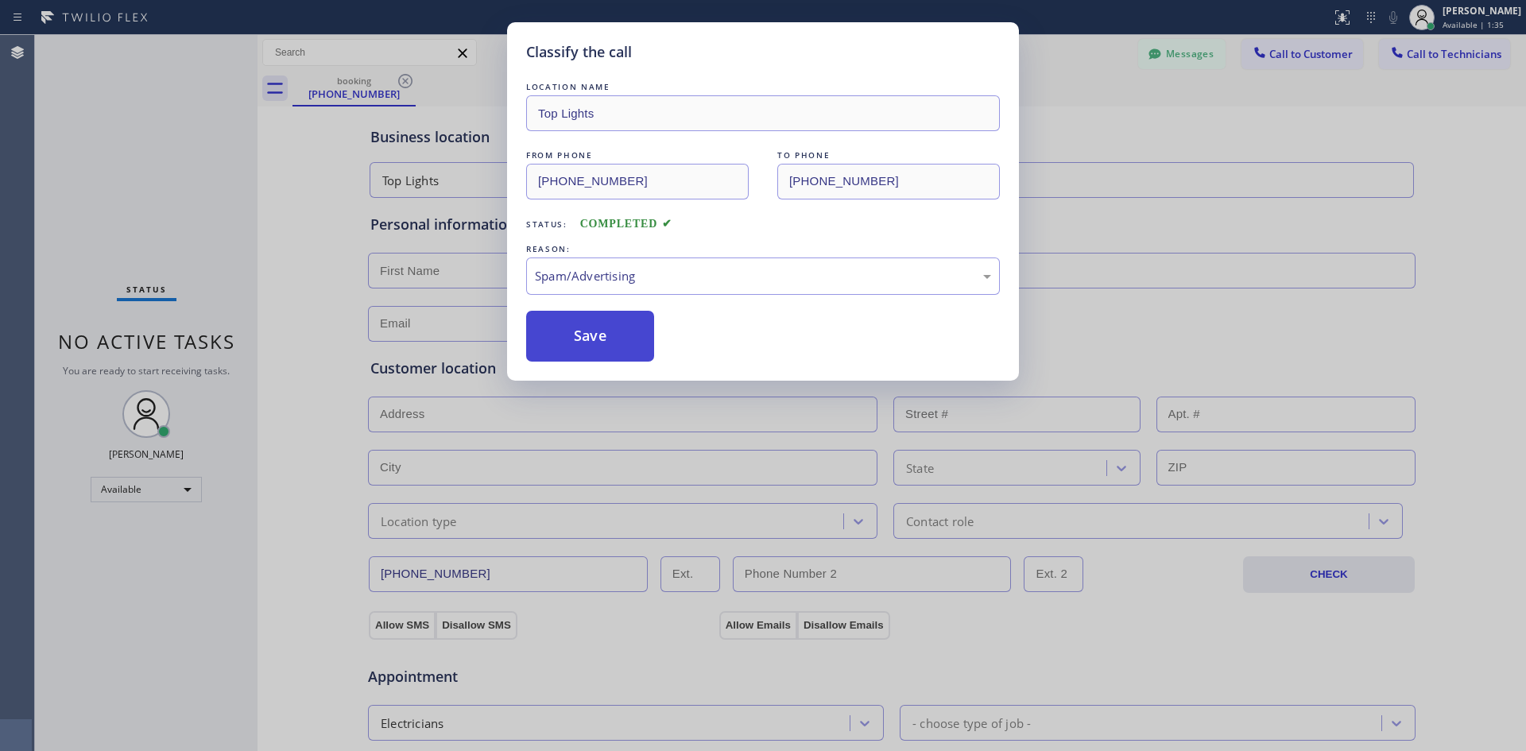
click at [588, 337] on button "Save" at bounding box center [590, 336] width 128 height 51
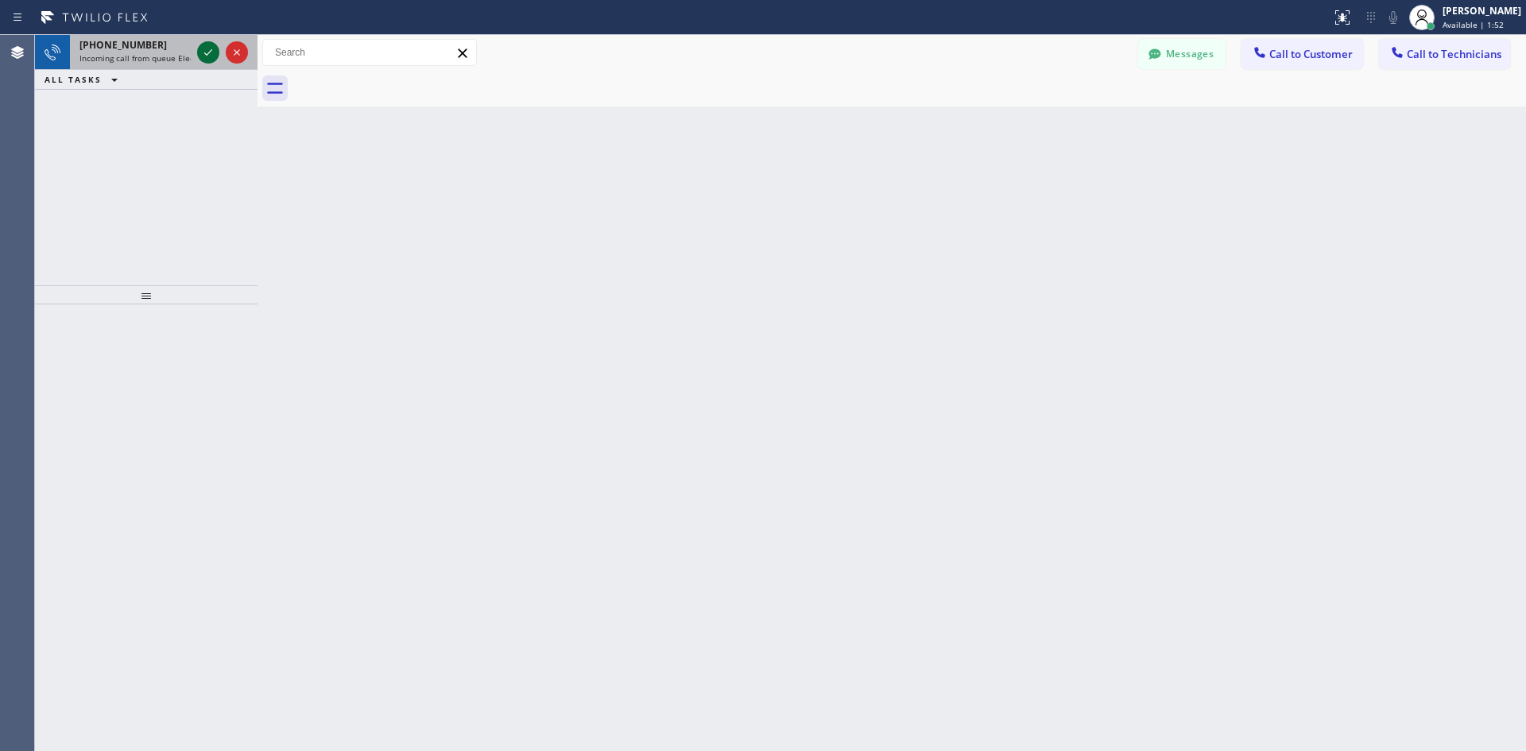
click at [202, 45] on icon at bounding box center [208, 52] width 19 height 19
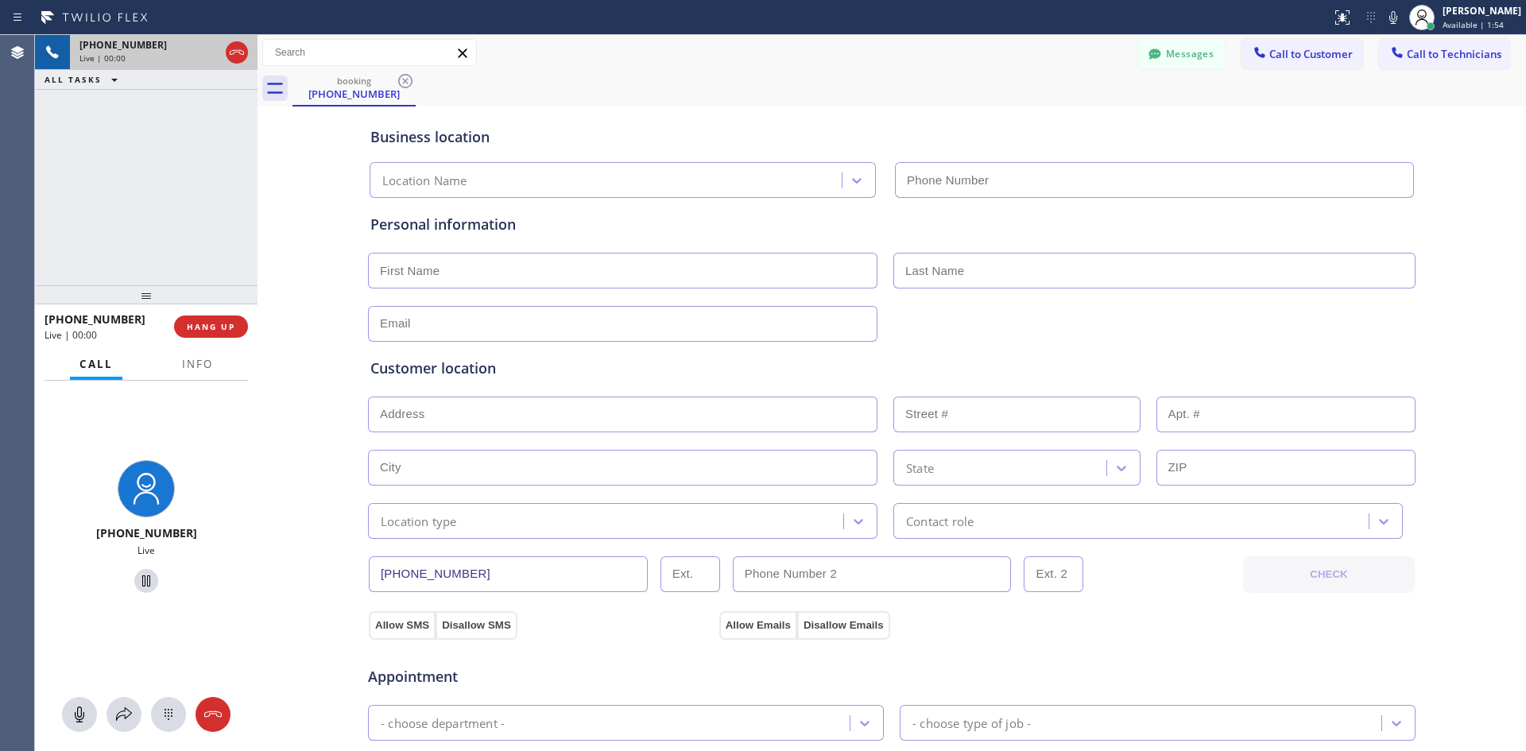
type input "(213) 348-6148"
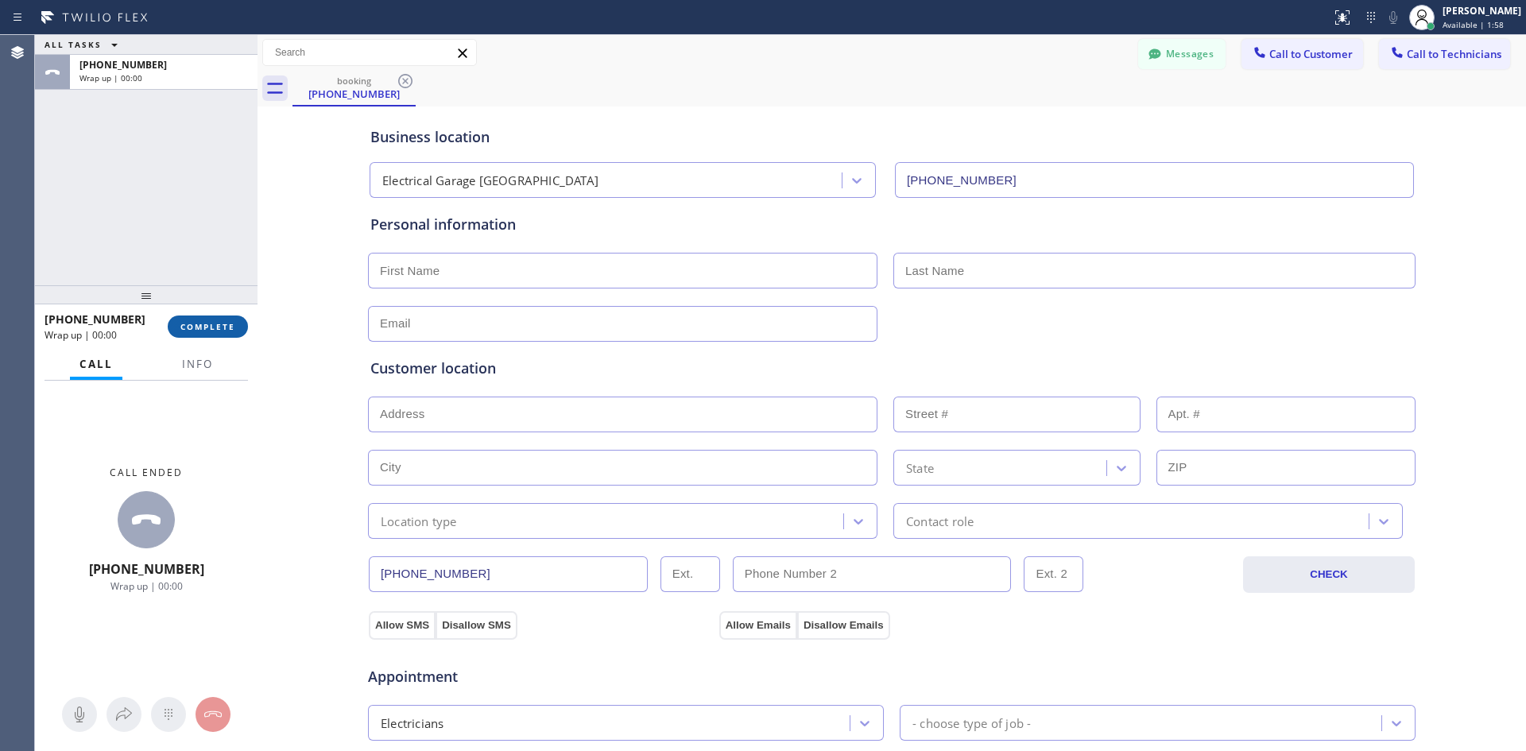
click at [190, 332] on span "COMPLETE" at bounding box center [207, 326] width 55 height 11
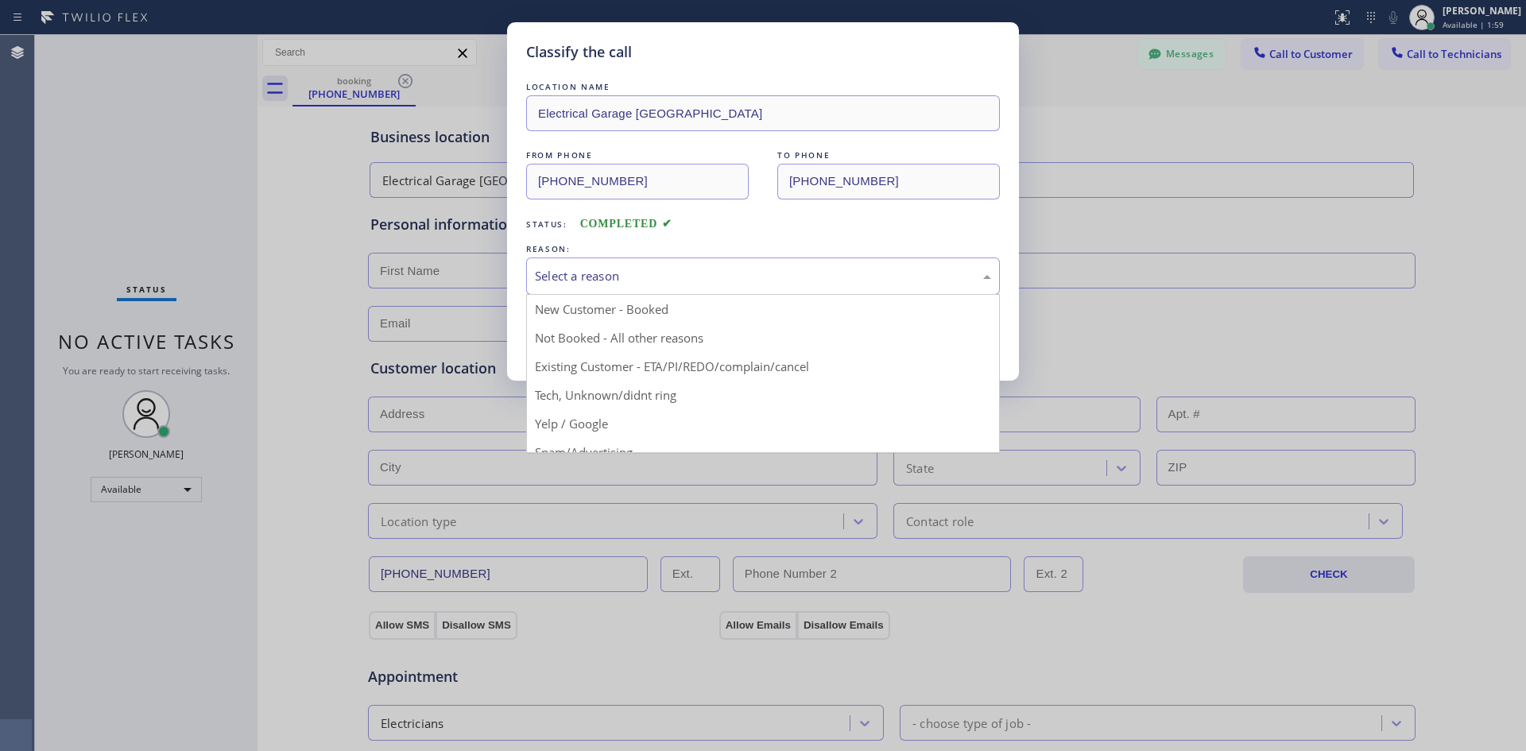
click at [753, 279] on div "Select a reason" at bounding box center [763, 276] width 456 height 18
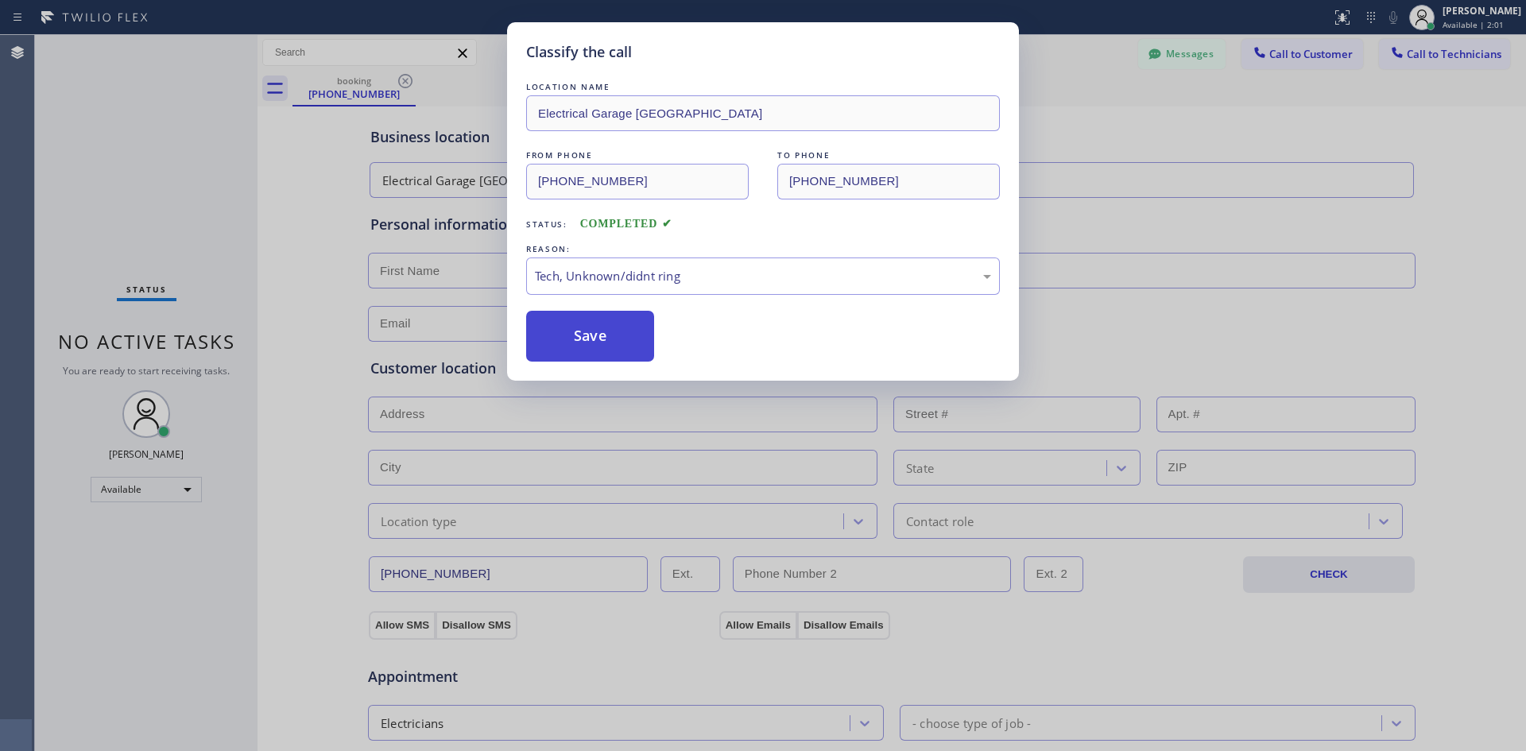
click at [619, 311] on button "Save" at bounding box center [590, 336] width 128 height 51
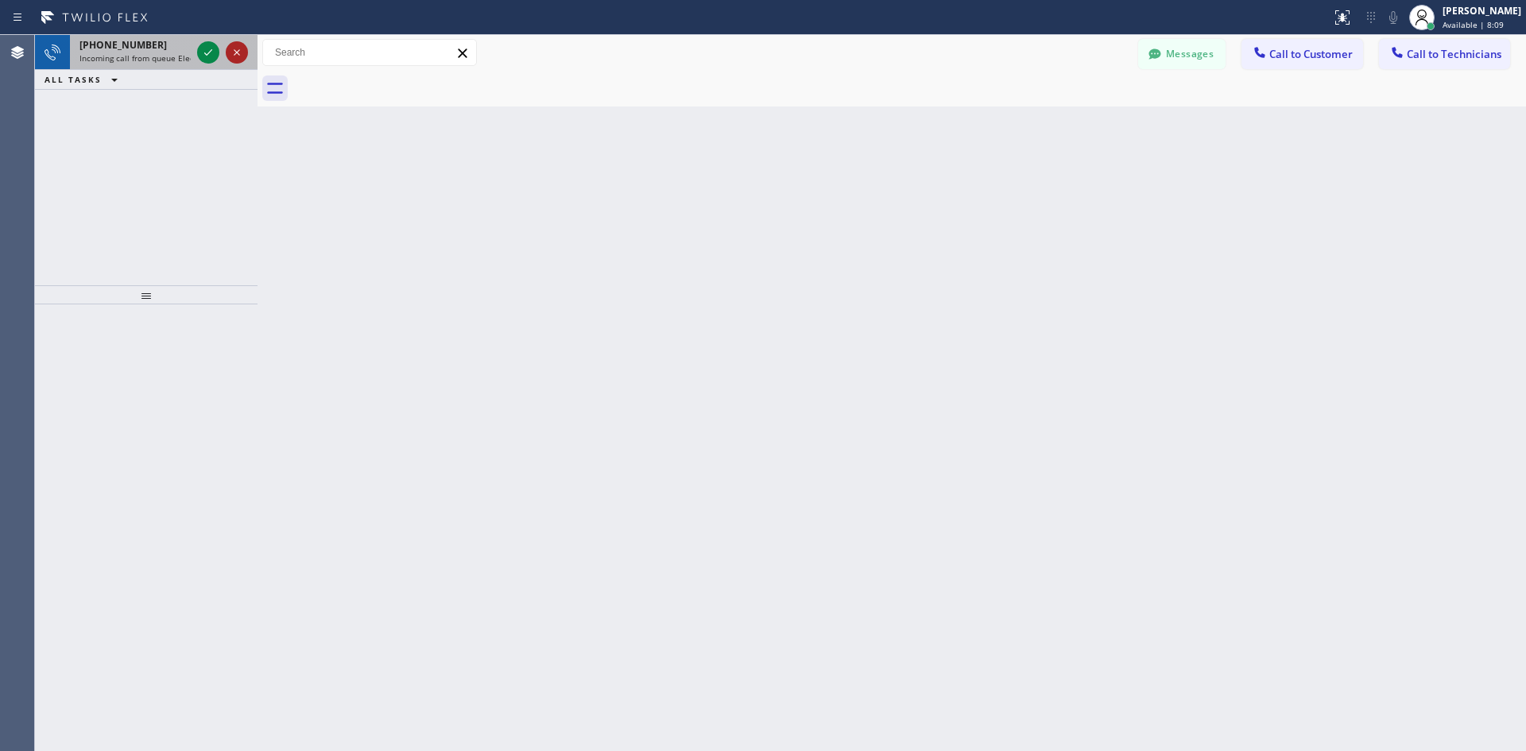
click at [204, 58] on icon at bounding box center [208, 52] width 19 height 19
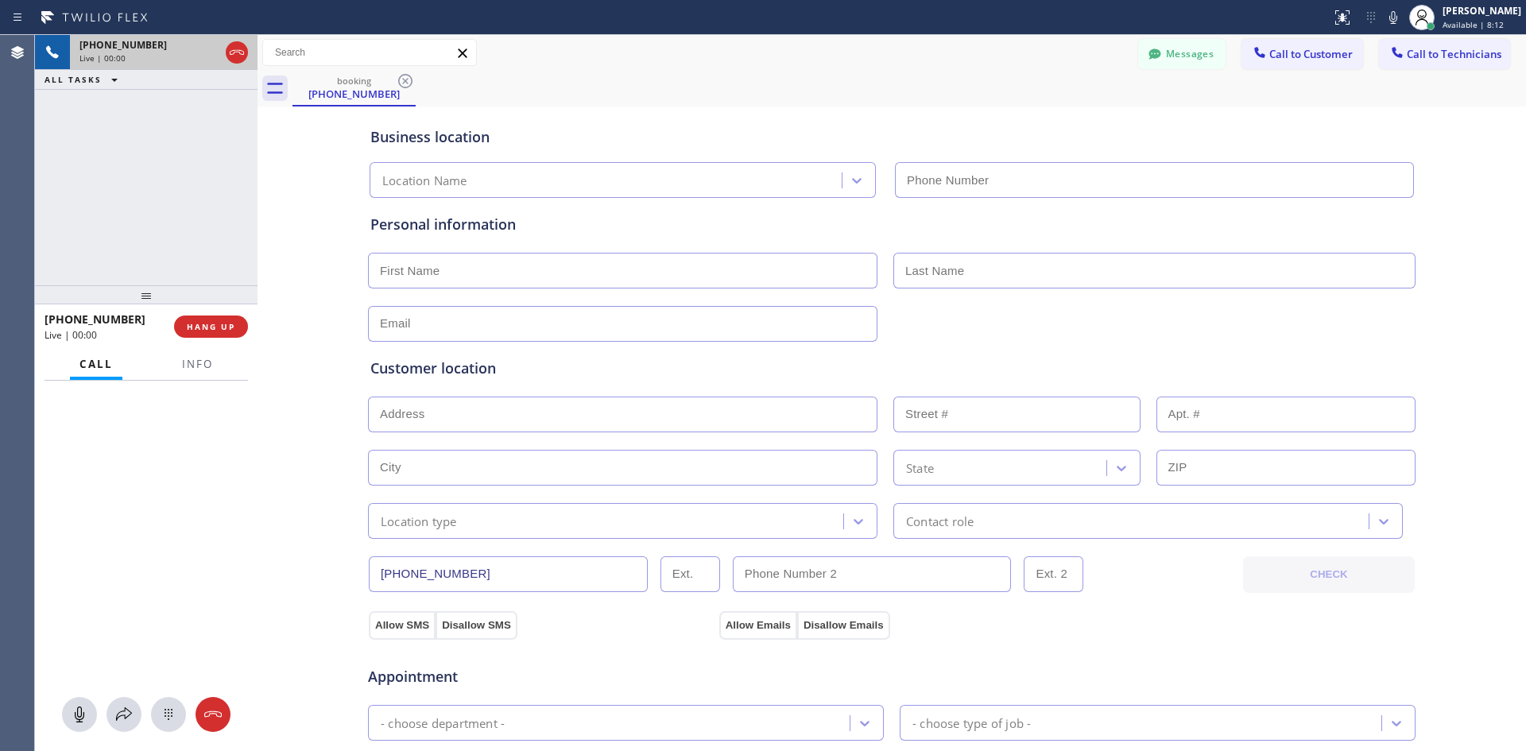
type input "[PHONE_NUMBER]"
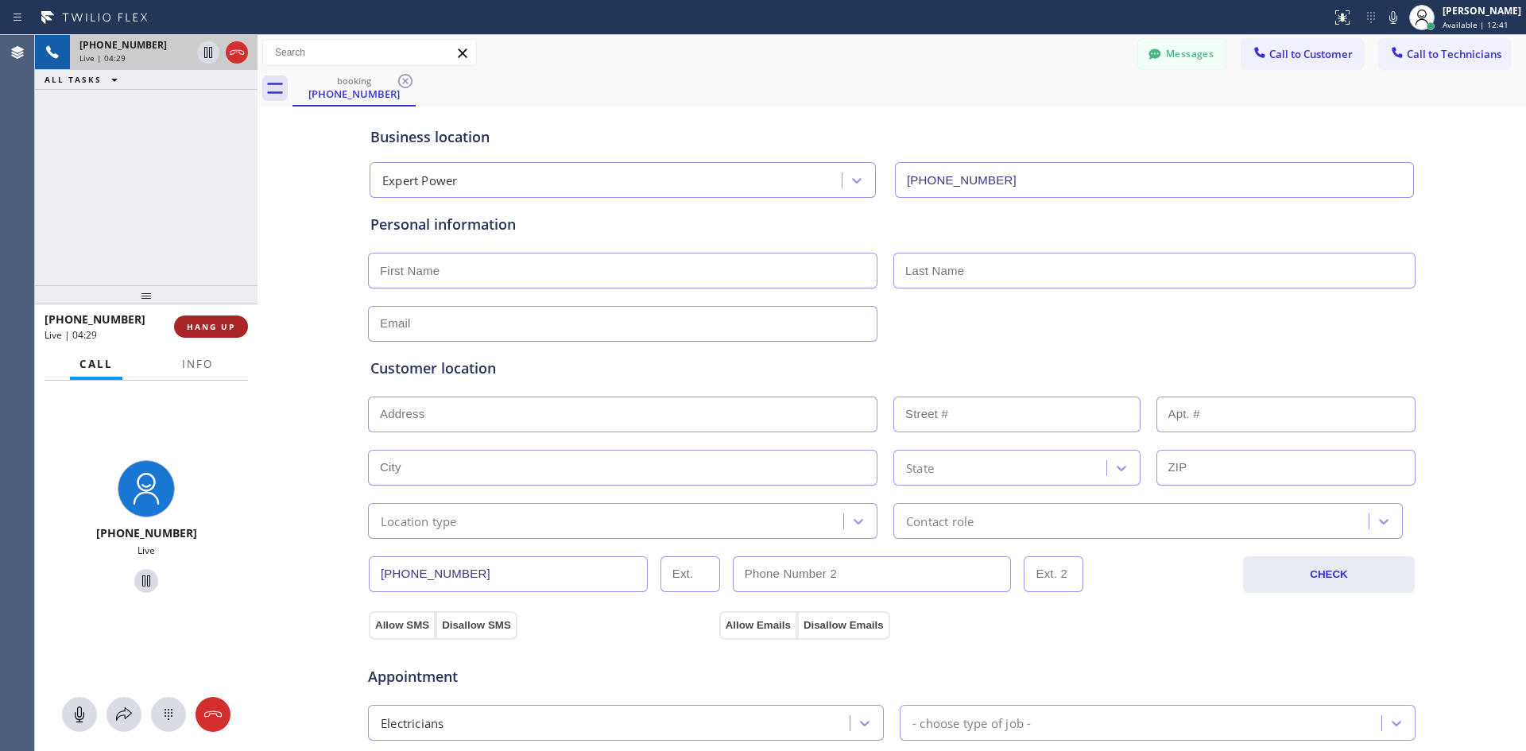
click at [217, 329] on span "HANG UP" at bounding box center [211, 326] width 48 height 11
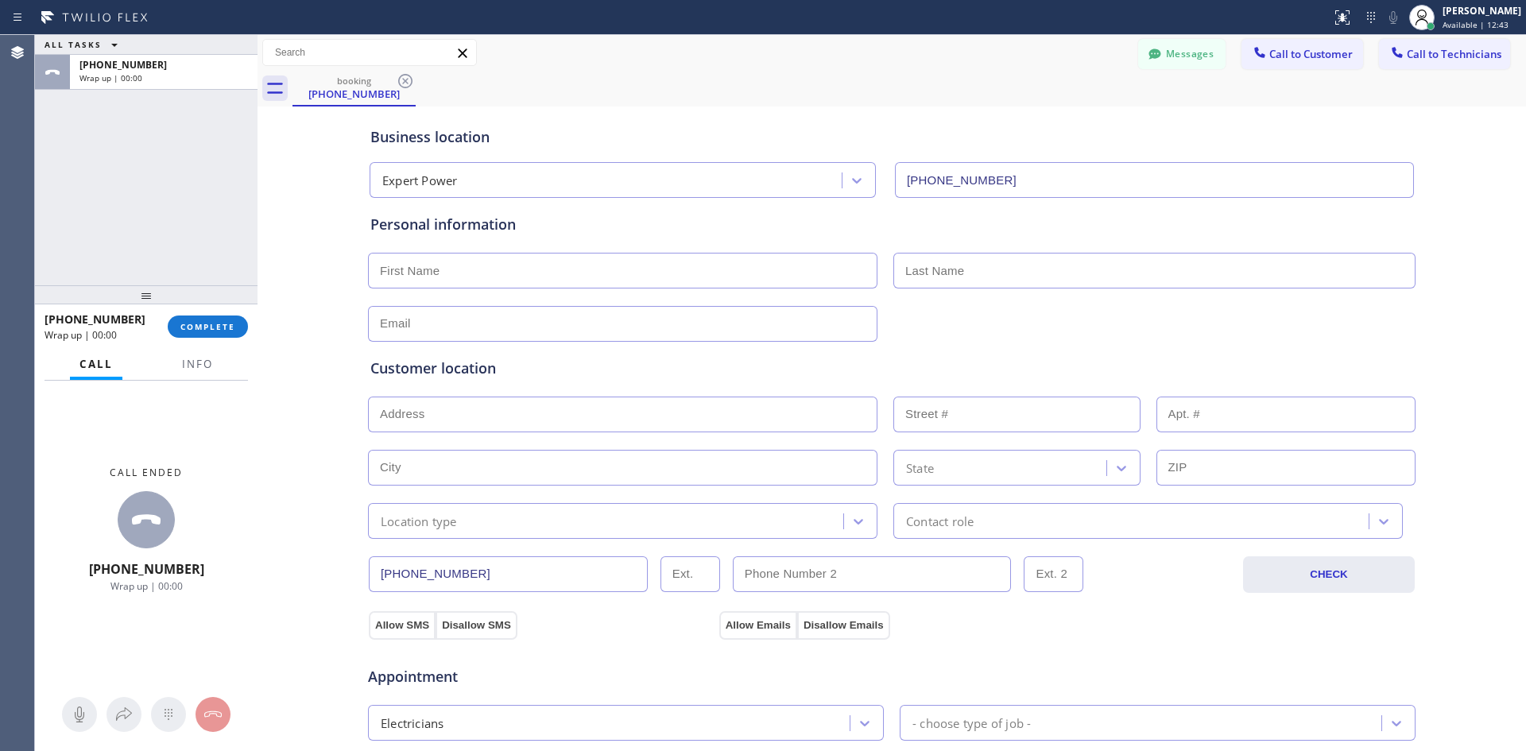
drag, startPoint x: 231, startPoint y: 323, endPoint x: 330, endPoint y: 304, distance: 100.4
click at [232, 323] on span "COMPLETE" at bounding box center [207, 326] width 55 height 11
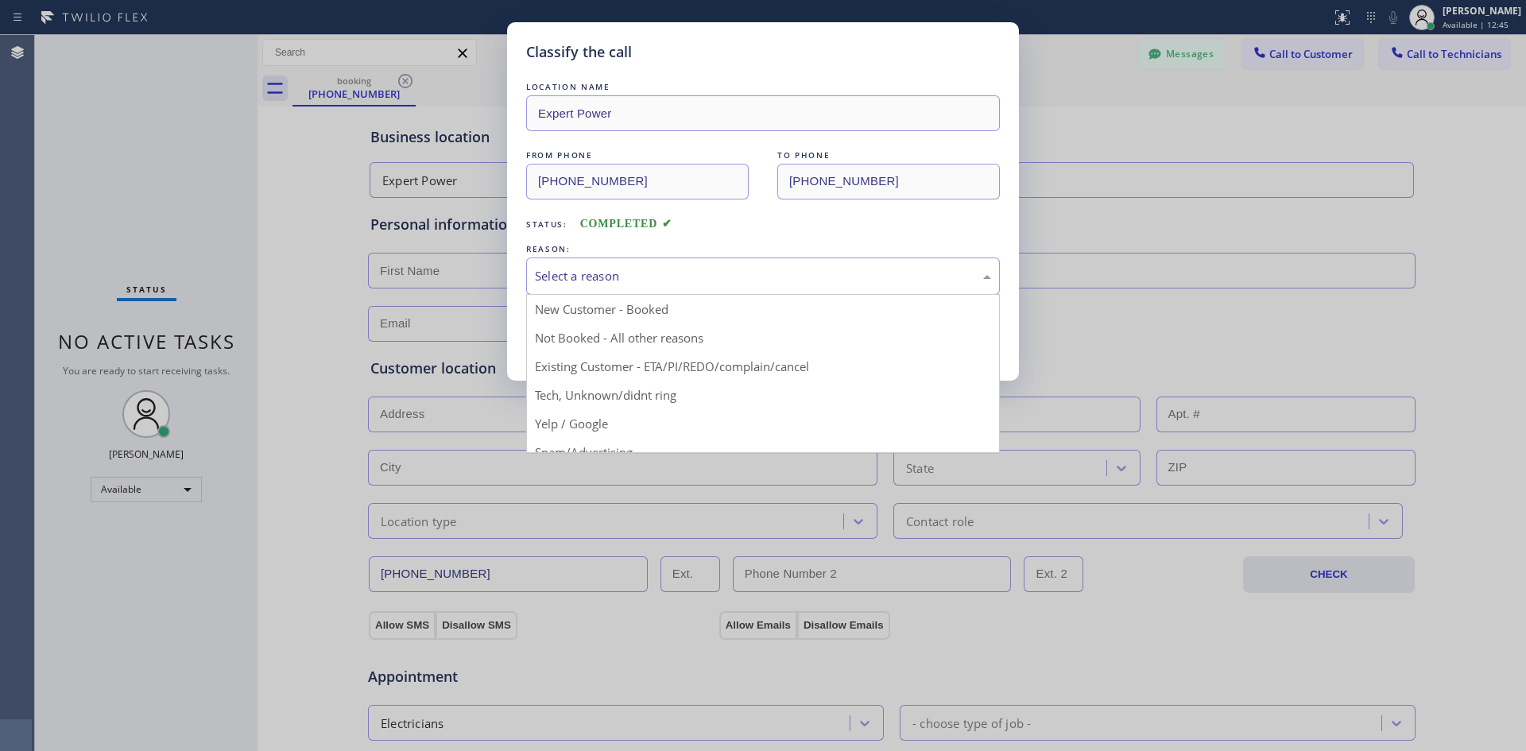
click at [704, 259] on div "Select a reason" at bounding box center [763, 276] width 474 height 37
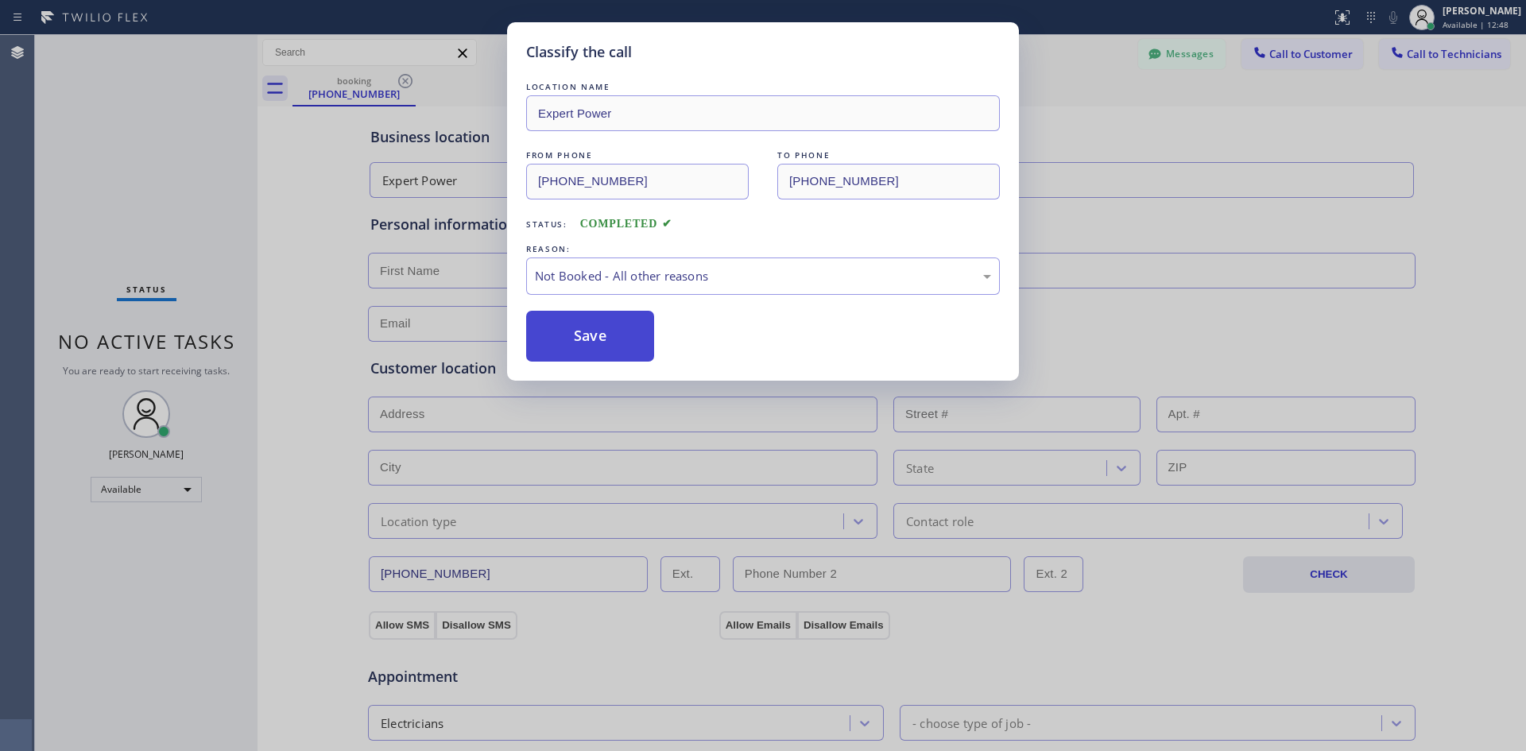
click at [597, 346] on button "Save" at bounding box center [590, 336] width 128 height 51
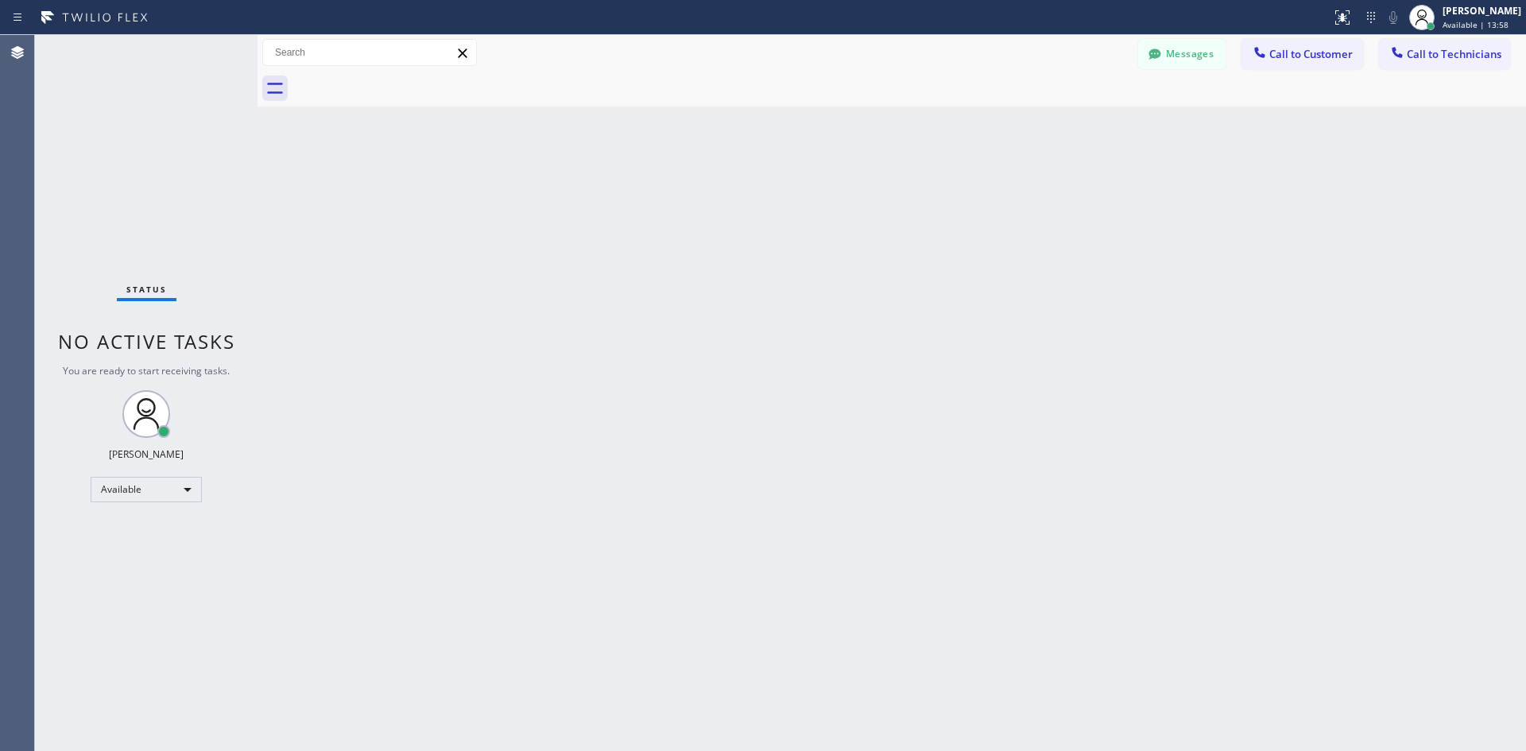
drag, startPoint x: 207, startPoint y: 56, endPoint x: 405, endPoint y: 270, distance: 291.9
click at [153, 563] on div "Status No active tasks You are ready to start receiving tasks. [PERSON_NAME] Av…" at bounding box center [146, 393] width 223 height 716
click at [164, 498] on div "Available" at bounding box center [146, 489] width 111 height 25
click at [149, 548] on li "Unavailable" at bounding box center [145, 551] width 108 height 19
click at [159, 513] on div "Status No active tasks Change activity state to start receiving tasks. [PERSON_…" at bounding box center [146, 393] width 223 height 716
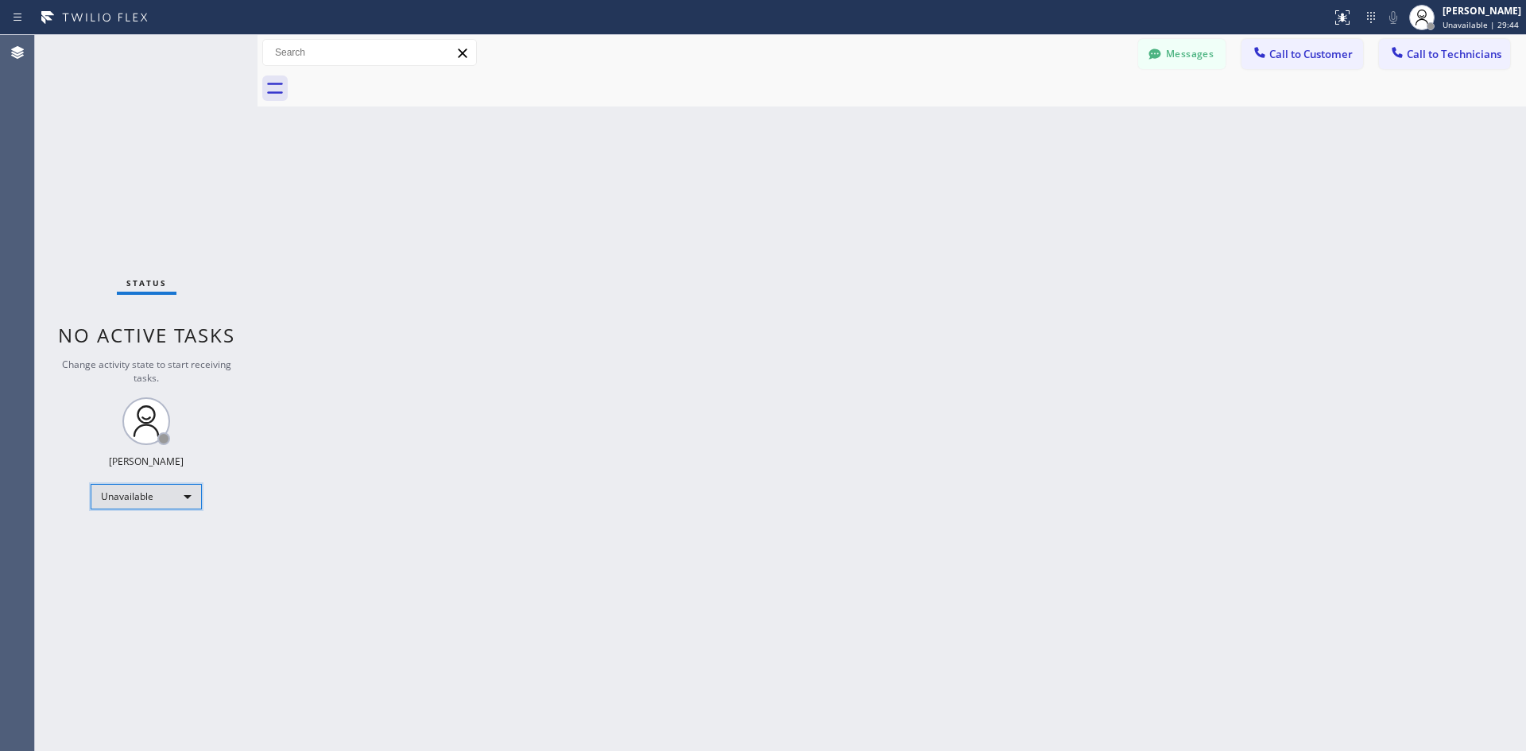
click at [175, 502] on div "Unavailable" at bounding box center [146, 496] width 111 height 25
drag, startPoint x: 149, startPoint y: 528, endPoint x: 149, endPoint y: 537, distance: 8.7
click at [149, 537] on ul "Offline Available Unavailable Break" at bounding box center [146, 548] width 110 height 79
click at [149, 537] on li "Available" at bounding box center [145, 538] width 108 height 19
drag, startPoint x: 504, startPoint y: 444, endPoint x: 476, endPoint y: 399, distance: 52.5
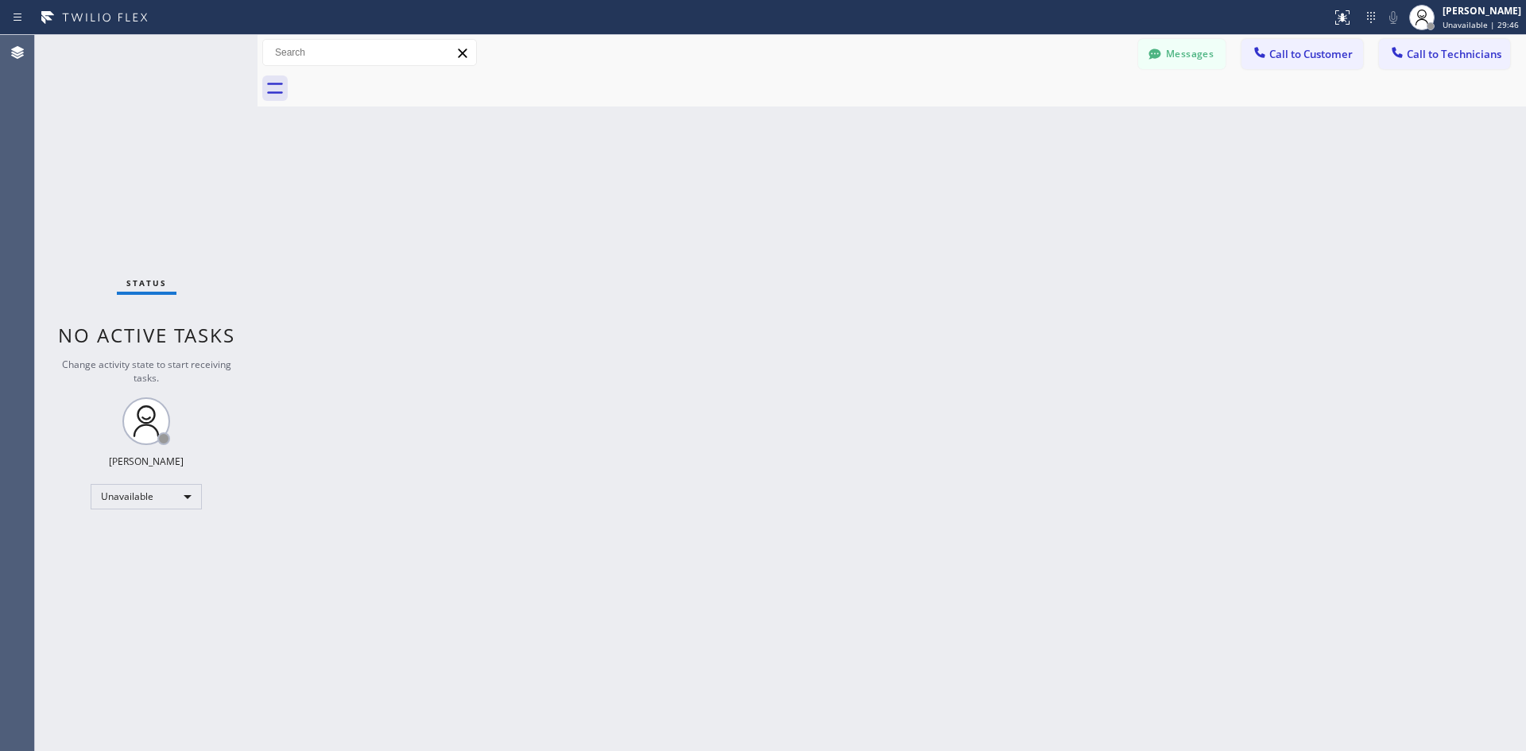
click at [504, 449] on div "Back to Dashboard Change Sender ID Customers Technicians Select a contact Outbo…" at bounding box center [892, 393] width 1269 height 716
click at [129, 491] on div "Available" at bounding box center [146, 489] width 111 height 25
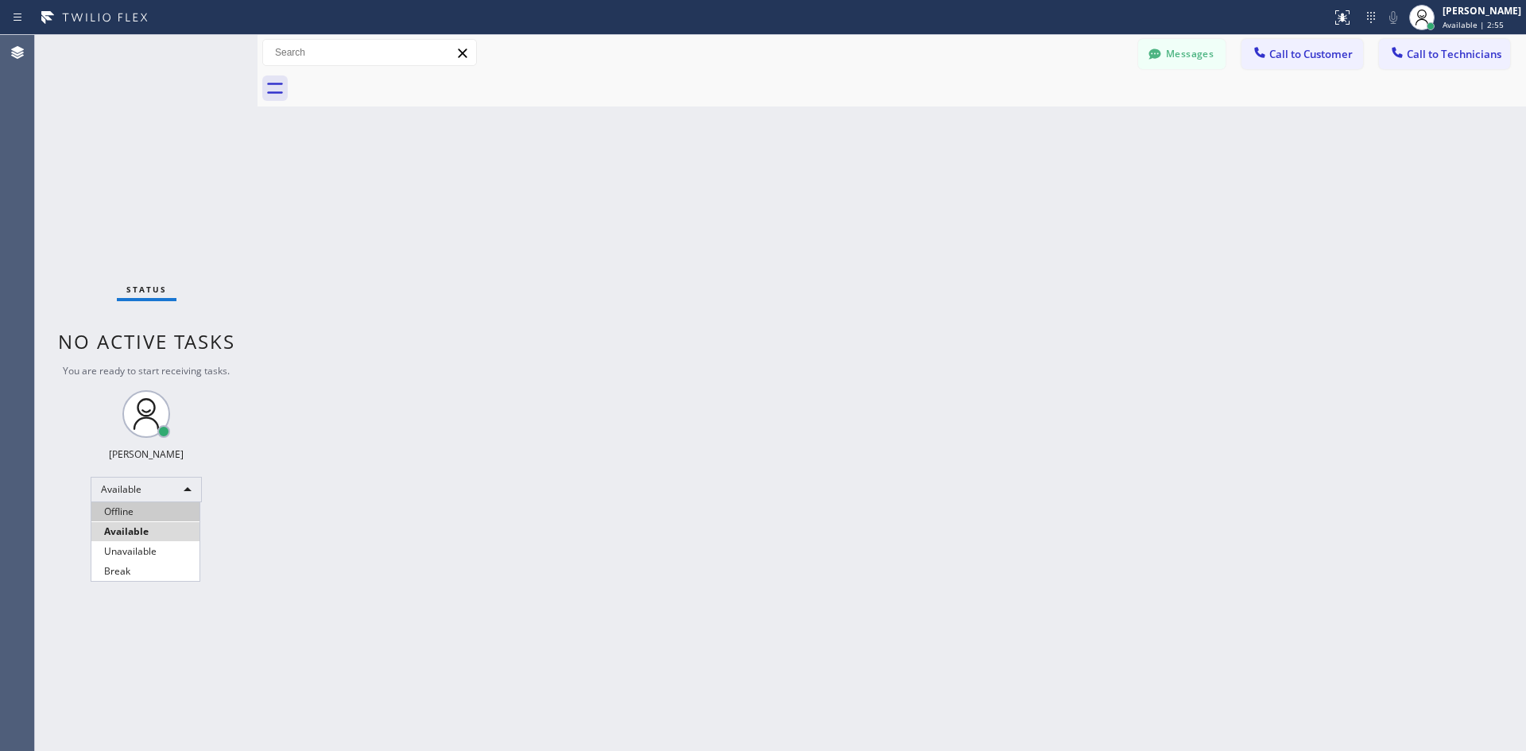
click at [146, 512] on li "Offline" at bounding box center [145, 511] width 108 height 19
